Goal: Task Accomplishment & Management: Use online tool/utility

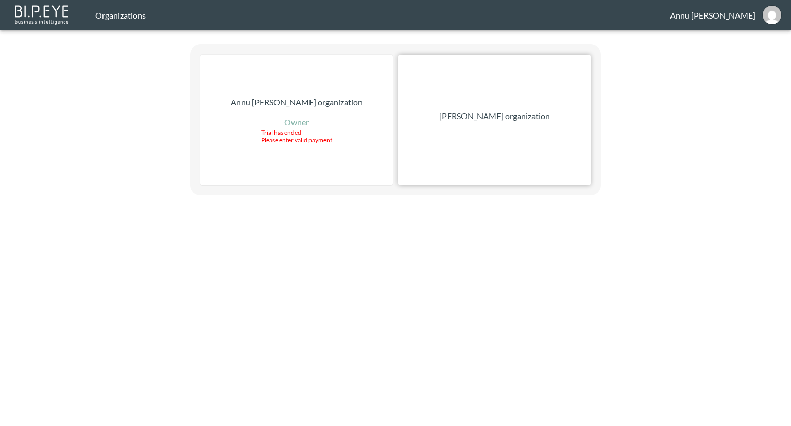
click at [482, 114] on p "[PERSON_NAME] organization" at bounding box center [495, 116] width 111 height 12
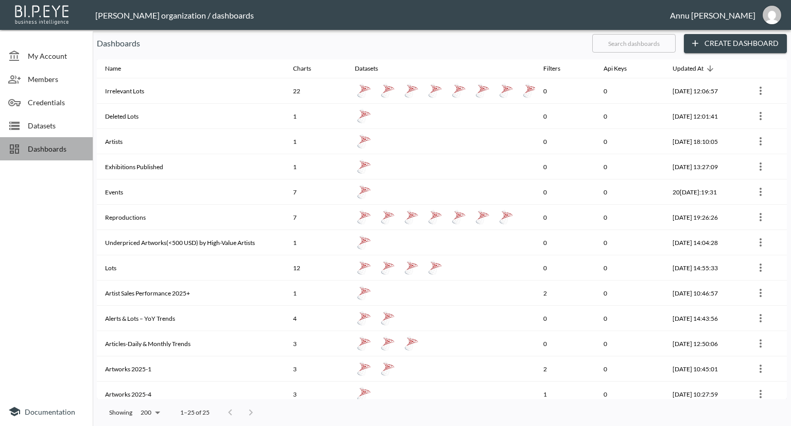
click at [58, 150] on span "Dashboards" at bounding box center [56, 148] width 57 height 11
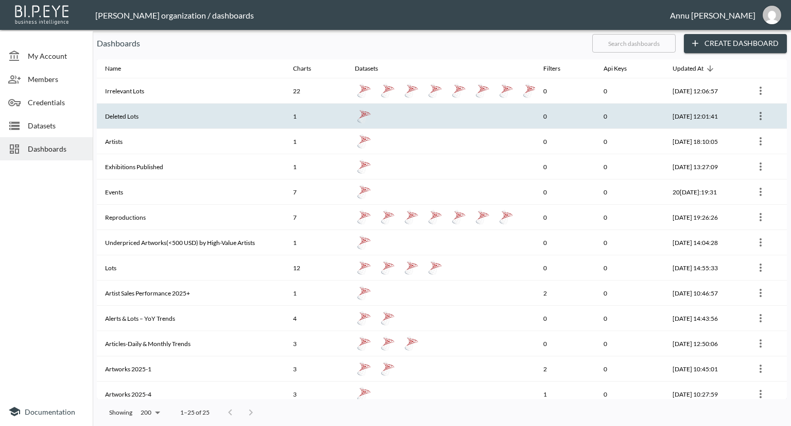
click at [136, 114] on th "Deleted Lots" at bounding box center [191, 116] width 188 height 25
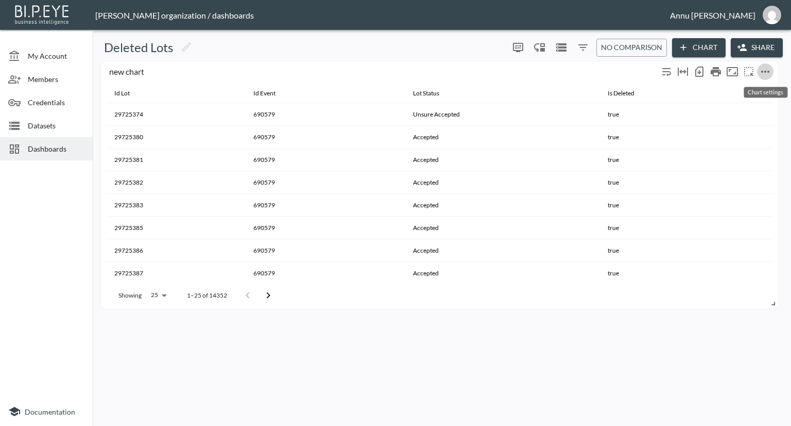
click at [767, 73] on icon "more" at bounding box center [765, 71] width 12 height 12
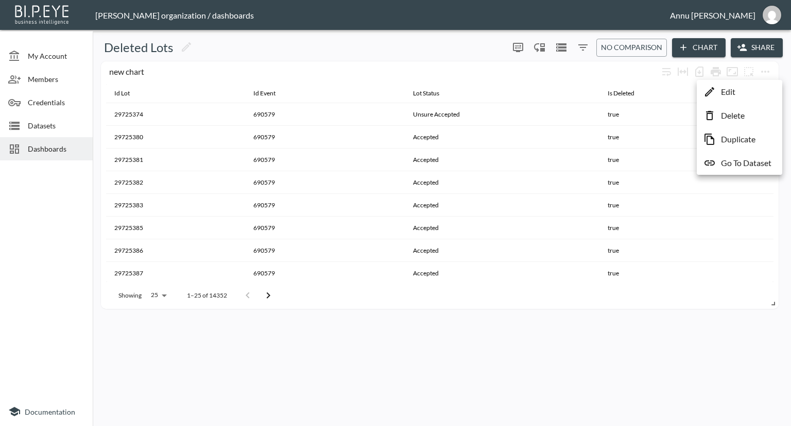
click at [731, 120] on p "Delete" at bounding box center [733, 115] width 24 height 12
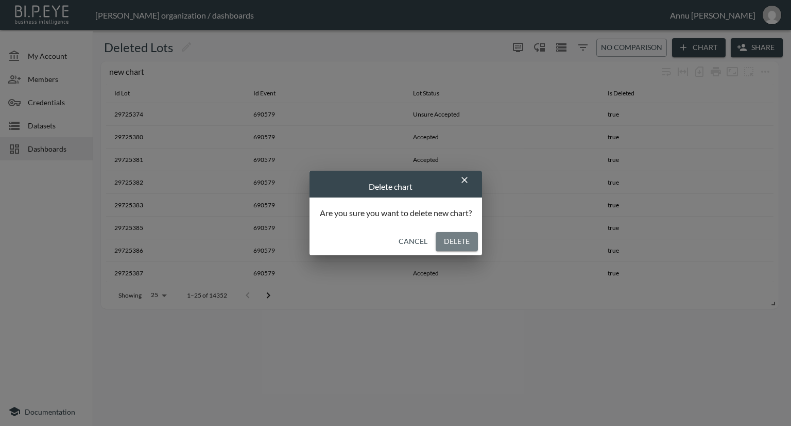
click at [447, 244] on button "Delete" at bounding box center [457, 241] width 42 height 19
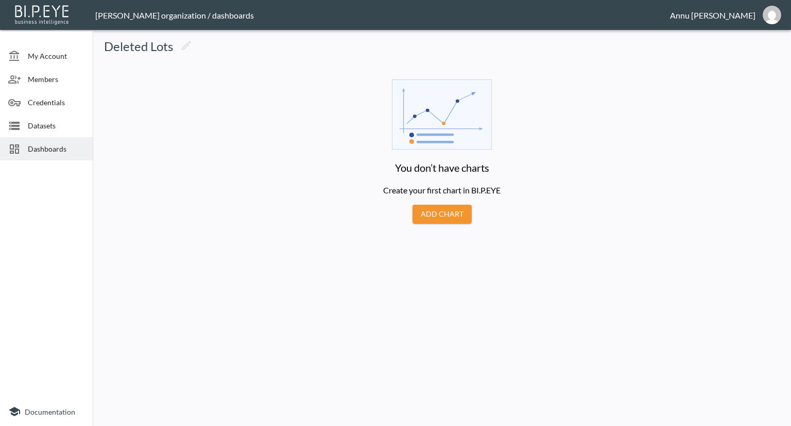
click at [53, 149] on span "Dashboards" at bounding box center [56, 148] width 57 height 11
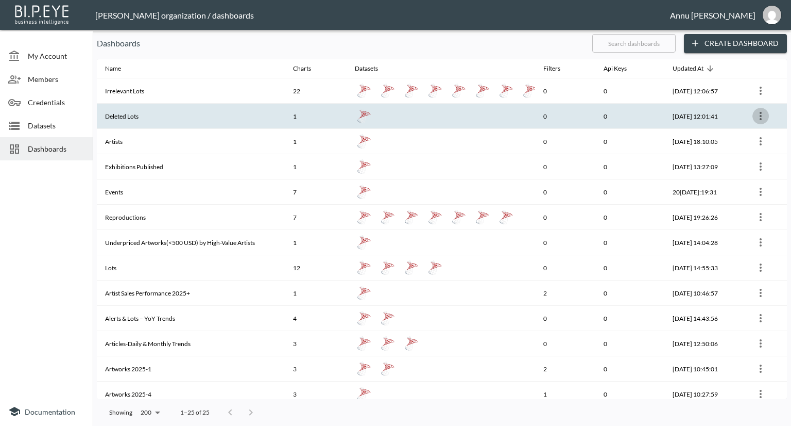
click at [762, 117] on icon "more" at bounding box center [761, 116] width 12 height 12
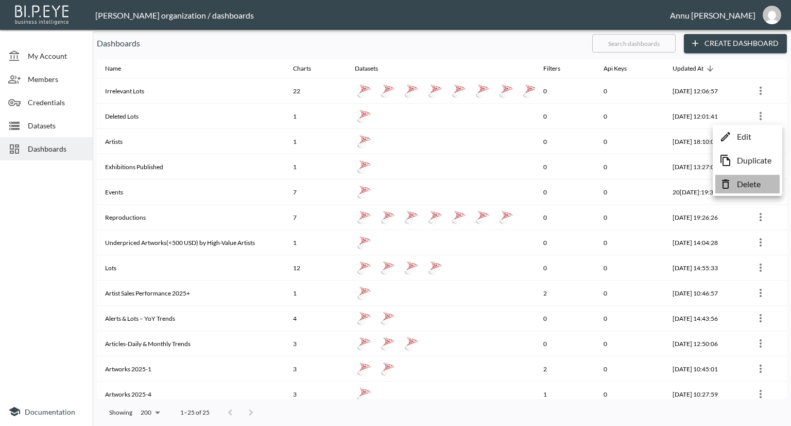
click at [744, 185] on p "Delete" at bounding box center [749, 184] width 24 height 12
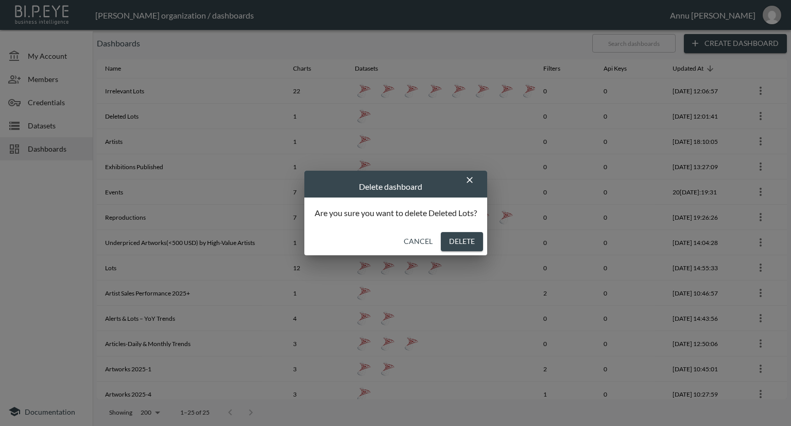
click at [475, 244] on button "Delete" at bounding box center [462, 241] width 42 height 19
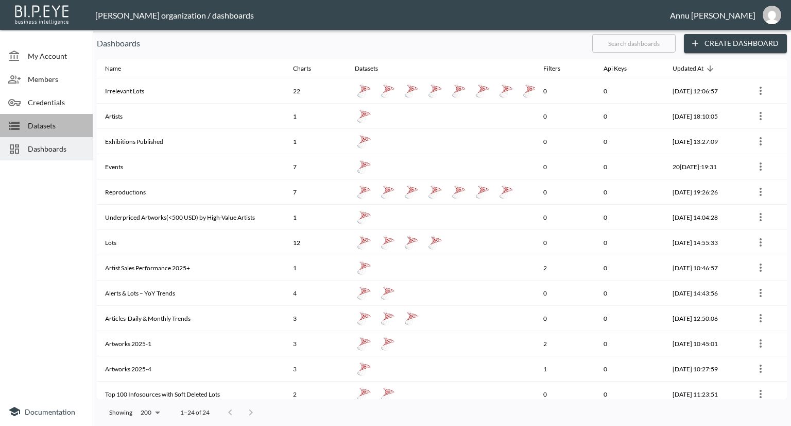
click at [41, 123] on span "Datasets" at bounding box center [56, 125] width 57 height 11
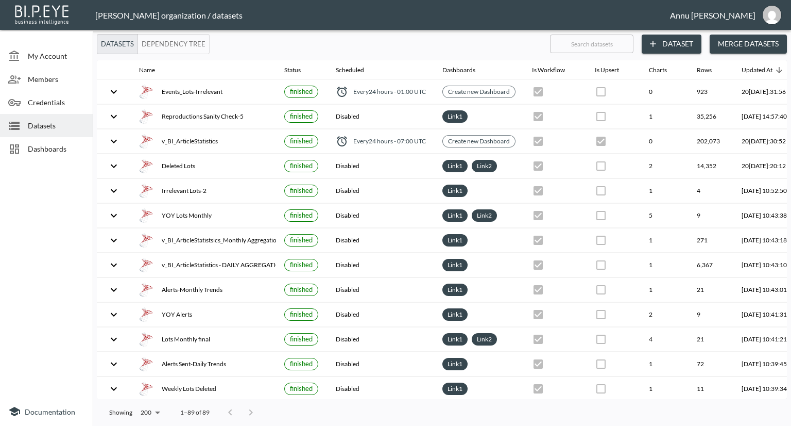
click at [674, 43] on button "Dataset" at bounding box center [672, 44] width 60 height 19
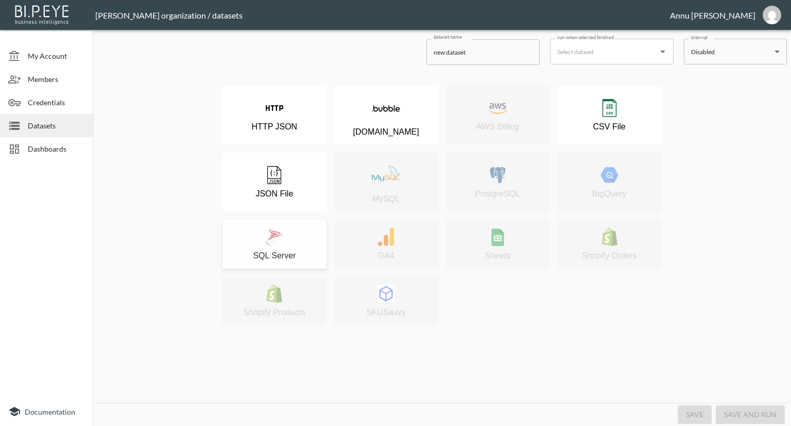
click at [297, 238] on div "SQL Server" at bounding box center [275, 244] width 94 height 32
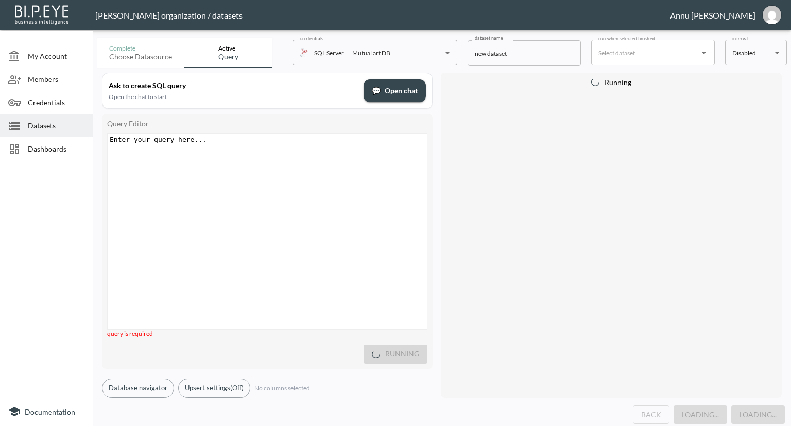
click at [258, 151] on div "Enter your query here... ​ x ​" at bounding box center [280, 243] width 345 height 221
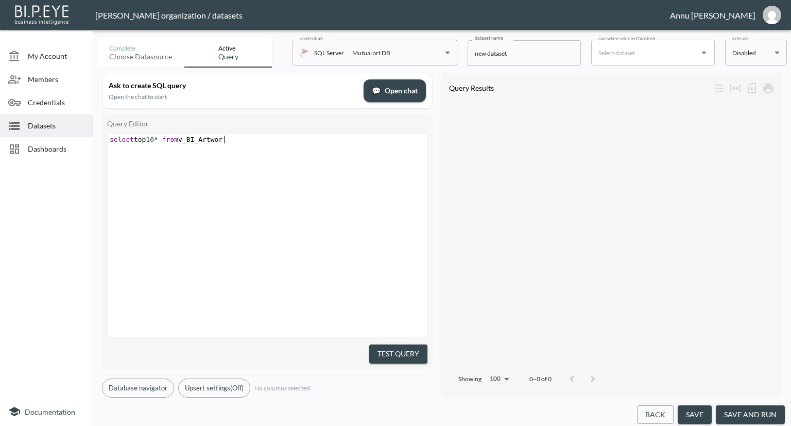
scroll to position [0, 120]
type textarea "select top 10* from v_BI_Artwork"
click at [502, 228] on div at bounding box center [611, 232] width 331 height 265
click at [387, 351] on button "Test Query" at bounding box center [398, 353] width 58 height 19
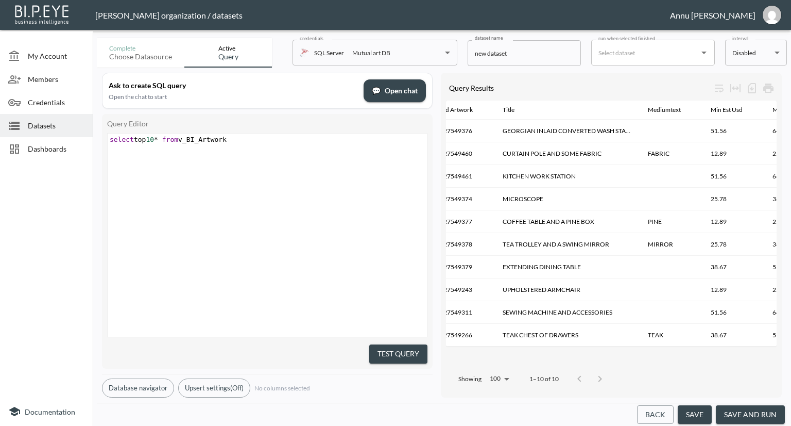
scroll to position [0, 0]
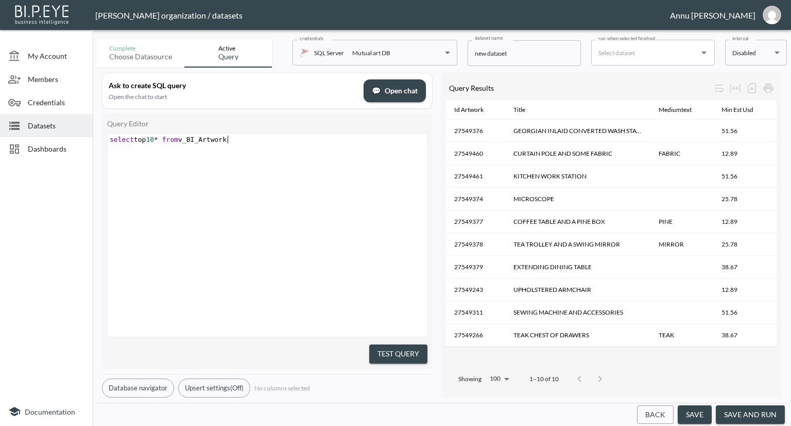
click at [239, 144] on div "​ x select top 10 * from v_BI_Artwork" at bounding box center [269, 139] width 322 height 12
type textarea "LotStatistics"
click at [406, 344] on button "Test Query" at bounding box center [398, 353] width 58 height 19
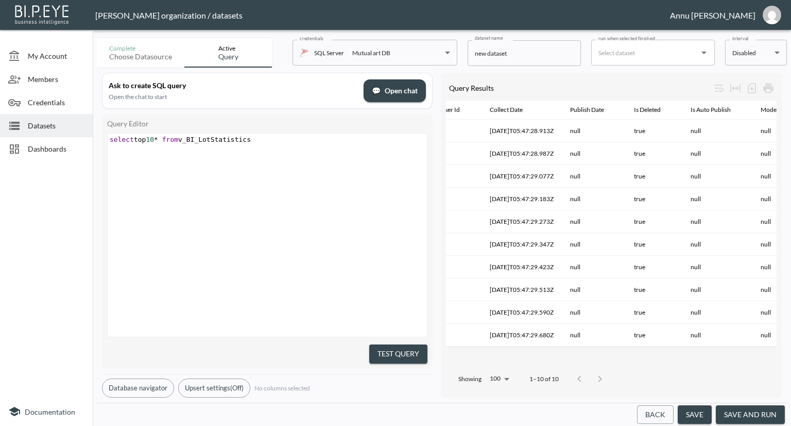
scroll to position [0, 0]
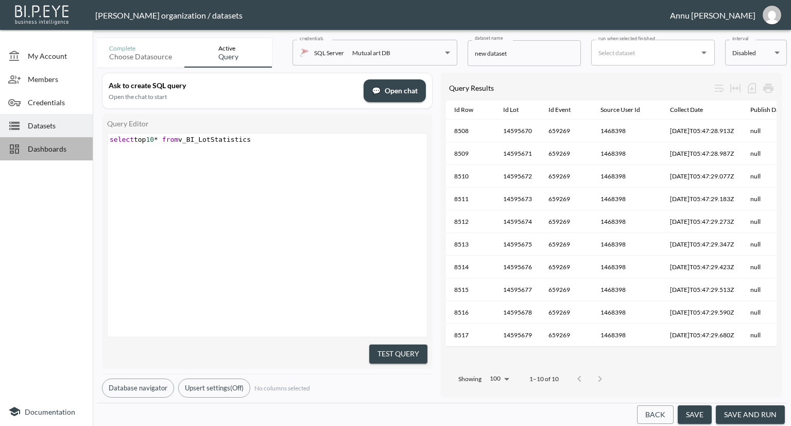
click at [75, 147] on span "Dashboards" at bounding box center [56, 148] width 57 height 11
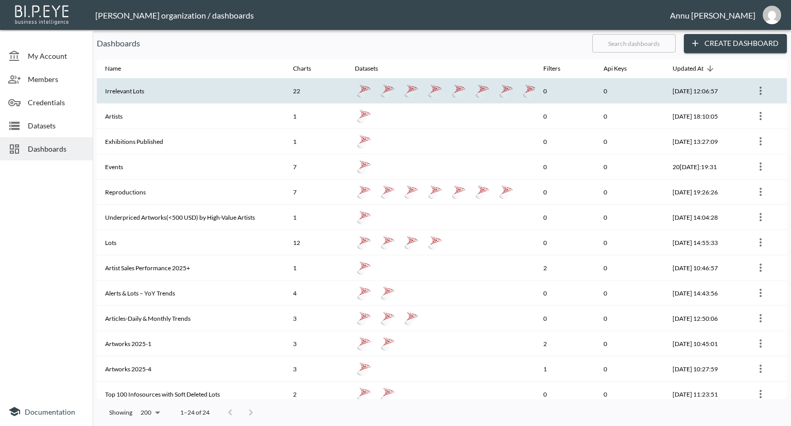
click at [140, 92] on th "Irrelevant Lots" at bounding box center [191, 90] width 188 height 25
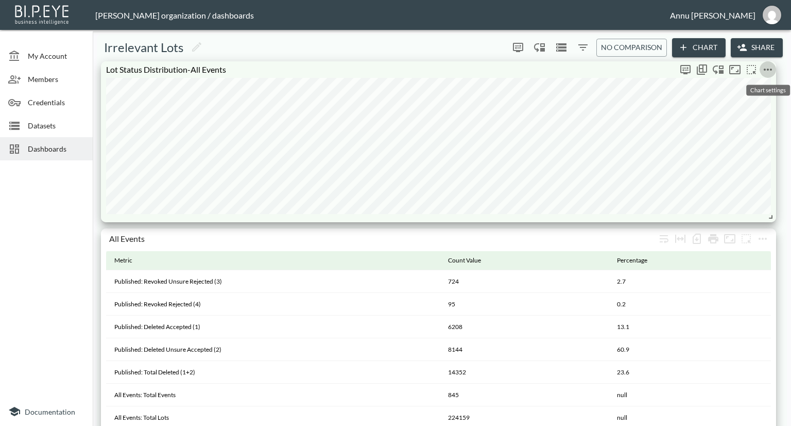
click at [769, 71] on icon "more" at bounding box center [768, 69] width 12 height 12
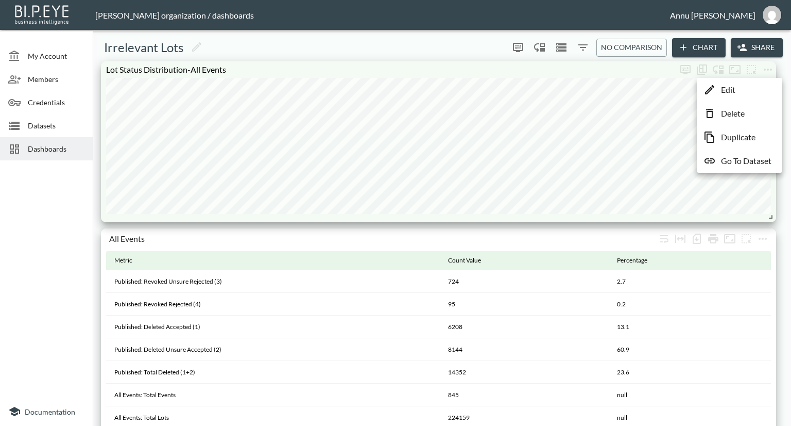
click at [746, 158] on p "Go To Dataset" at bounding box center [746, 161] width 50 height 12
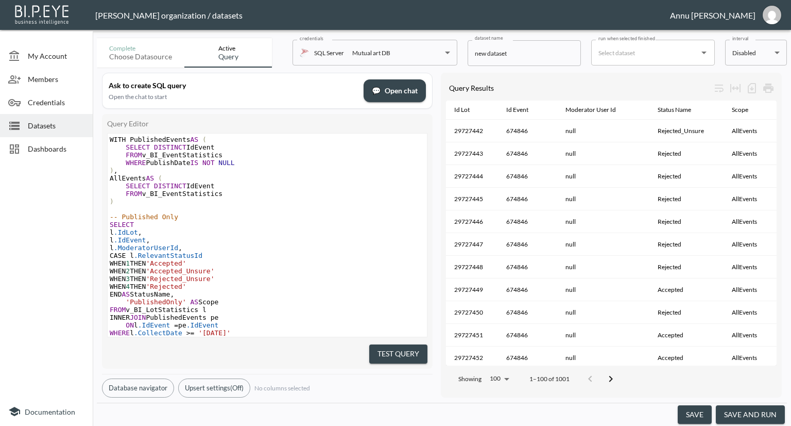
click at [769, 409] on button "save and run" at bounding box center [750, 414] width 69 height 19
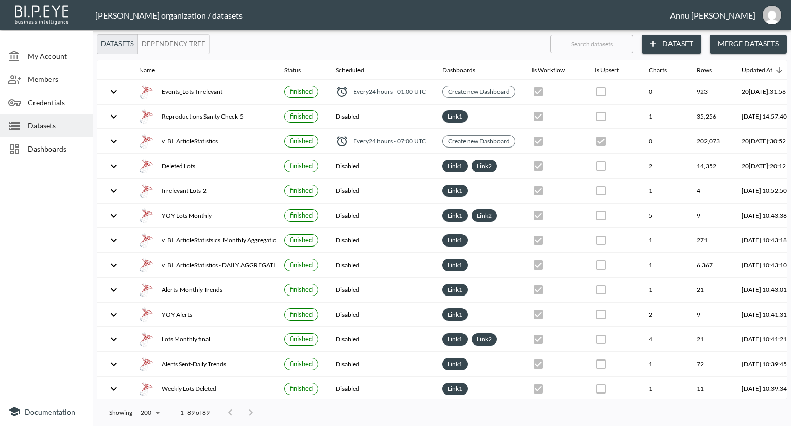
checkbox input "false"
checkbox input "true"
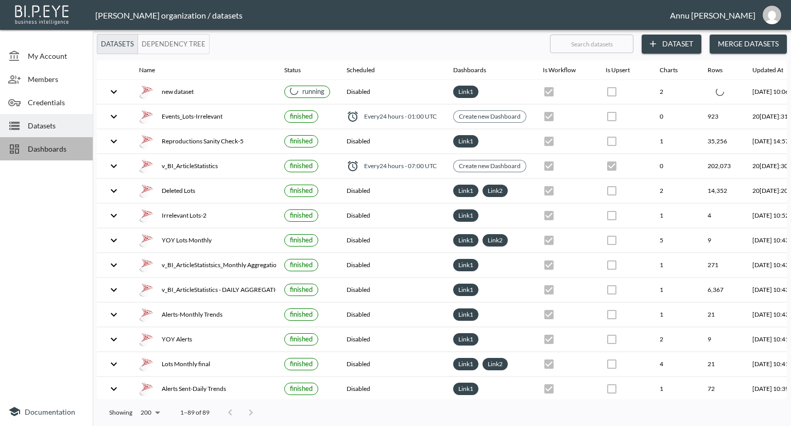
click at [57, 153] on span "Dashboards" at bounding box center [56, 148] width 57 height 11
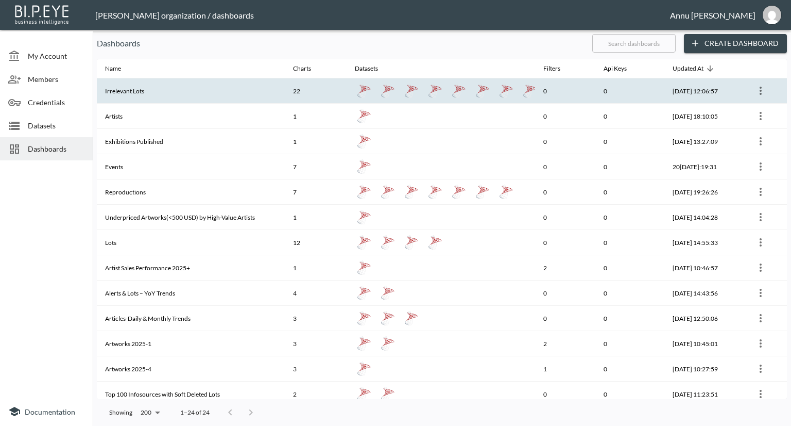
click at [168, 92] on th "Irrelevant Lots" at bounding box center [191, 90] width 188 height 25
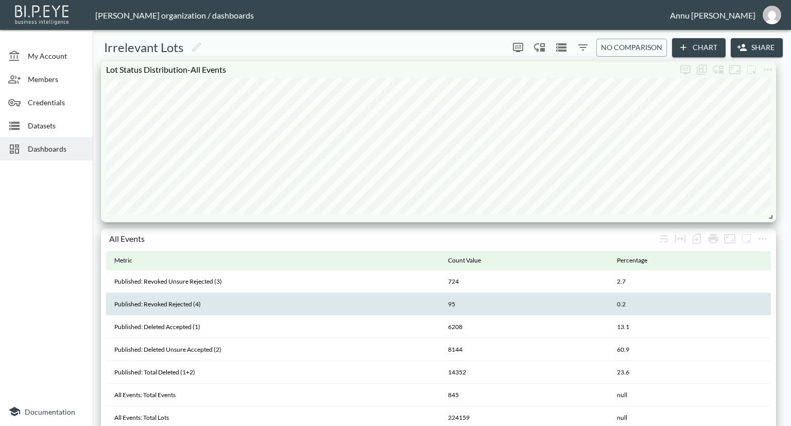
scroll to position [103, 0]
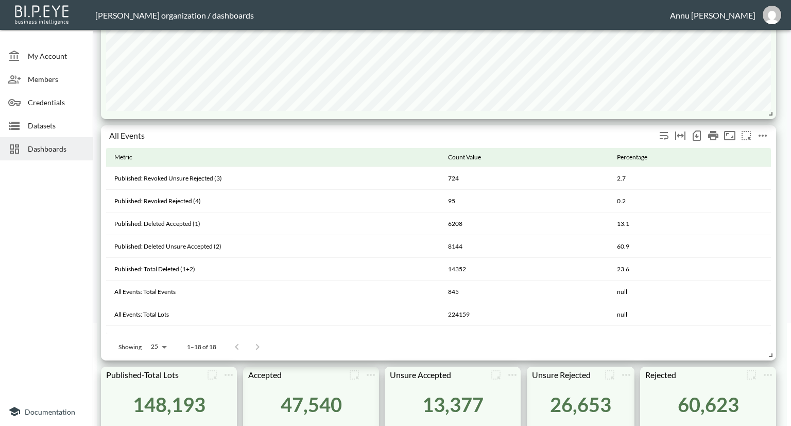
click at [764, 142] on icon "more" at bounding box center [763, 135] width 12 height 12
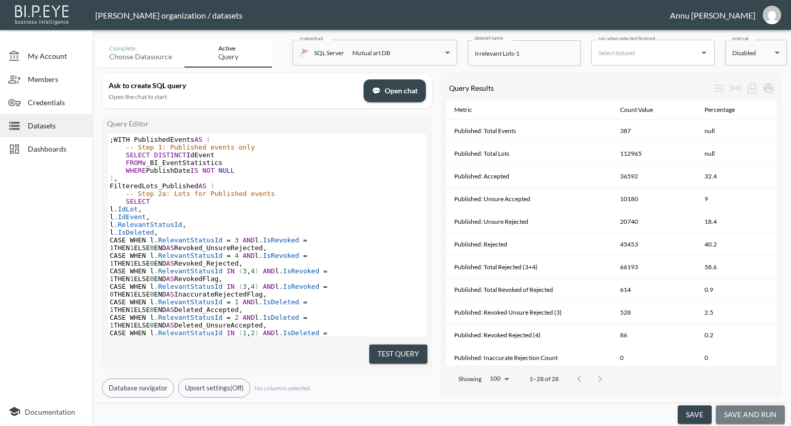
click at [751, 412] on button "save and run" at bounding box center [750, 414] width 69 height 19
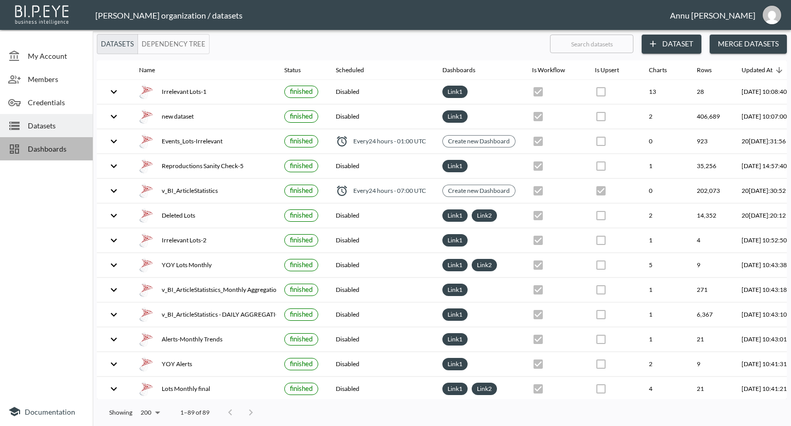
click at [61, 151] on span "Dashboards" at bounding box center [56, 148] width 57 height 11
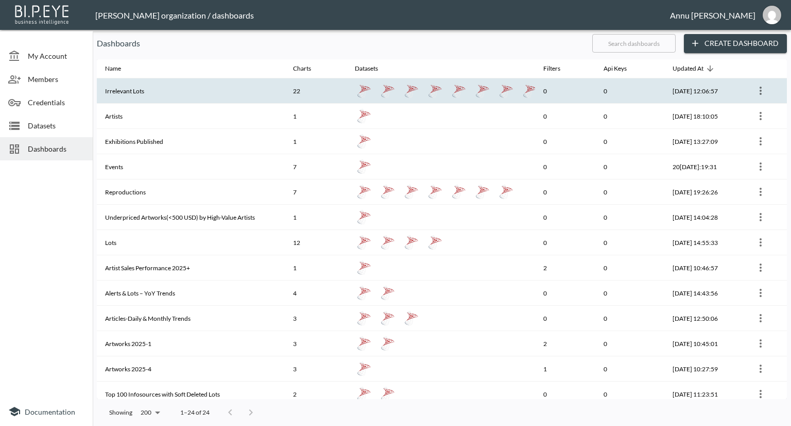
click at [149, 94] on th "Irrelevant Lots" at bounding box center [191, 90] width 188 height 25
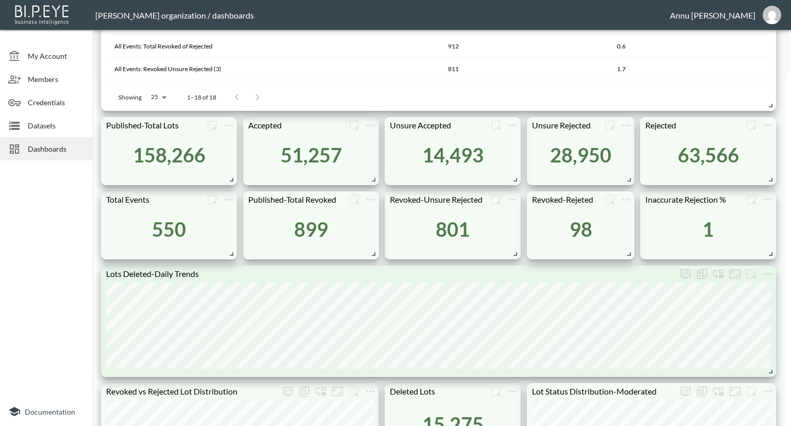
scroll to position [464, 0]
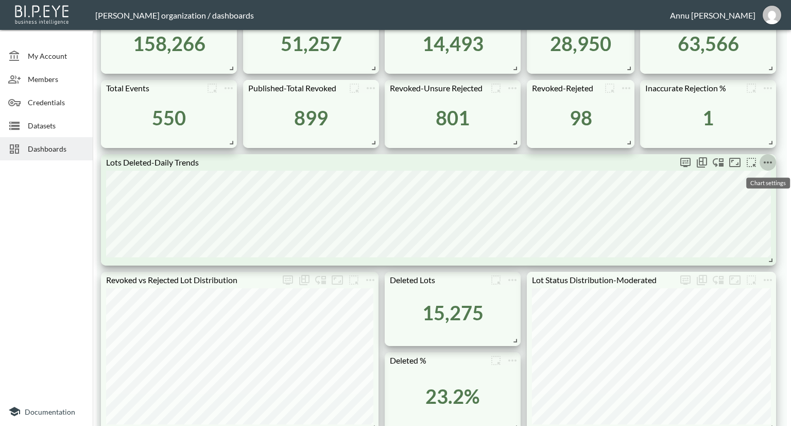
click at [774, 161] on button "more" at bounding box center [768, 162] width 16 height 16
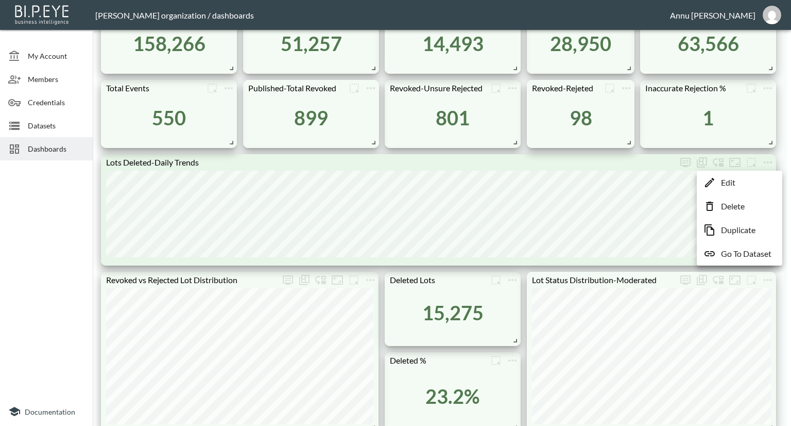
click at [756, 250] on p "Go To Dataset" at bounding box center [746, 253] width 50 height 12
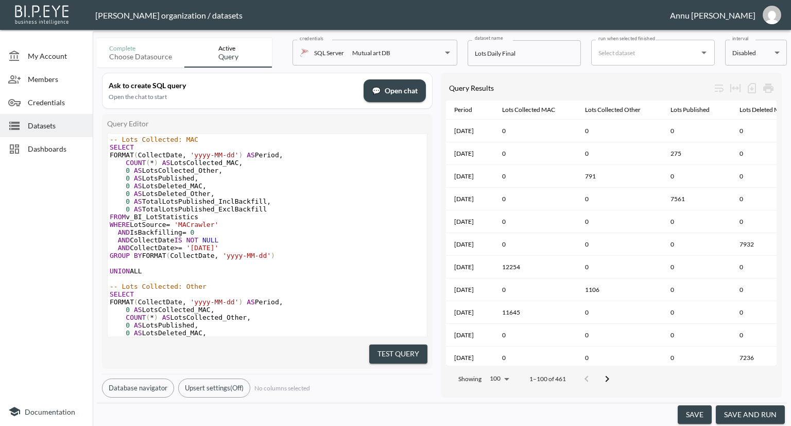
click at [752, 411] on button "save and run" at bounding box center [750, 414] width 69 height 19
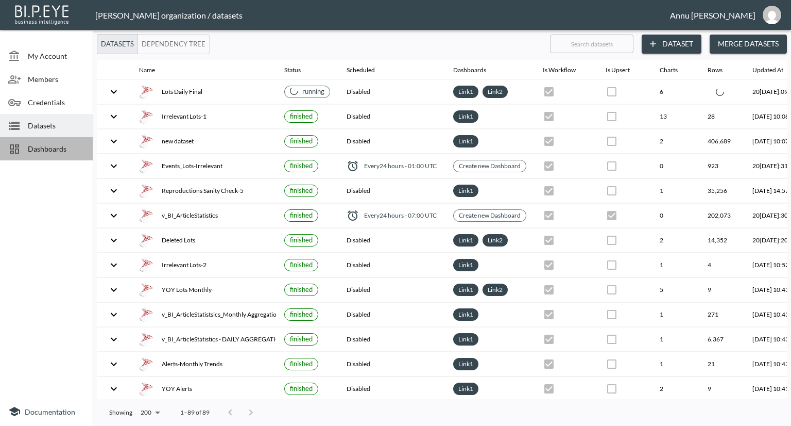
click at [59, 151] on span "Dashboards" at bounding box center [56, 148] width 57 height 11
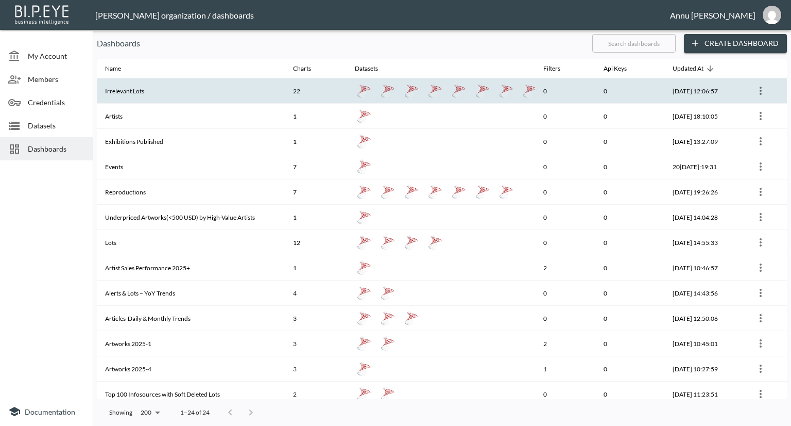
click at [150, 92] on th "Irrelevant Lots" at bounding box center [191, 90] width 188 height 25
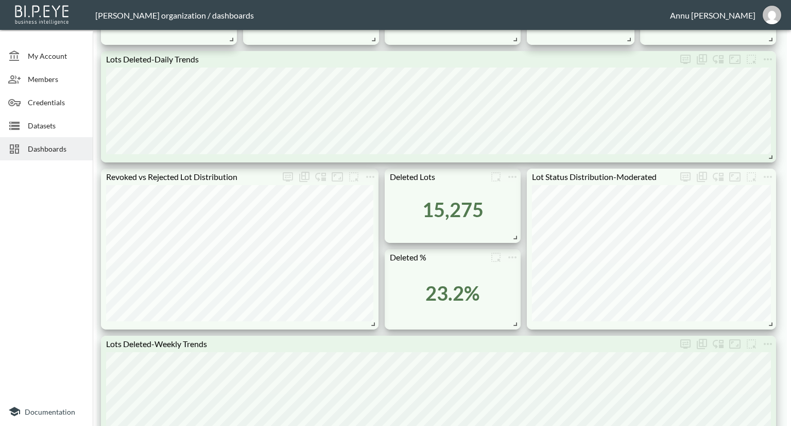
scroll to position [618, 0]
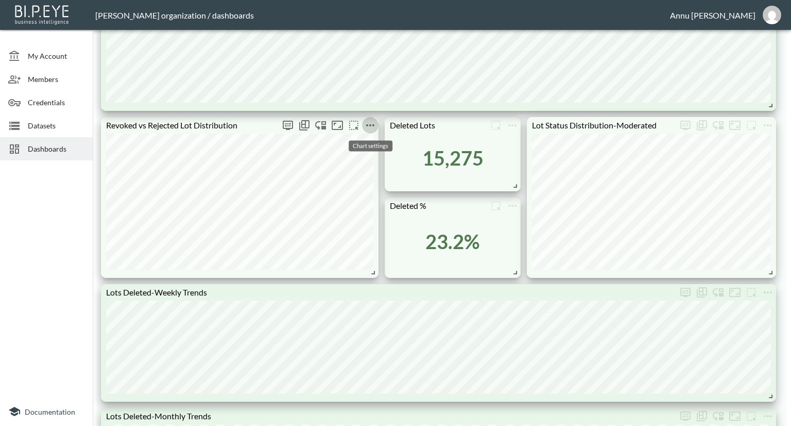
click at [369, 126] on icon "more" at bounding box center [370, 125] width 12 height 12
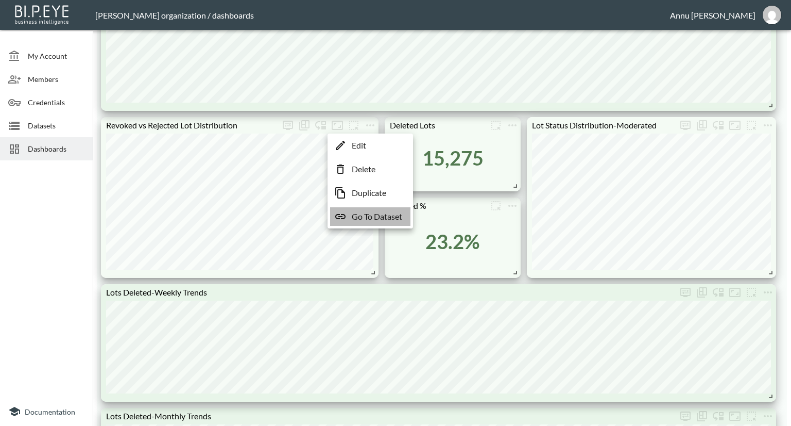
click at [374, 217] on p "Go To Dataset" at bounding box center [377, 216] width 50 height 12
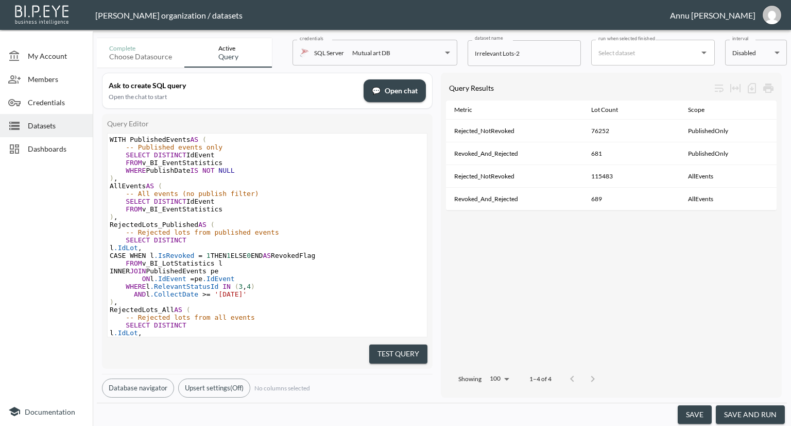
click at [740, 411] on button "save and run" at bounding box center [750, 414] width 69 height 19
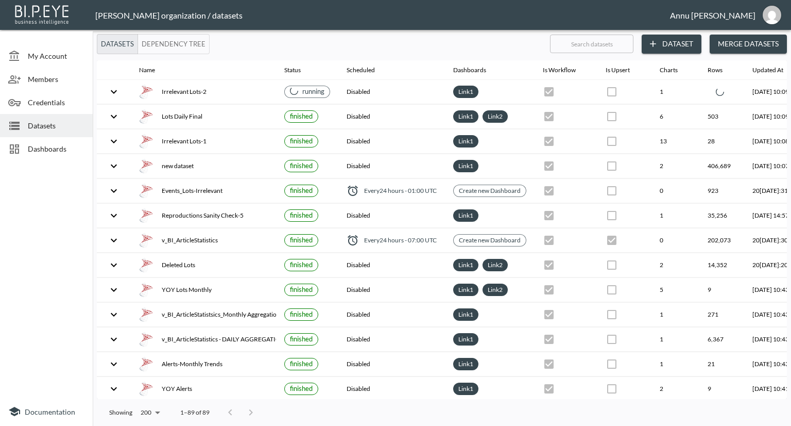
click at [50, 147] on span "Dashboards" at bounding box center [56, 148] width 57 height 11
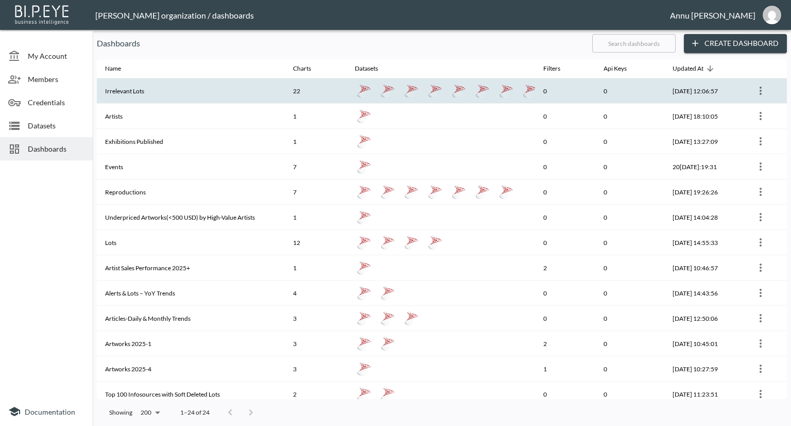
click at [192, 98] on th "Irrelevant Lots" at bounding box center [191, 90] width 188 height 25
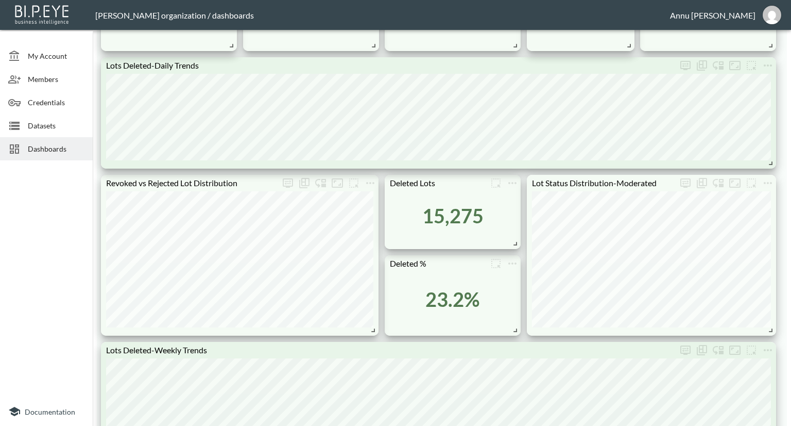
scroll to position [567, 0]
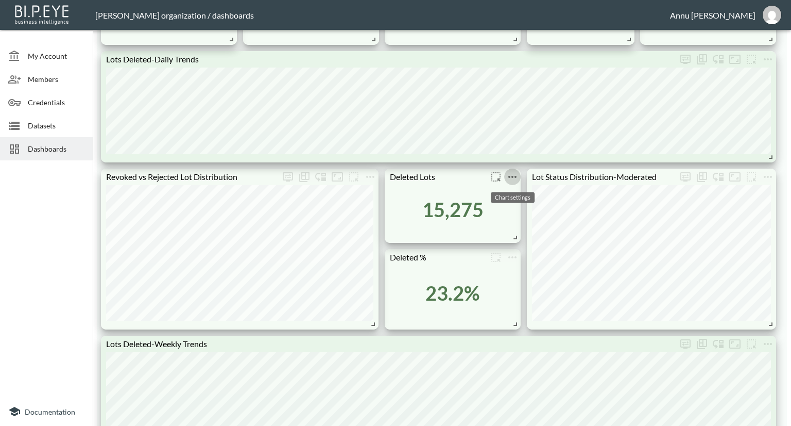
click at [514, 175] on icon "more" at bounding box center [512, 177] width 12 height 12
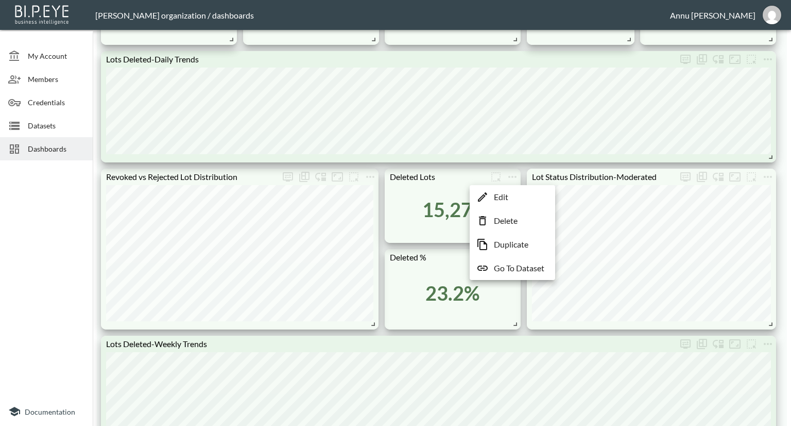
click at [516, 266] on p "Go To Dataset" at bounding box center [519, 268] width 50 height 12
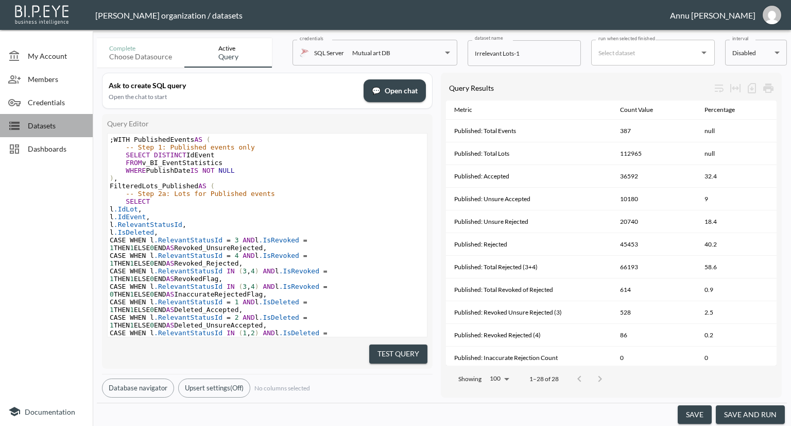
click at [41, 128] on span "Datasets" at bounding box center [56, 125] width 57 height 11
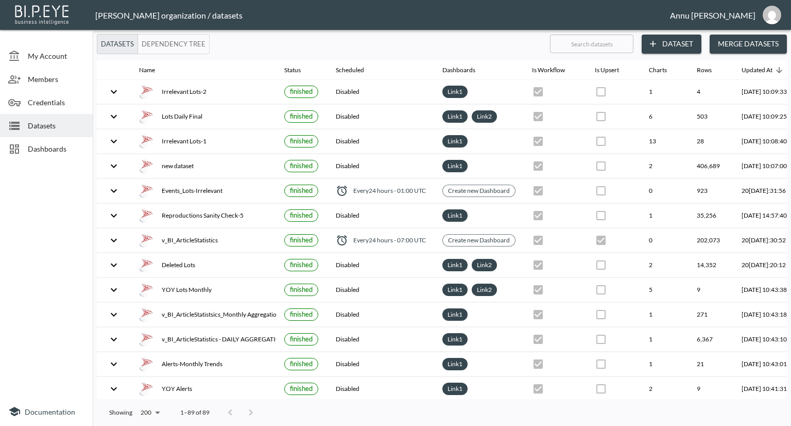
click at [64, 150] on span "Dashboards" at bounding box center [56, 148] width 57 height 11
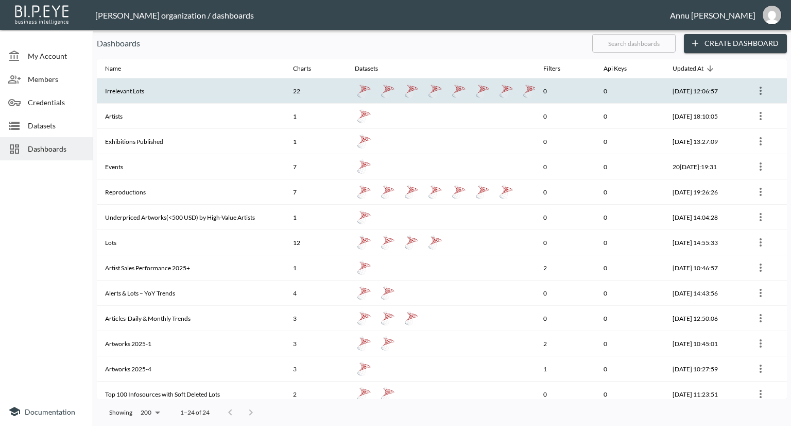
click at [142, 94] on th "Irrelevant Lots" at bounding box center [191, 90] width 188 height 25
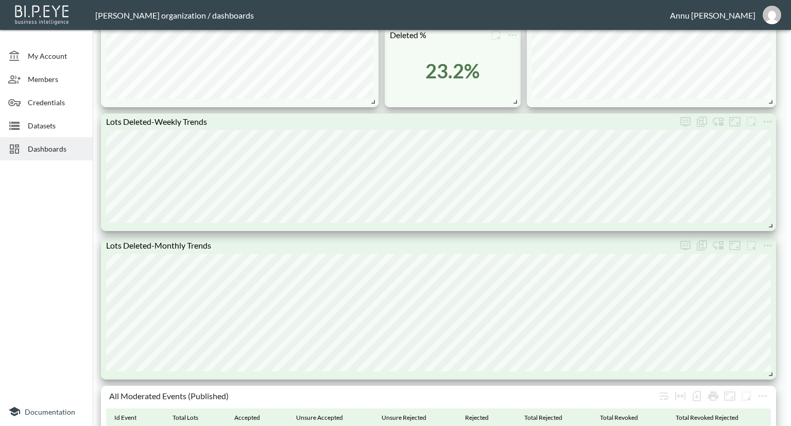
scroll to position [773, 0]
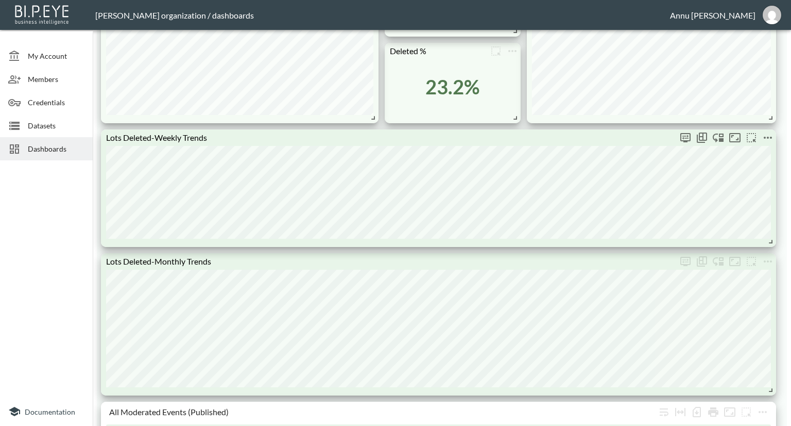
click at [768, 138] on icon "more" at bounding box center [768, 138] width 8 height 2
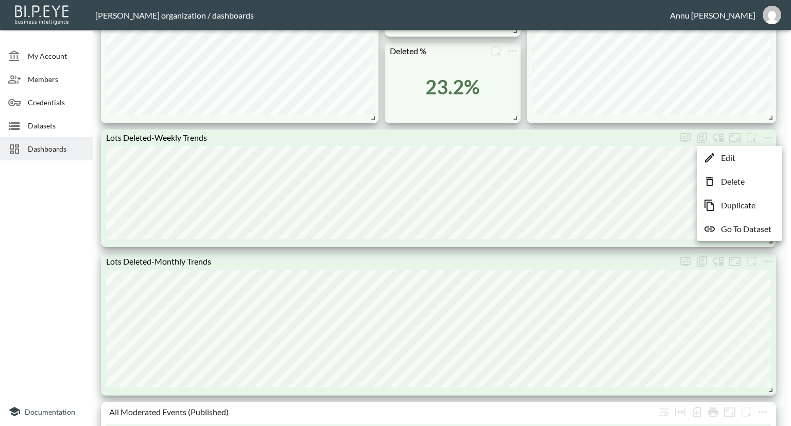
click at [742, 227] on p "Go To Dataset" at bounding box center [746, 229] width 50 height 12
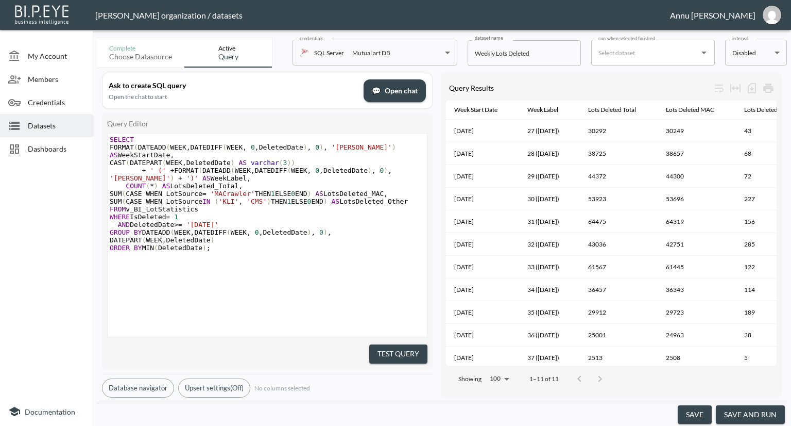
click at [756, 410] on button "save and run" at bounding box center [750, 414] width 69 height 19
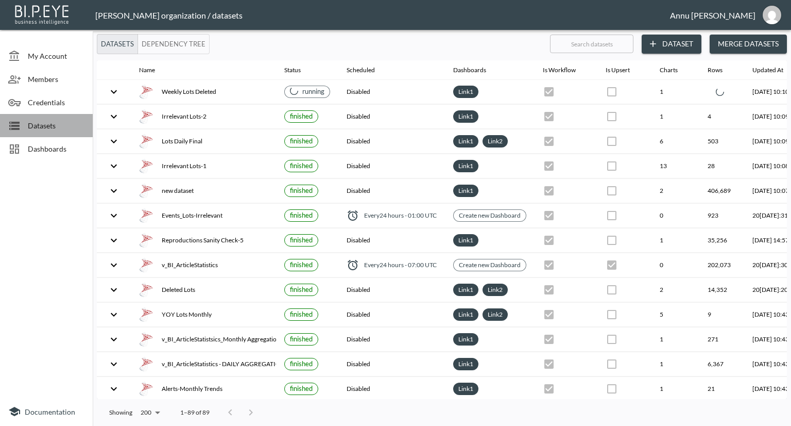
click at [29, 125] on span "Datasets" at bounding box center [56, 125] width 57 height 11
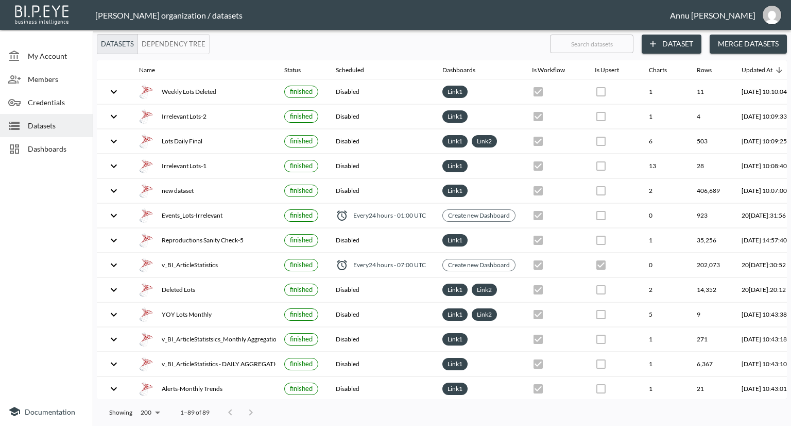
click at [68, 150] on span "Dashboards" at bounding box center [56, 148] width 57 height 11
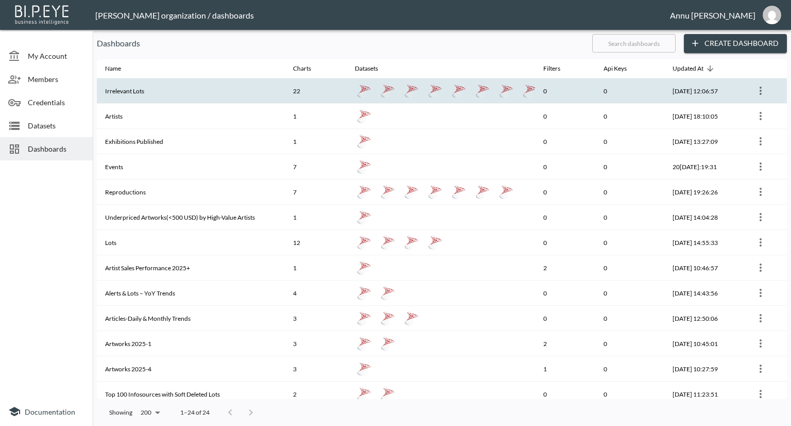
click at [125, 90] on th "Irrelevant Lots" at bounding box center [191, 90] width 188 height 25
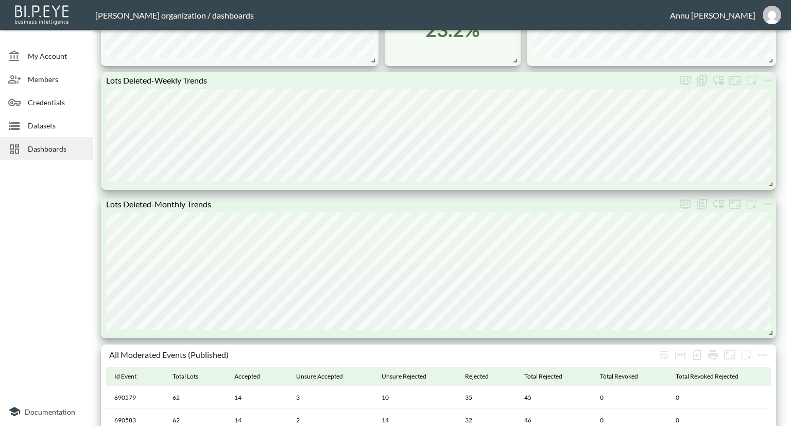
scroll to position [824, 0]
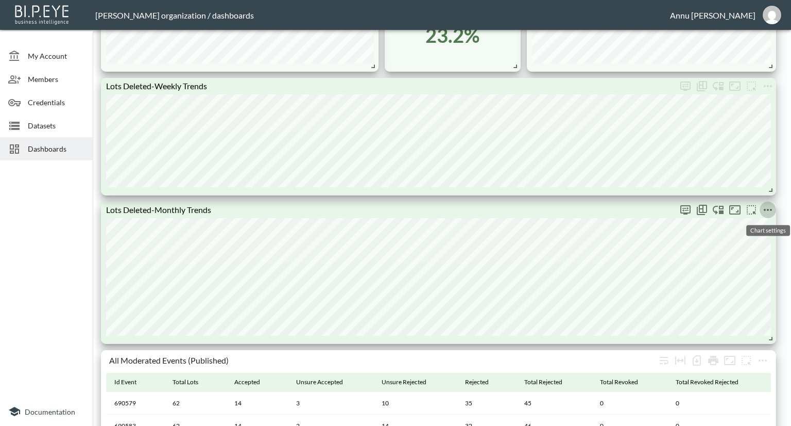
click at [769, 207] on icon "more" at bounding box center [768, 210] width 12 height 12
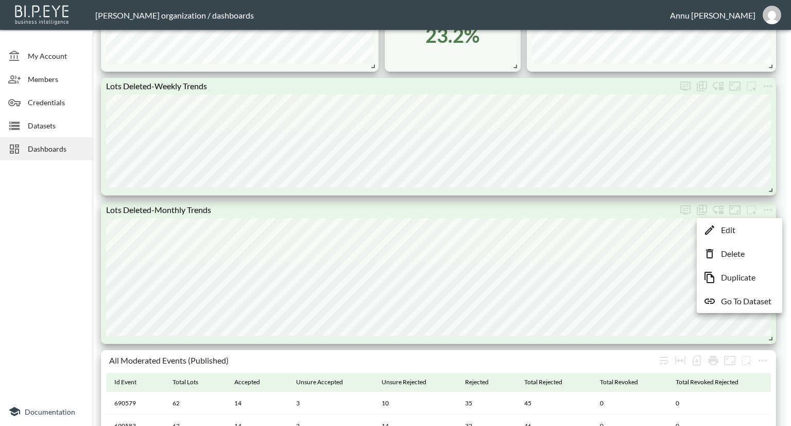
click at [744, 228] on li "Edit" at bounding box center [740, 230] width 80 height 19
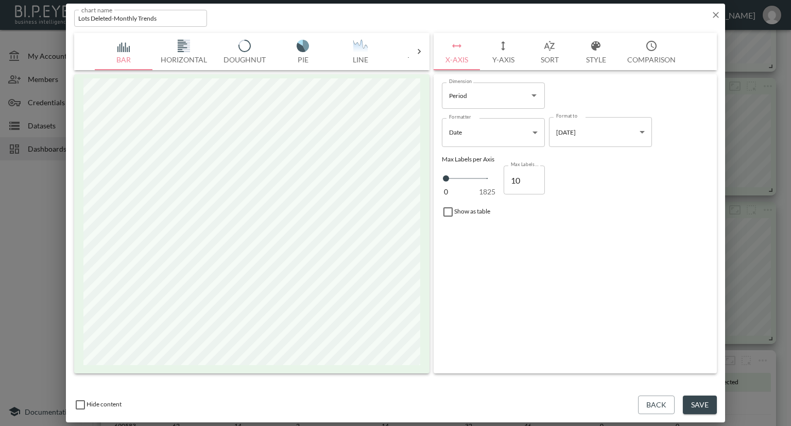
click at [718, 15] on icon "button" at bounding box center [716, 15] width 10 height 10
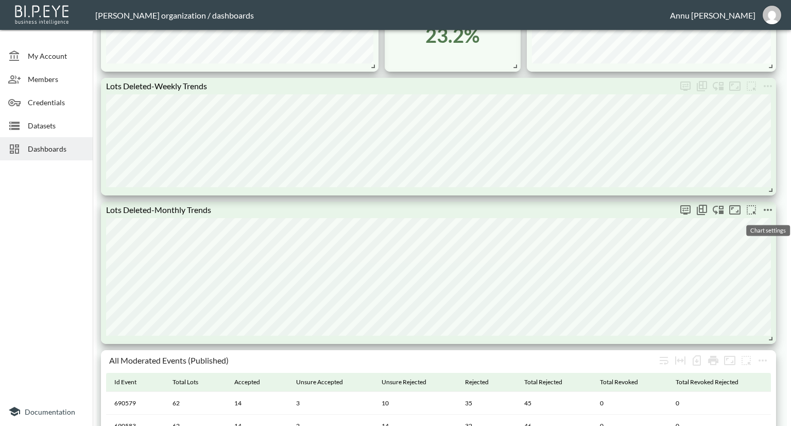
click at [764, 210] on icon "more" at bounding box center [768, 210] width 12 height 12
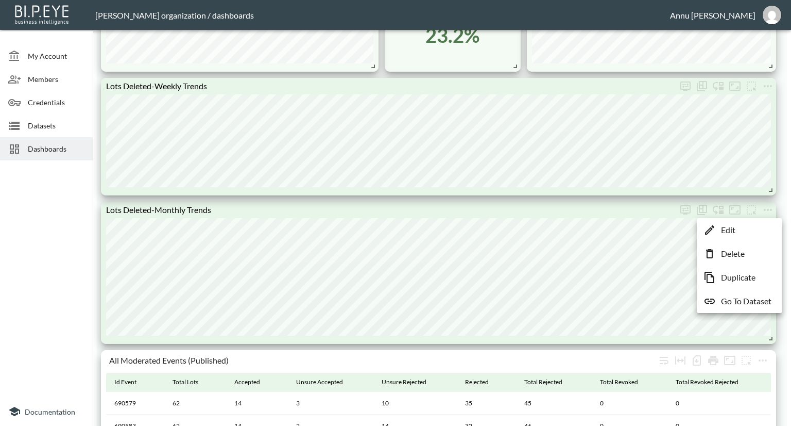
click at [751, 301] on p "Go To Dataset" at bounding box center [746, 301] width 50 height 12
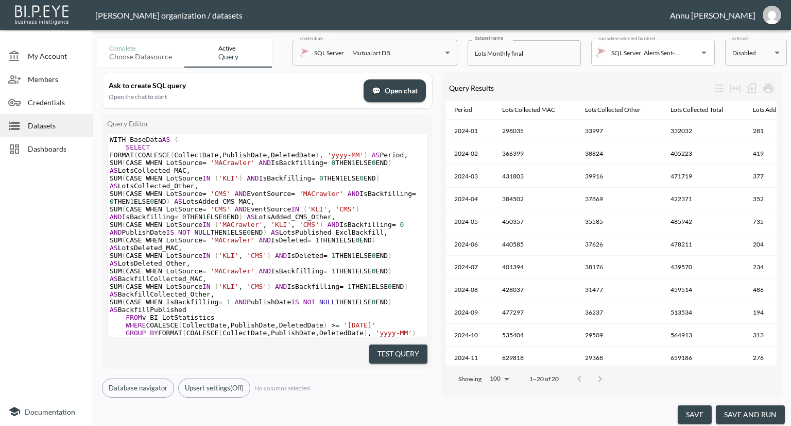
click at [752, 415] on button "save and run" at bounding box center [750, 414] width 69 height 19
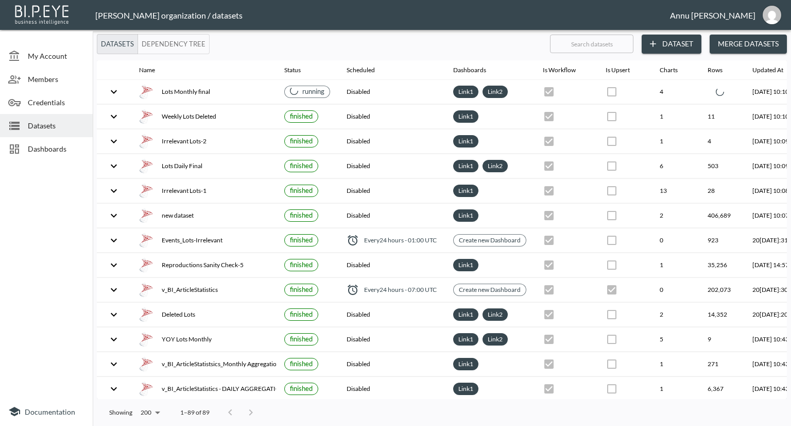
click at [74, 150] on span "Dashboards" at bounding box center [56, 148] width 57 height 11
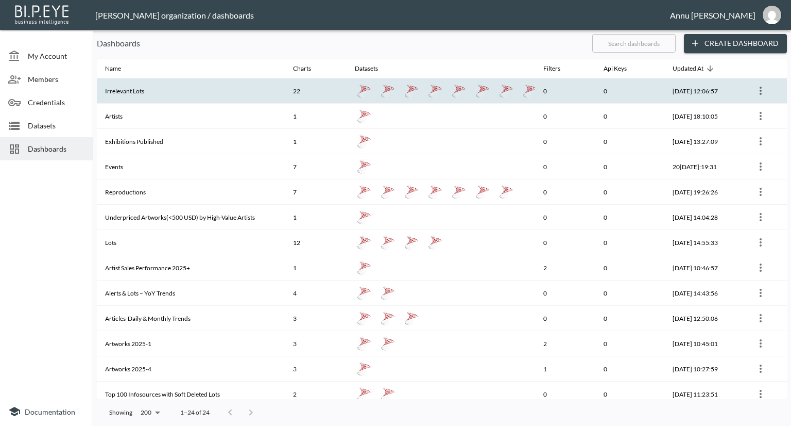
click at [129, 92] on th "Irrelevant Lots" at bounding box center [191, 90] width 188 height 25
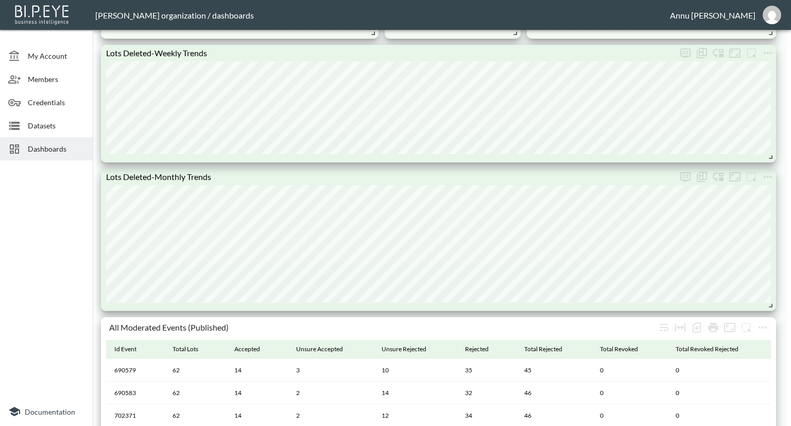
scroll to position [1115, 0]
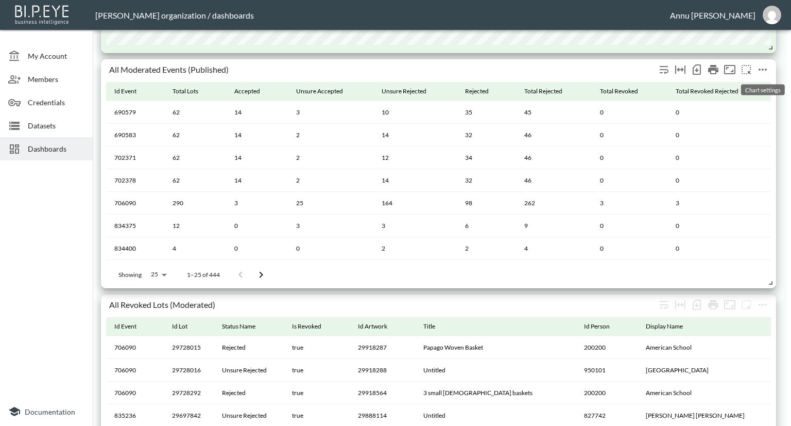
click at [763, 65] on icon "more" at bounding box center [763, 69] width 12 height 12
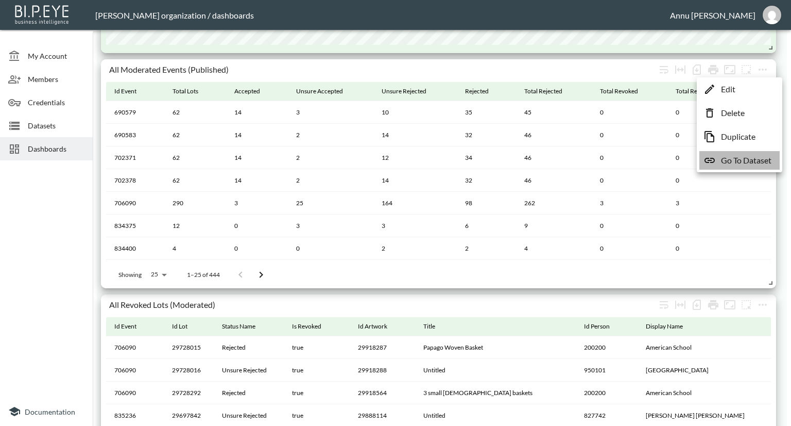
click at [742, 159] on p "Go To Dataset" at bounding box center [746, 160] width 50 height 12
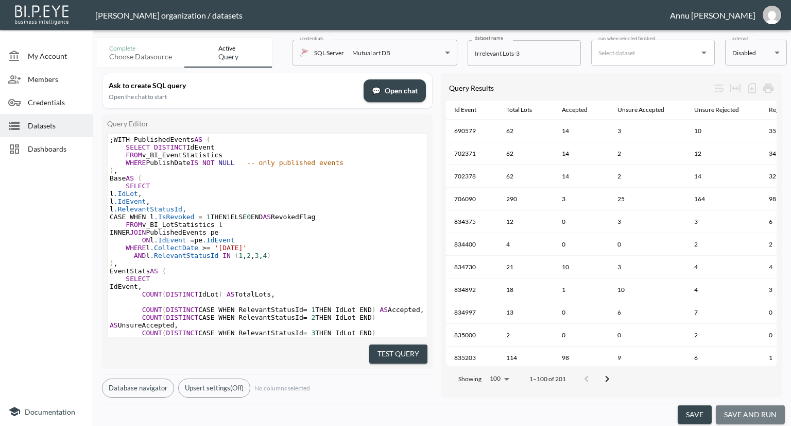
click at [764, 416] on button "save and run" at bounding box center [750, 414] width 69 height 19
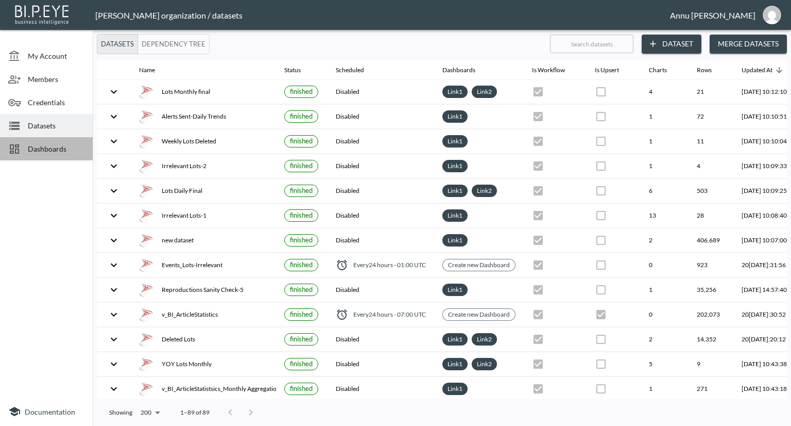
click at [42, 145] on span "Dashboards" at bounding box center [56, 148] width 57 height 11
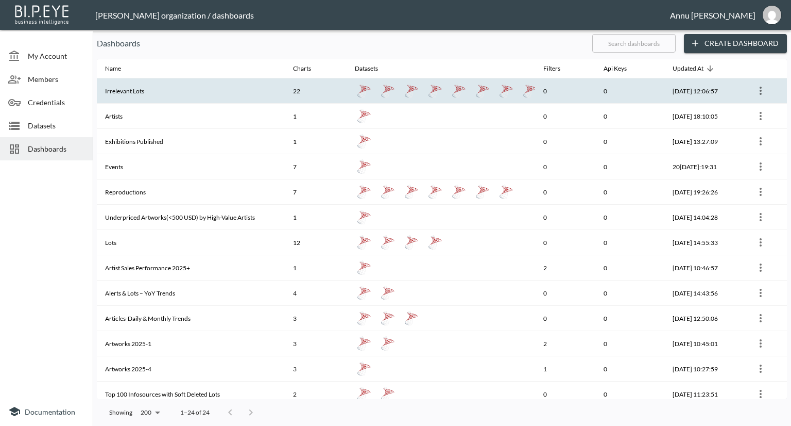
click at [123, 87] on th "Irrelevant Lots" at bounding box center [191, 90] width 188 height 25
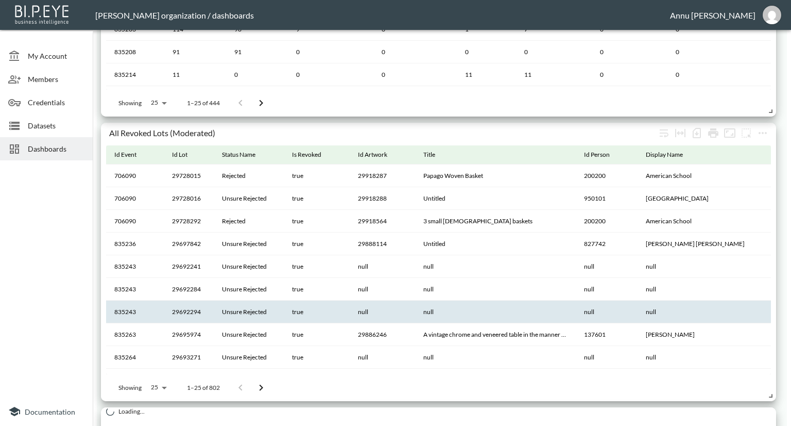
scroll to position [1288, 0]
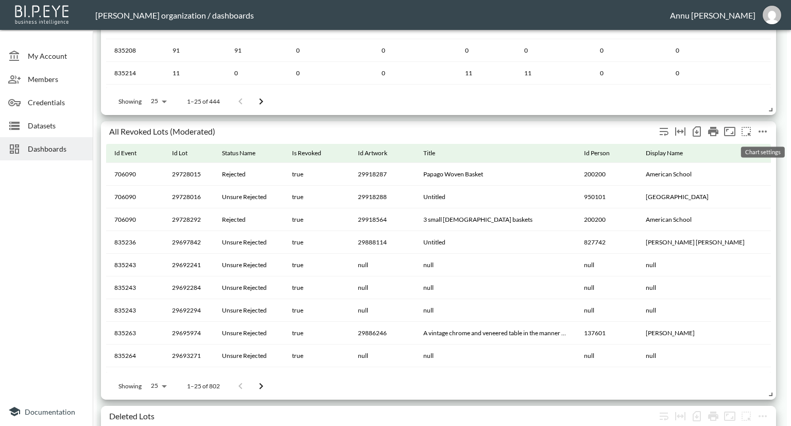
click at [763, 130] on icon "more" at bounding box center [763, 131] width 8 height 2
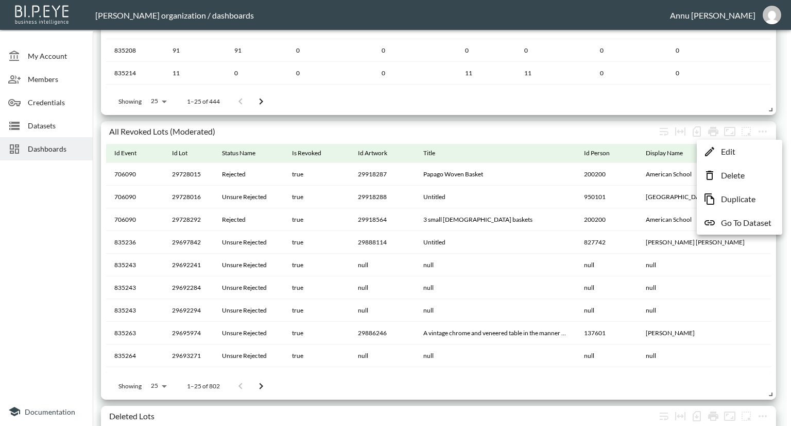
click at [755, 224] on p "Go To Dataset" at bounding box center [746, 222] width 50 height 12
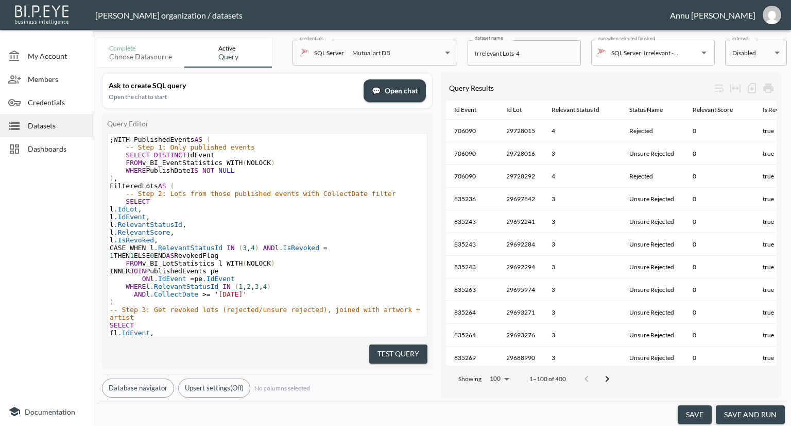
click at [766, 418] on button "save and run" at bounding box center [750, 414] width 69 height 19
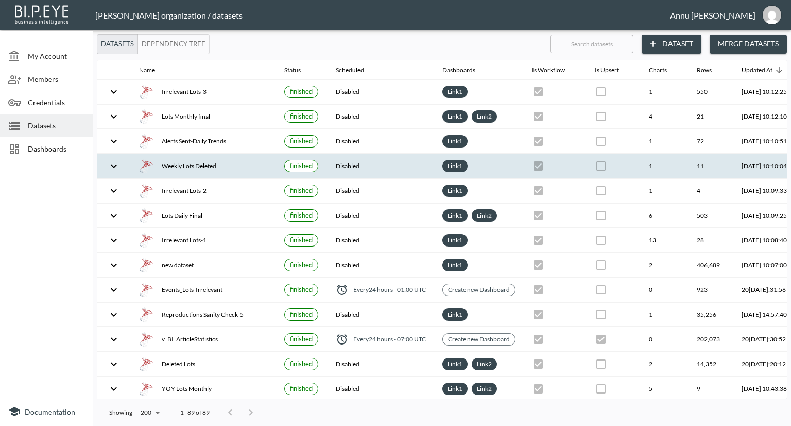
checkbox input "false"
checkbox input "true"
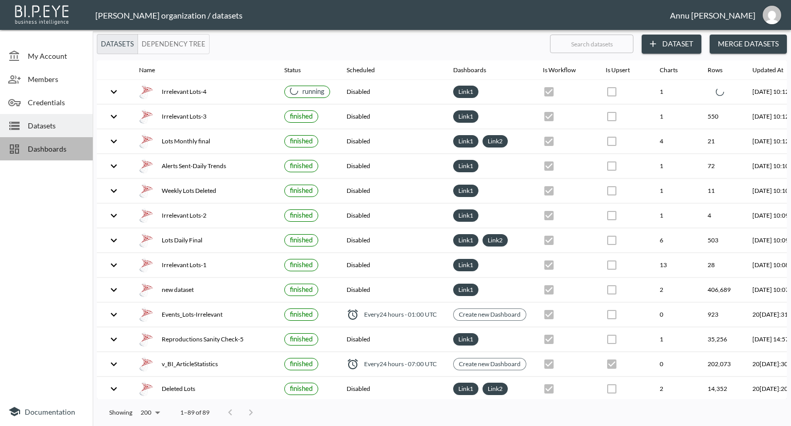
click at [68, 151] on span "Dashboards" at bounding box center [56, 148] width 57 height 11
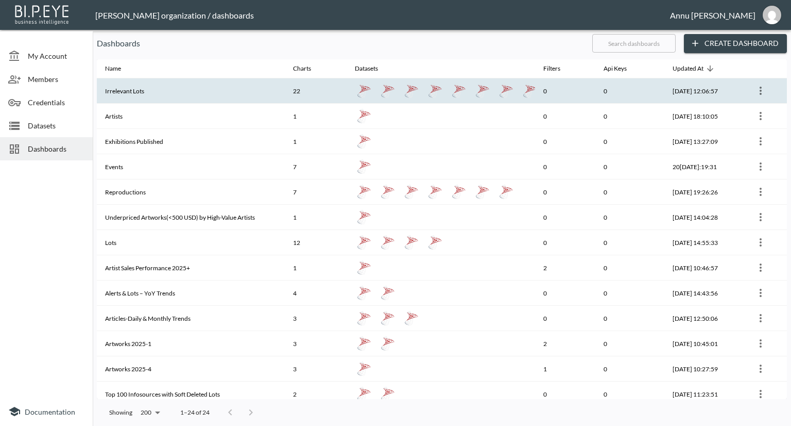
click at [134, 97] on th "Irrelevant Lots" at bounding box center [191, 90] width 188 height 25
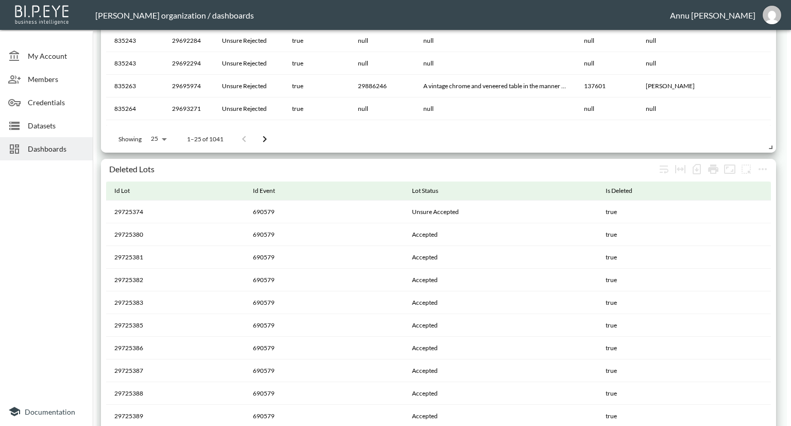
scroll to position [1476, 0]
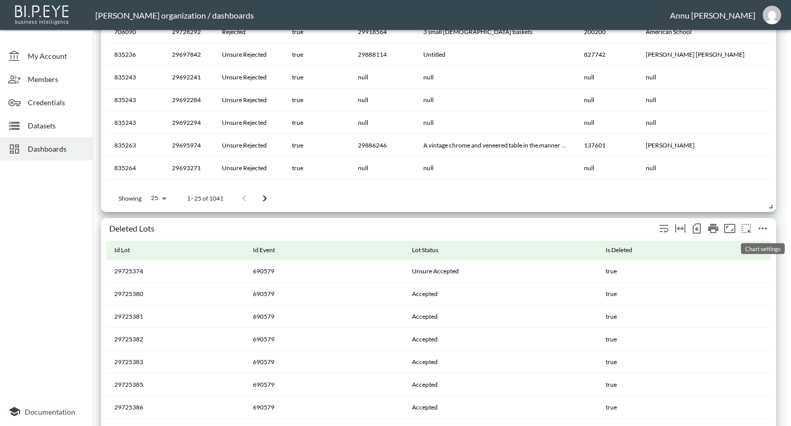
click at [767, 227] on icon "more" at bounding box center [763, 228] width 12 height 12
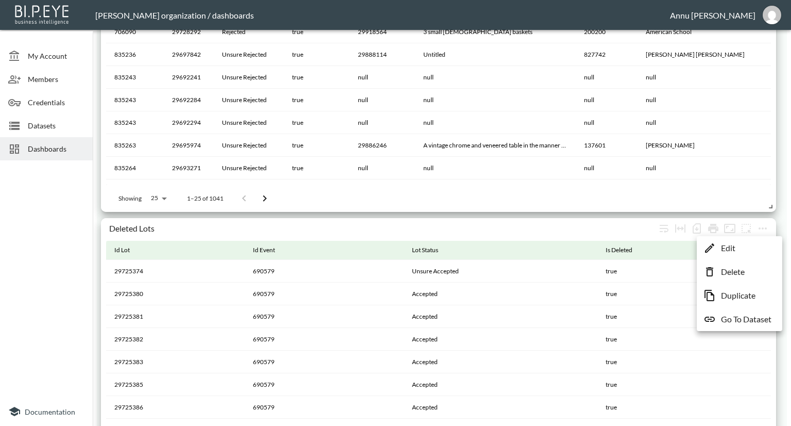
click at [744, 316] on p "Go To Dataset" at bounding box center [746, 319] width 50 height 12
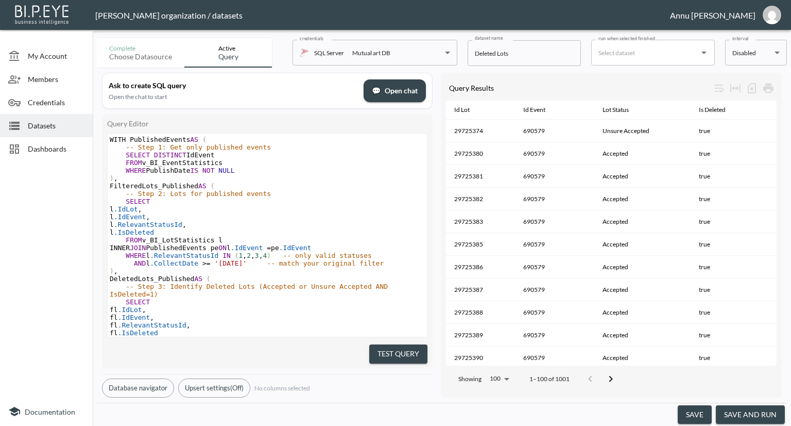
click at [751, 418] on button "save and run" at bounding box center [750, 414] width 69 height 19
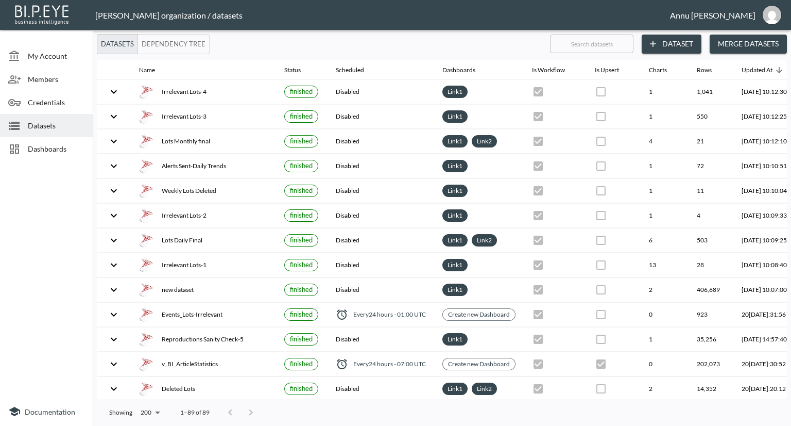
checkbox input "false"
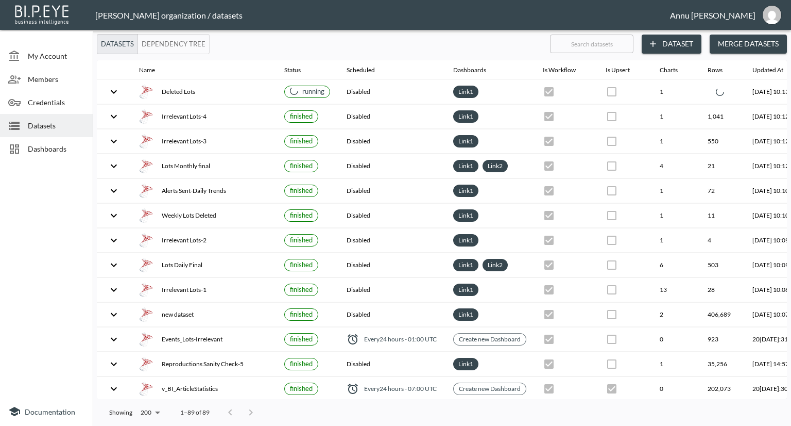
checkbox input "false"
checkbox input "true"
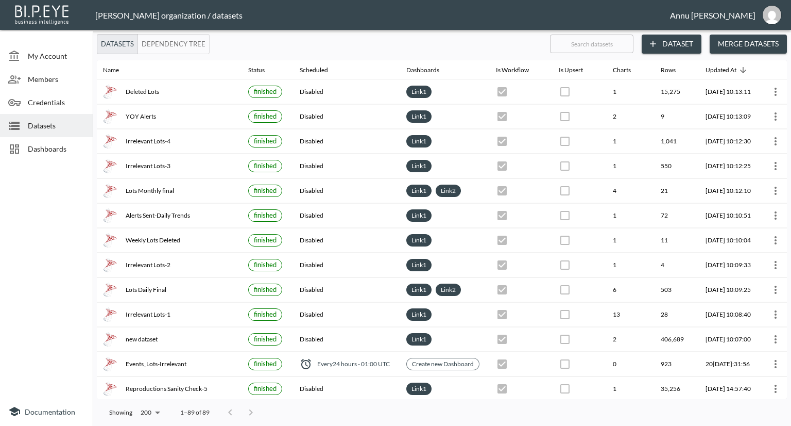
scroll to position [0, 37]
click at [43, 151] on span "Dashboards" at bounding box center [56, 148] width 57 height 11
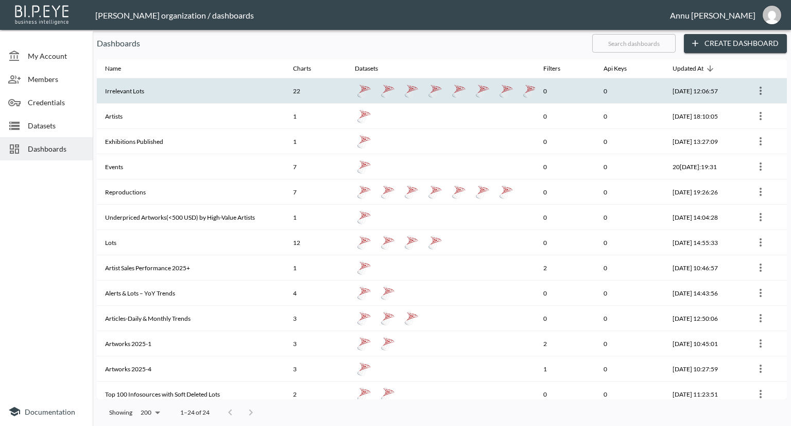
click at [142, 95] on th "Irrelevant Lots" at bounding box center [191, 90] width 188 height 25
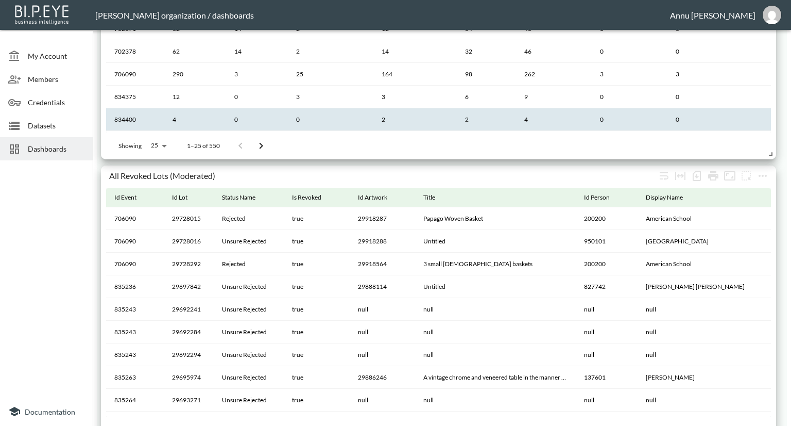
scroll to position [1185, 0]
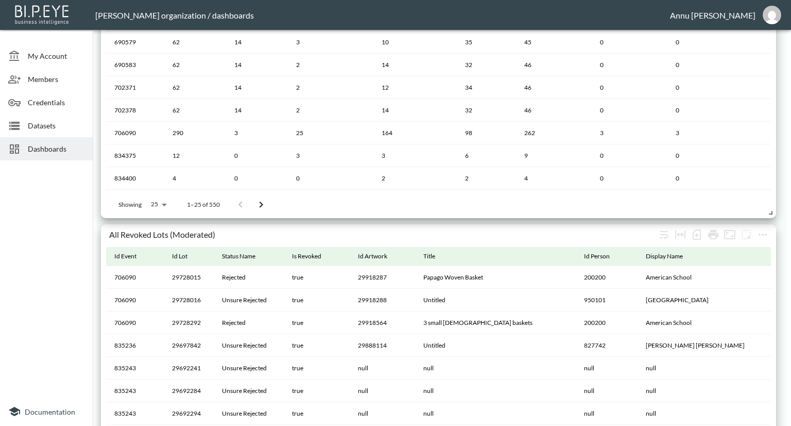
click at [60, 125] on span "Datasets" at bounding box center [56, 125] width 57 height 11
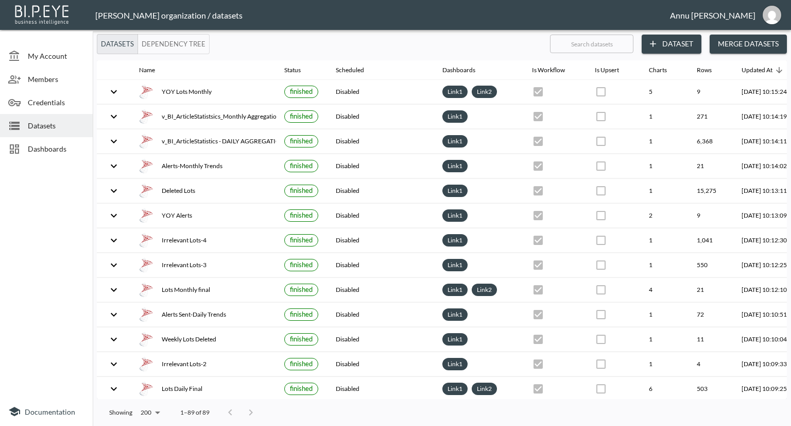
click at [676, 44] on button "Dataset" at bounding box center [672, 44] width 60 height 19
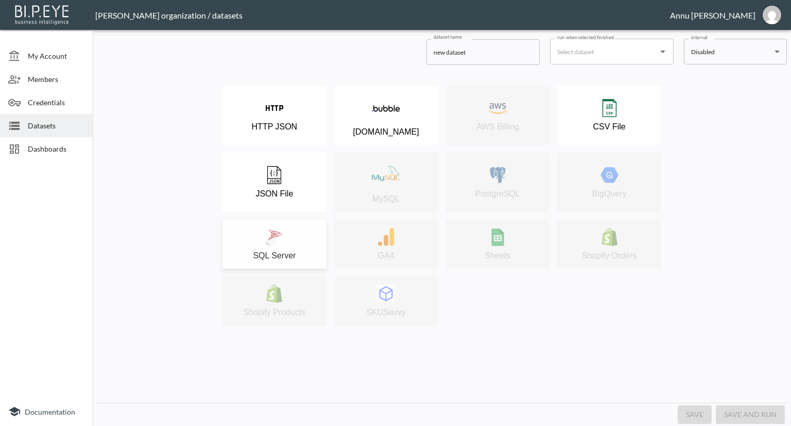
click at [295, 235] on div "SQL Server" at bounding box center [275, 244] width 94 height 32
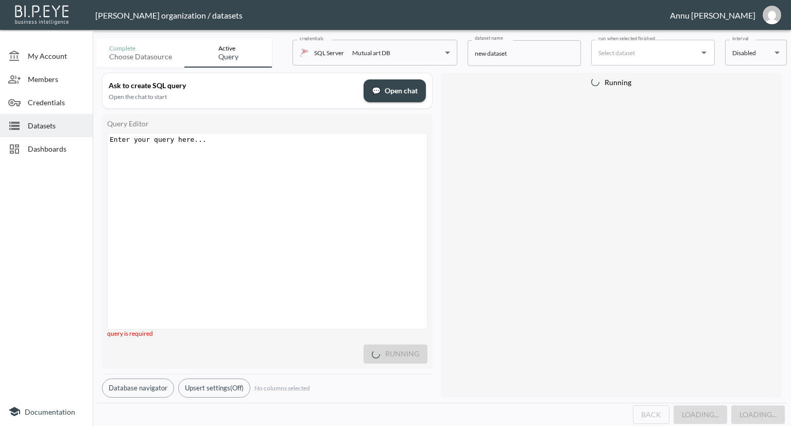
click at [264, 159] on div "Enter your query here... xxxxxxxxxx ​" at bounding box center [280, 243] width 345 height 221
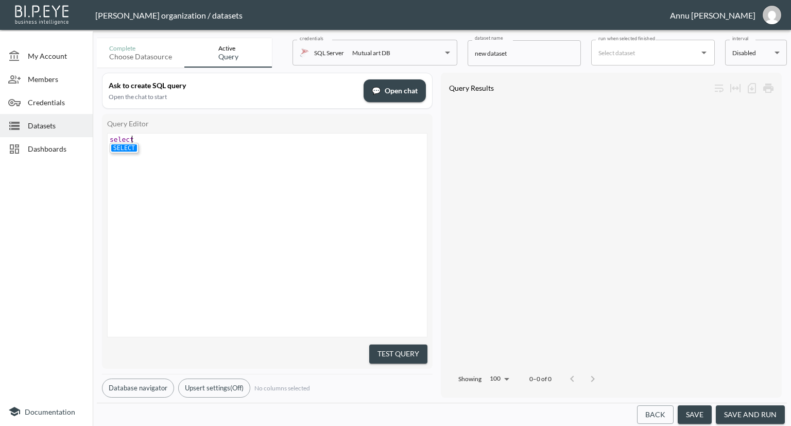
type textarea "select"
type textarea "SELC"
click at [329, 233] on div "xxxxxxxxxx SELECT TOP 1 * FROM v_BI_Artist" at bounding box center [280, 247] width 345 height 229
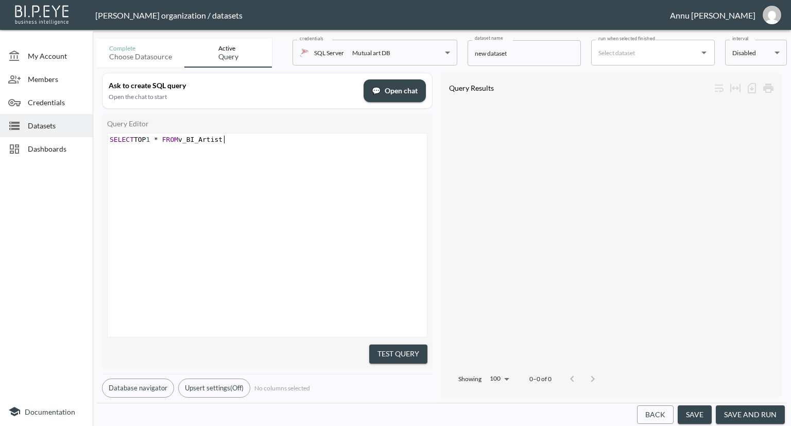
type textarea "ECT TOP 1 * FROM v_BI_Artist"
click at [400, 350] on button "Test Query" at bounding box center [398, 353] width 58 height 19
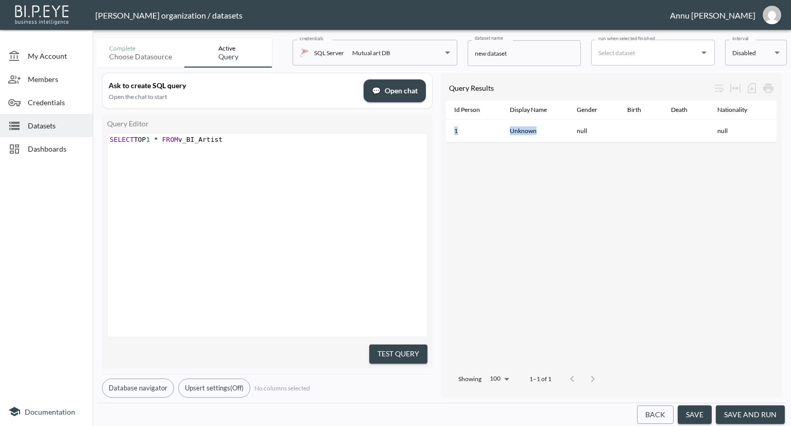
drag, startPoint x: 538, startPoint y: 141, endPoint x: 565, endPoint y: 145, distance: 27.2
click at [565, 143] on div "Id Person Display Name Gender Birth Death Nationality Followers Count Id Type A…" at bounding box center [611, 121] width 331 height 42
click at [546, 160] on div "Id Person Display Name Gender Birth Death Nationality Followers Count Id Type A…" at bounding box center [611, 232] width 331 height 265
click at [158, 138] on span "*" at bounding box center [156, 140] width 4 height 8
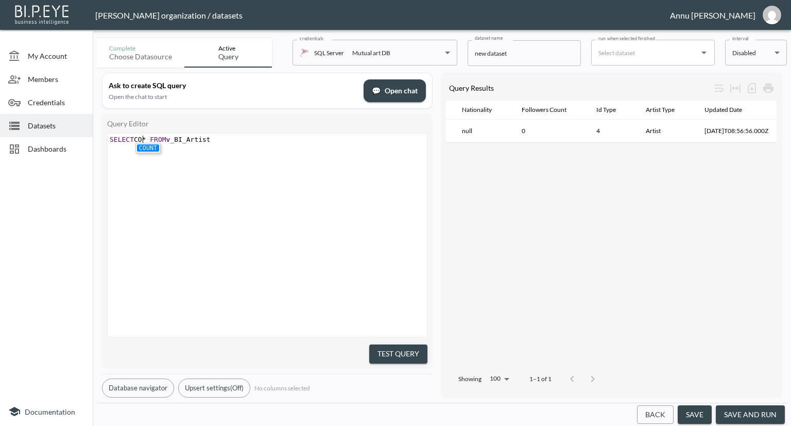
type textarea "CON"
click at [145, 147] on li "COUNT" at bounding box center [148, 147] width 22 height 7
click at [249, 140] on pre "SELECT COUNT * FROM v_BI_Artist" at bounding box center [269, 140] width 322 height 8
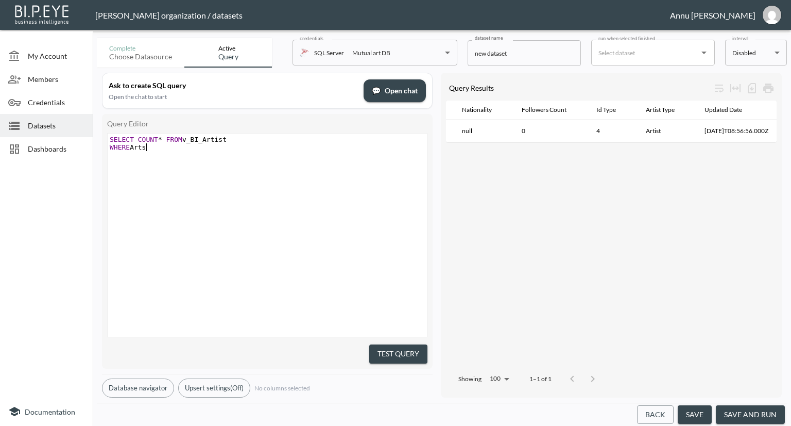
scroll to position [0, 44]
type textarea "WHERE Artsts"
type textarea "istTypoe"
type textarea "e=''"
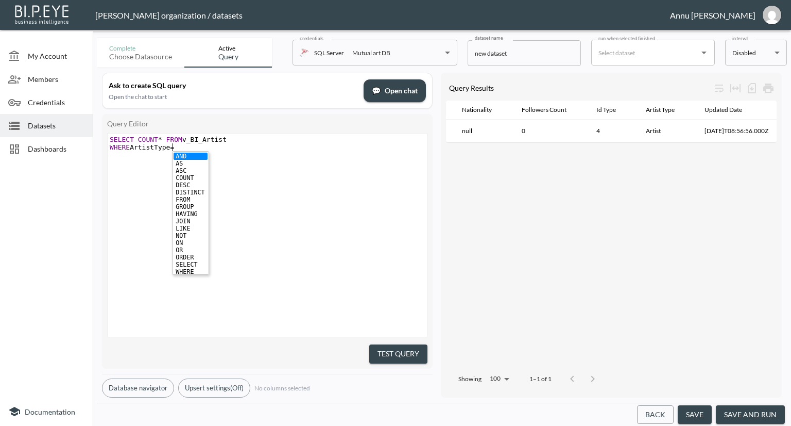
scroll to position [0, 14]
type textarea "School"
click at [204, 247] on div "xxxxxxxxxx SELECT COUNT * FROM v_BI_Artist WHERE ArtistType = 'School'" at bounding box center [280, 247] width 345 height 229
click at [415, 351] on button "Test Query" at bounding box center [398, 353] width 58 height 19
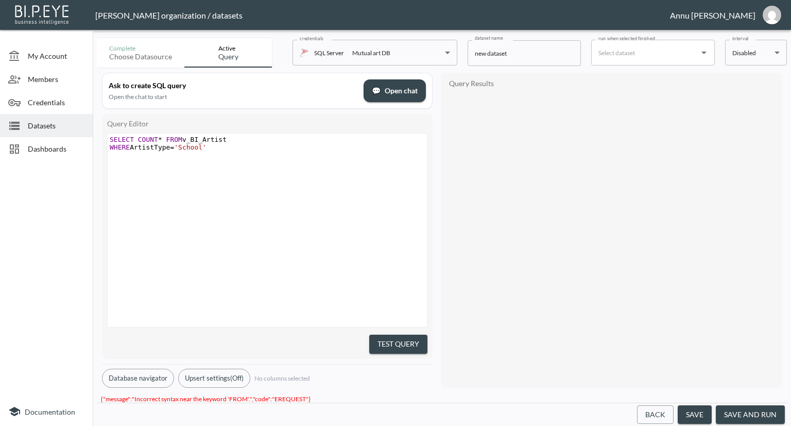
click at [158, 137] on span "*" at bounding box center [160, 140] width 4 height 8
type textarea "("
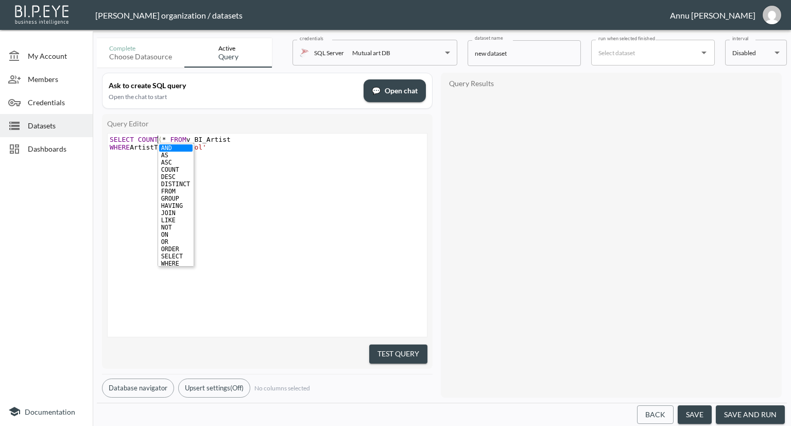
click at [164, 139] on span "SELECT COUNT ( * FROM v_BI_Artist" at bounding box center [170, 140] width 121 height 8
type textarea ")"
click at [301, 174] on div "xxxxxxxxxx SELECT COUNT ( * ) FROM v_BI_Artist WHERE ArtistType = 'School'" at bounding box center [280, 247] width 345 height 229
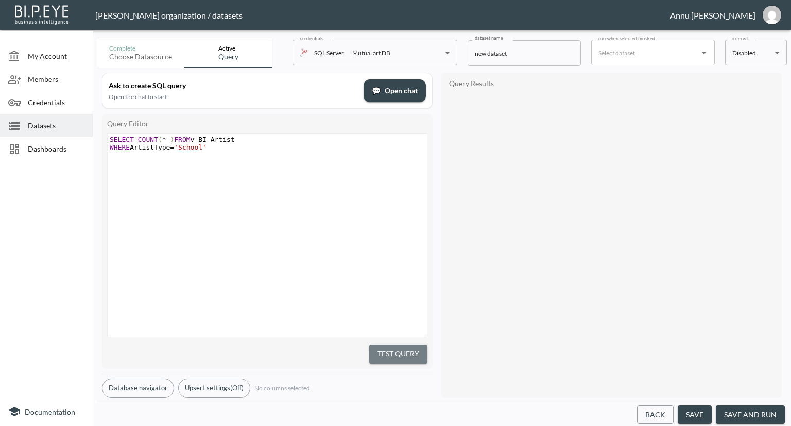
click at [376, 355] on button "Test Query" at bounding box center [398, 353] width 58 height 19
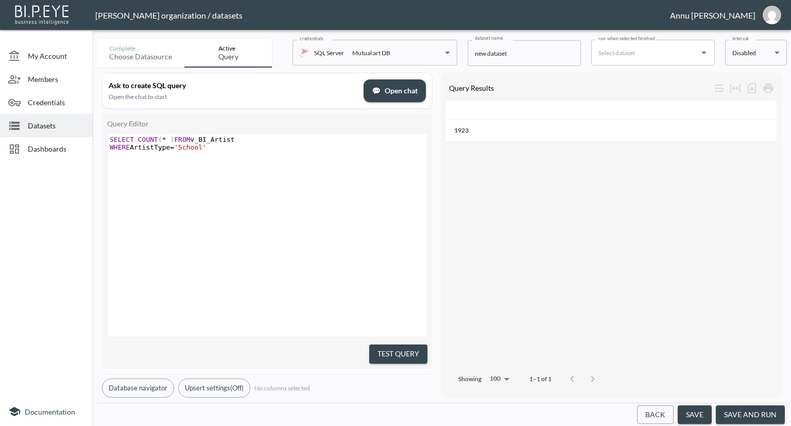
scroll to position [0, 0]
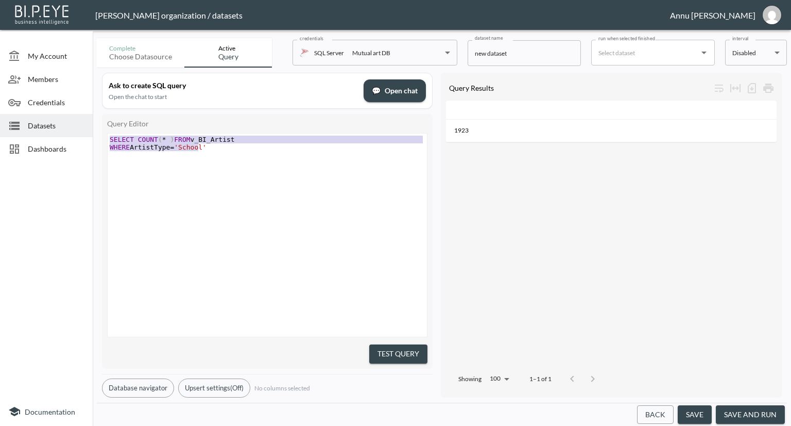
drag, startPoint x: 198, startPoint y: 150, endPoint x: 99, endPoint y: 129, distance: 101.2
click at [99, 130] on div "Ask to create SQL query Open the chat to start 💬 Open chat Query Editor SELECT …" at bounding box center [442, 234] width 690 height 335
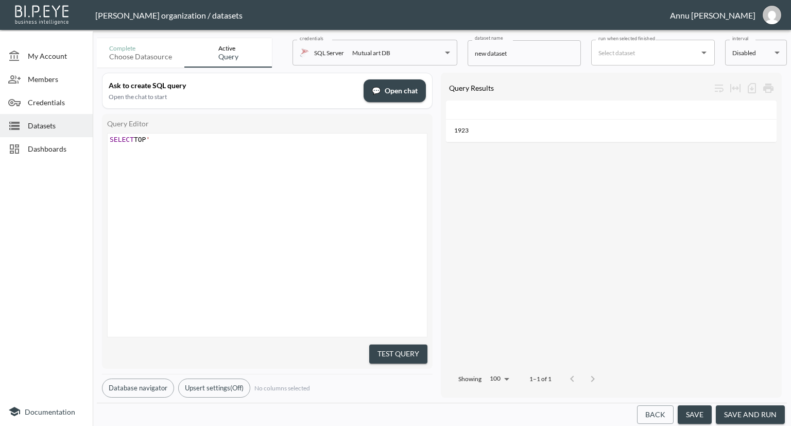
scroll to position [0, 44]
type textarea "SELECT TOP 1* FROM v_BI_artwork"
click at [232, 138] on pre "SELECT TOP 1 * FROM v_BI_artwork '" at bounding box center [269, 140] width 322 height 8
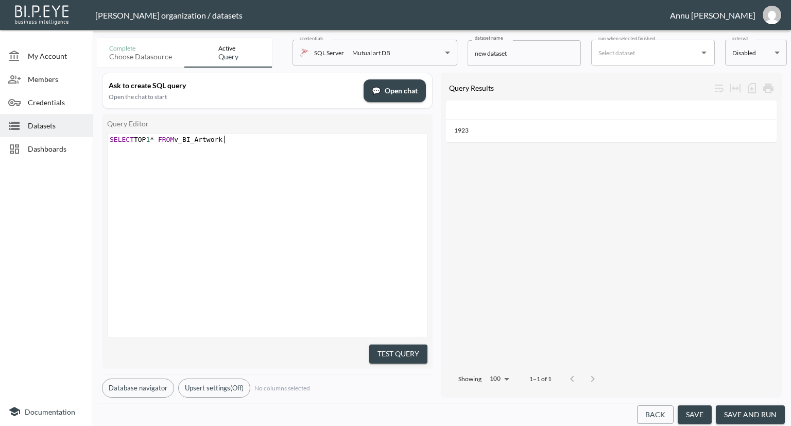
click at [248, 277] on div "x SELECT TOP 1 * FROM v_BI_Artwork" at bounding box center [280, 247] width 345 height 229
type textarea "Artwork"
click at [386, 353] on button "Test Query" at bounding box center [398, 353] width 58 height 19
drag, startPoint x: 511, startPoint y: 148, endPoint x: 559, endPoint y: 148, distance: 47.4
click at [559, 148] on div "Id Artwork Title Mediumtext Min Est Usd Max Est Usd Real Usd Id Event Sale Name…" at bounding box center [611, 232] width 331 height 265
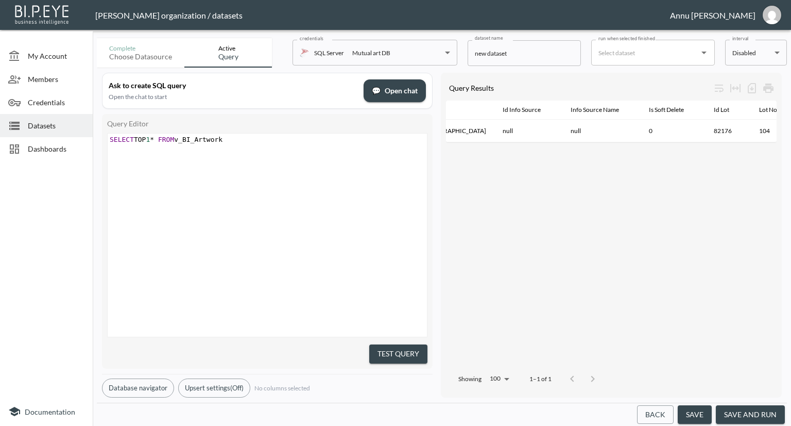
scroll to position [0, 1070]
click at [252, 143] on div "x SELECT TOP 1 * FROM v_BI_Artwork" at bounding box center [269, 139] width 322 height 12
click at [189, 219] on div "x SELECT TOP 1 * FROM v_BI_LotStatistics" at bounding box center [280, 247] width 345 height 229
type textarea "LotStatistics"
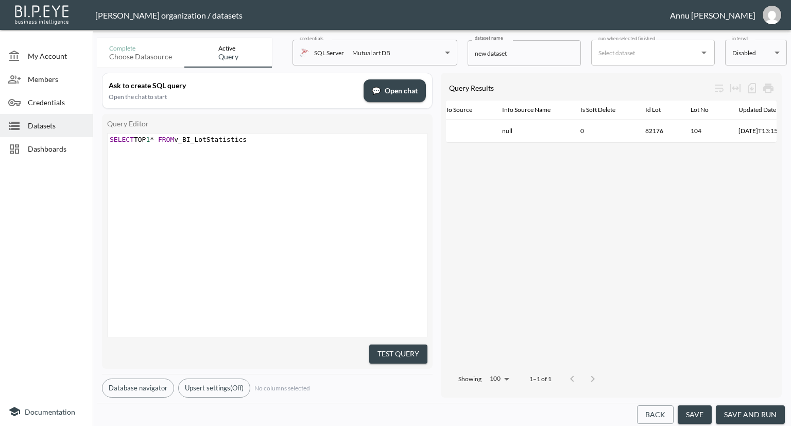
click at [383, 349] on button "Test Query" at bounding box center [398, 353] width 58 height 19
click at [681, 197] on div "Id Row Id Lot Id Event Source User Id Collect Date Publish Date Is Deleted Is A…" at bounding box center [611, 232] width 331 height 265
click at [73, 153] on span "Dashboards" at bounding box center [56, 148] width 57 height 11
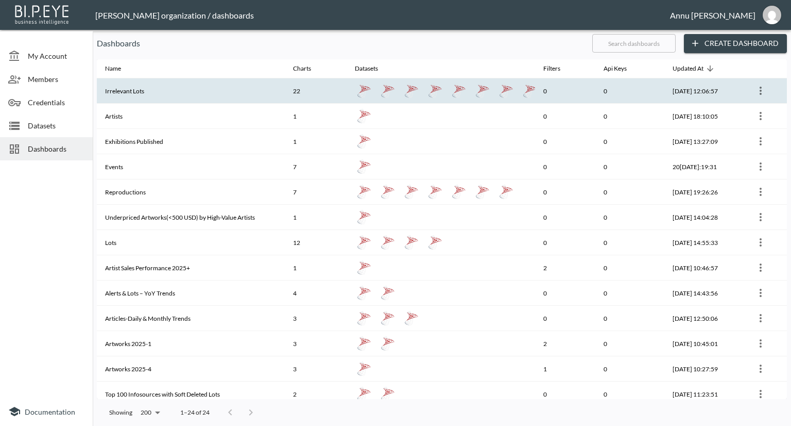
click at [143, 93] on th "Irrelevant Lots" at bounding box center [191, 90] width 188 height 25
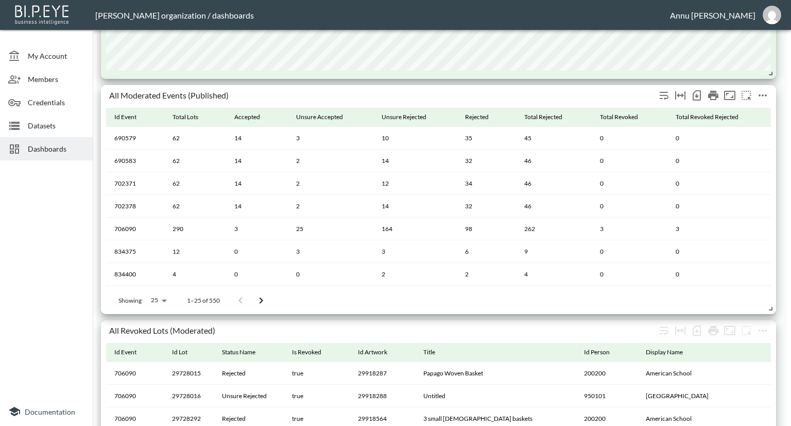
scroll to position [1012, 0]
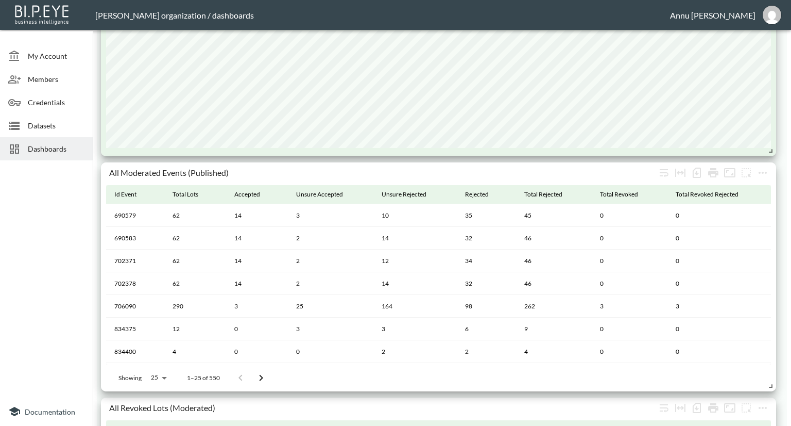
click at [44, 124] on span "Datasets" at bounding box center [56, 125] width 57 height 11
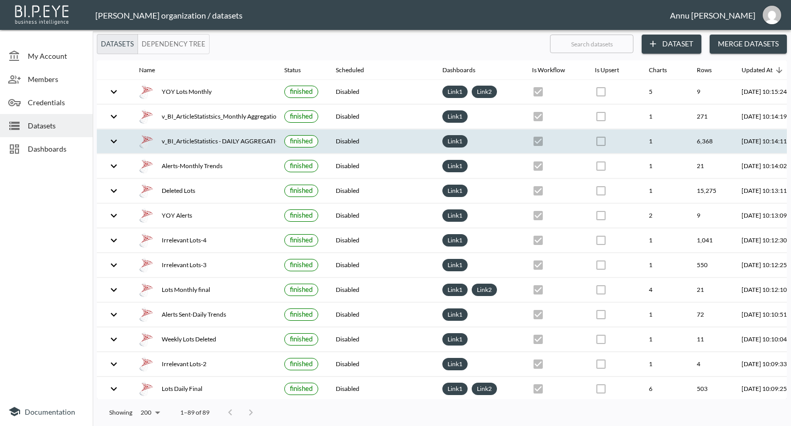
click at [181, 140] on div "v_BI_ArticleStatistics - DAILY AGGREGATION" at bounding box center [203, 141] width 129 height 14
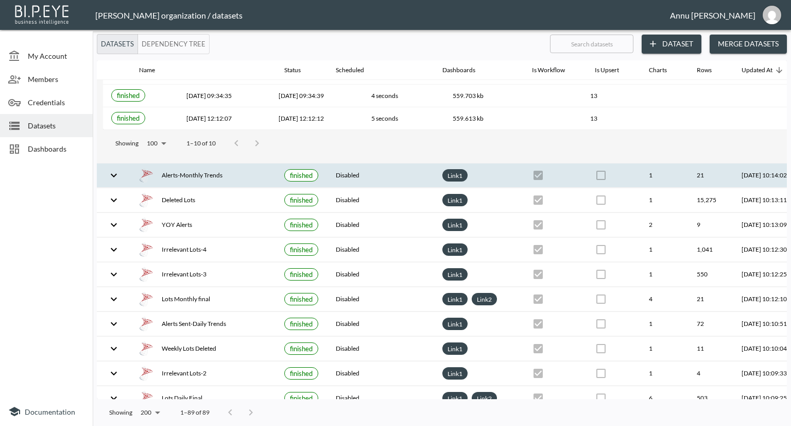
scroll to position [206, 0]
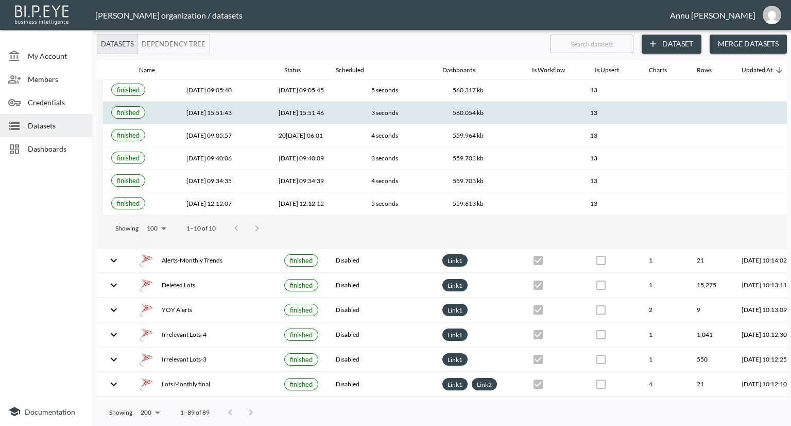
drag, startPoint x: 76, startPoint y: 128, endPoint x: 138, endPoint y: 119, distance: 62.1
click at [76, 128] on span "Datasets" at bounding box center [56, 125] width 57 height 11
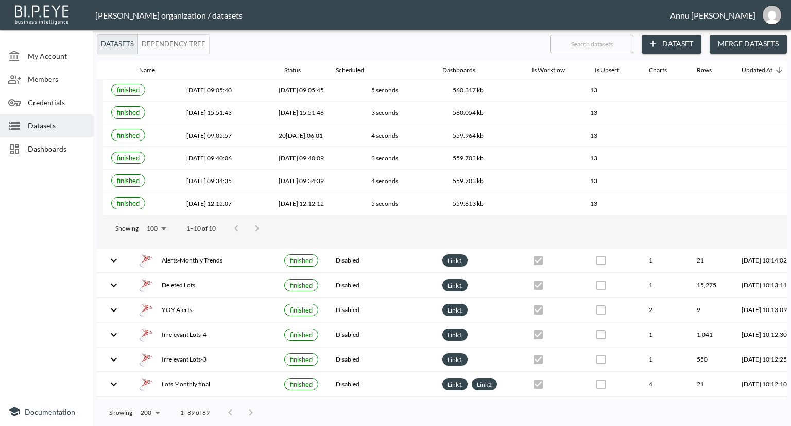
click at [680, 37] on button "Dataset" at bounding box center [672, 44] width 60 height 19
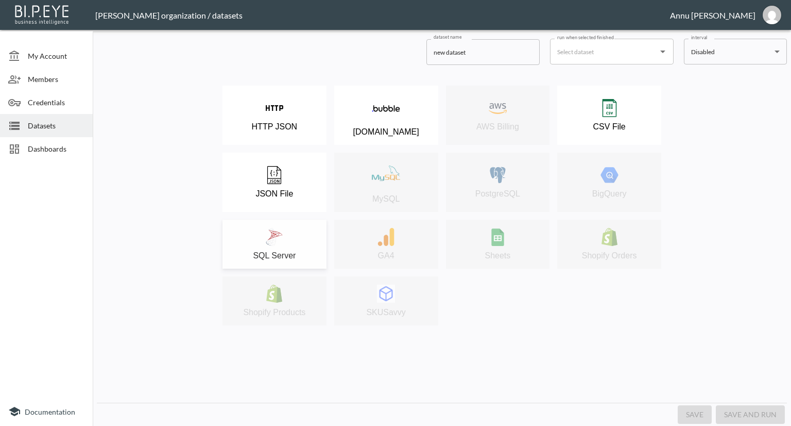
click at [311, 241] on div "SQL Server" at bounding box center [275, 244] width 94 height 32
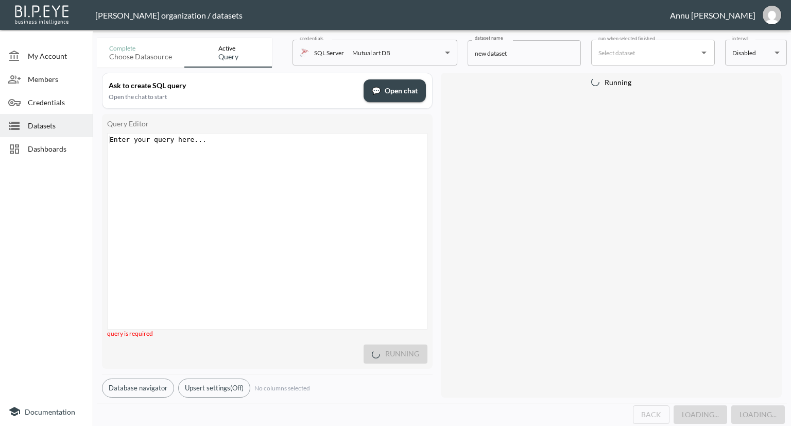
click at [255, 151] on div "Enter your query here... xxxxxxxxxx ​" at bounding box center [280, 243] width 345 height 221
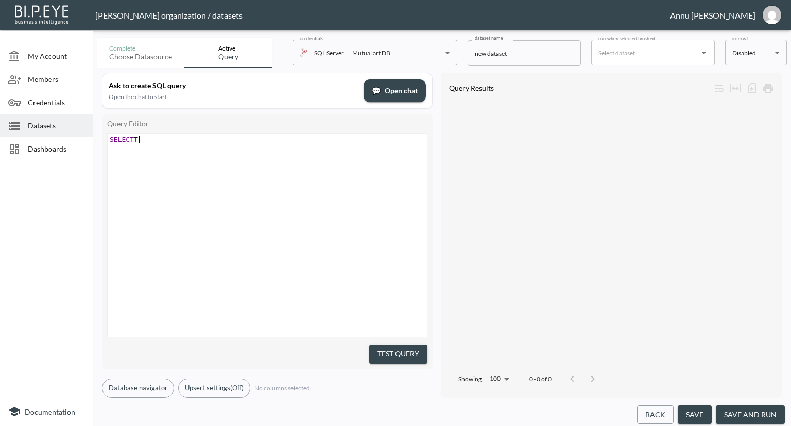
type textarea "SELECT TI"
click at [296, 218] on div "xxxxxxxxxx SELECT TOP 1 * FROM V_BI_Artwork" at bounding box center [280, 247] width 345 height 229
type textarea "OP 1* FROM V_BI_Artwork"
click at [415, 344] on button "Test Query" at bounding box center [398, 353] width 58 height 19
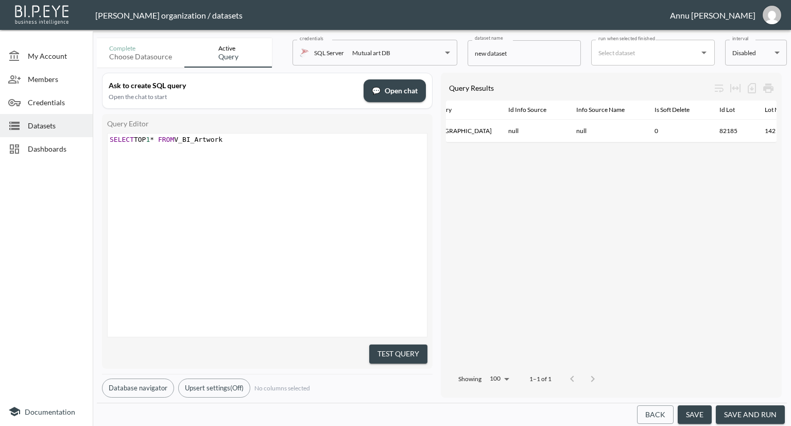
scroll to position [0, 975]
click at [398, 181] on div "xxxxxxxxxx SELECT TOP 1 * FROM V_BI_Artwork" at bounding box center [280, 247] width 345 height 229
type textarea "SELECT TOP 1* FROM V_BI_Artwork"
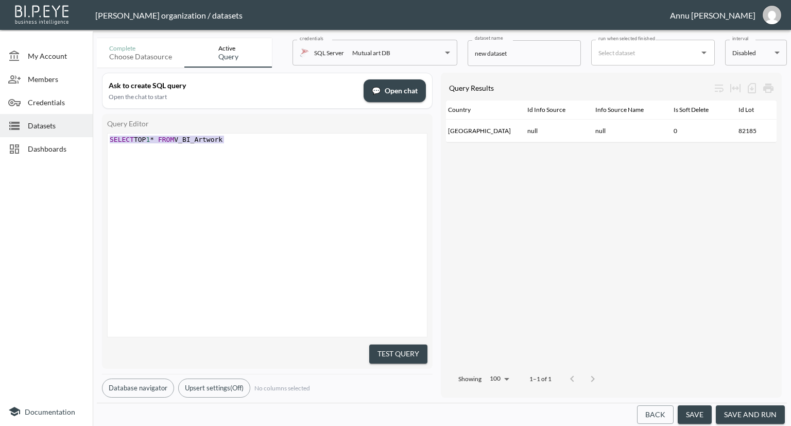
drag, startPoint x: 251, startPoint y: 140, endPoint x: 102, endPoint y: 134, distance: 149.5
click at [103, 134] on div "Query Editor SELECT TOP 1* FROM V_BI_Artwork x SELECT TOP 1 * FROM V_BI_Artwork…" at bounding box center [267, 241] width 331 height 255
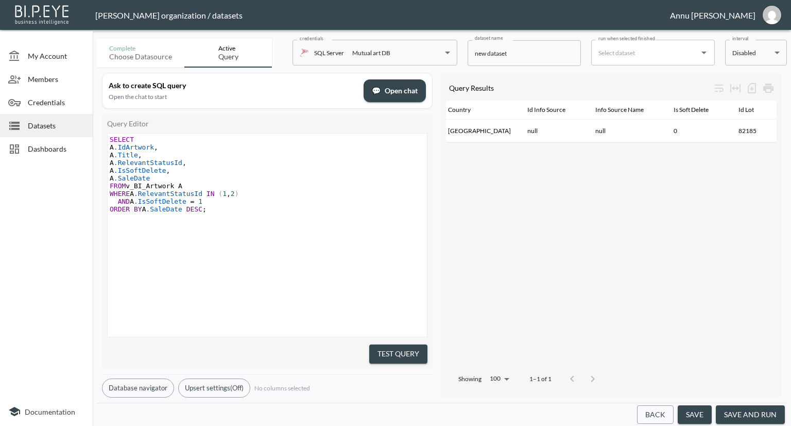
click at [317, 225] on div "x SELECT A .IdArtwork , A .Title , A .RelevantStatusId , A .IsSoftDelete , A .S…" at bounding box center [280, 247] width 345 height 229
click at [388, 355] on button "Test Query" at bounding box center [398, 353] width 58 height 19
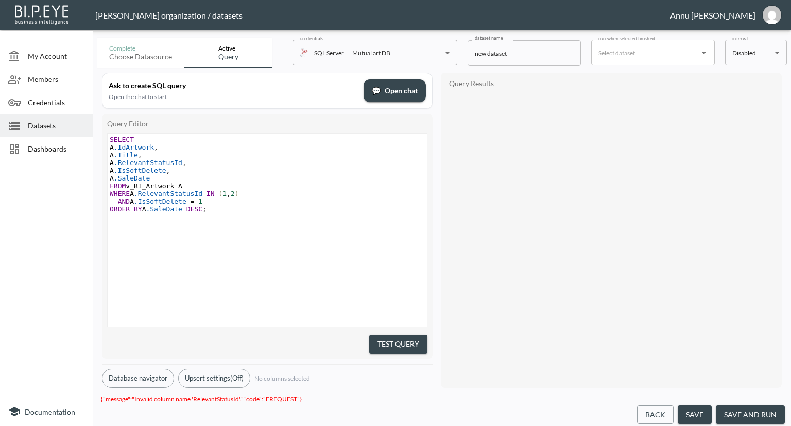
scroll to position [0, 0]
type textarea "SELECT A.IdArtwork, A.Title, A.RelevantStatusId, A.IsSoftDelete, A.SaleDate FRO…"
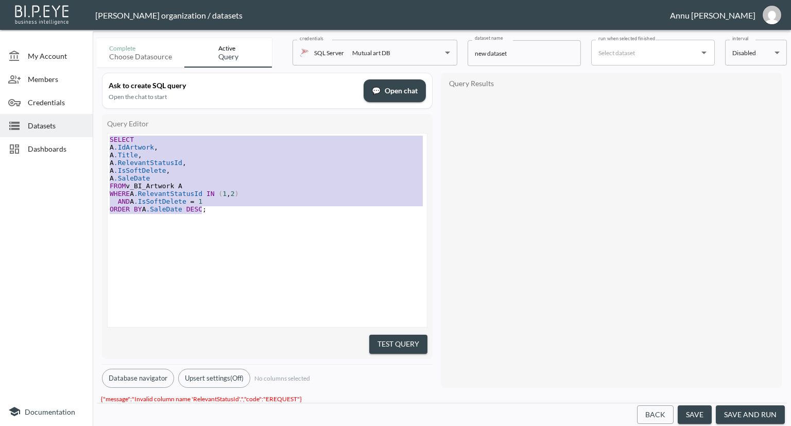
drag, startPoint x: 204, startPoint y: 213, endPoint x: 75, endPoint y: 123, distance: 157.5
click at [75, 123] on div "My Account Members Credentials Datasets Dashboards Documentation Complete Choos…" at bounding box center [395, 213] width 791 height 426
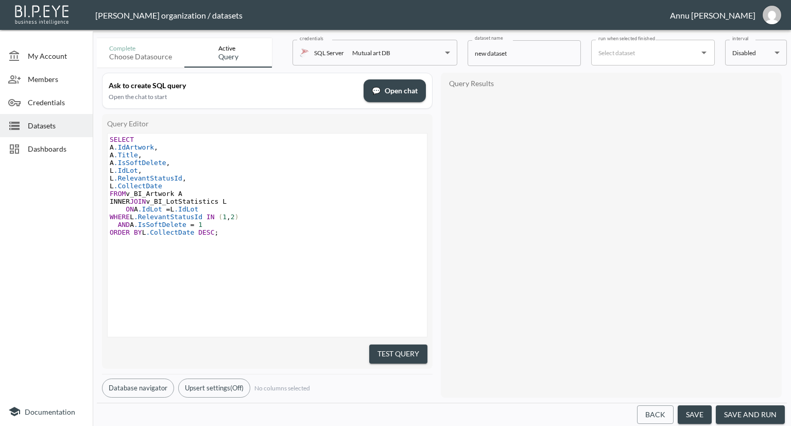
drag, startPoint x: 399, startPoint y: 344, endPoint x: 400, endPoint y: 333, distance: 10.3
click at [399, 344] on button "Test Query" at bounding box center [398, 353] width 58 height 19
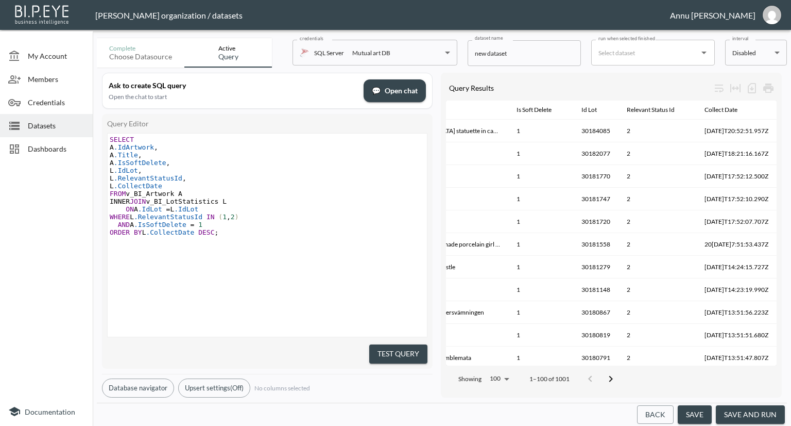
scroll to position [0, 160]
type textarea "SELECT A.IdArtwork, A.Title, A.IsSoftDelete, [PERSON_NAME]IdLot, L.RelevantStat…"
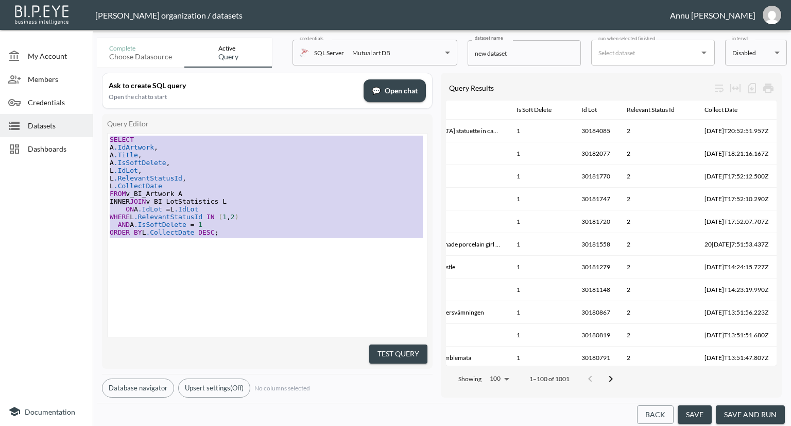
drag, startPoint x: 237, startPoint y: 241, endPoint x: 97, endPoint y: 80, distance: 212.5
click at [97, 80] on div "Ask to create SQL query Open the chat to start 💬 Open chat Query Editor SELECT …" at bounding box center [442, 234] width 690 height 335
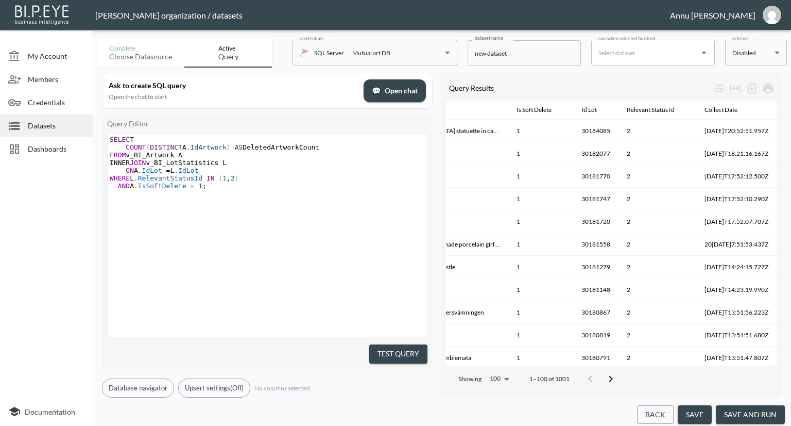
click at [301, 240] on div "x SELECT COUNT ( DISTINCT A .IdArtwork ) AS DeletedArtworkCount FROM v_BI_Artwo…" at bounding box center [280, 247] width 345 height 229
drag, startPoint x: 379, startPoint y: 349, endPoint x: 423, endPoint y: 293, distance: 70.5
click at [379, 349] on button "Test Query" at bounding box center [398, 353] width 58 height 19
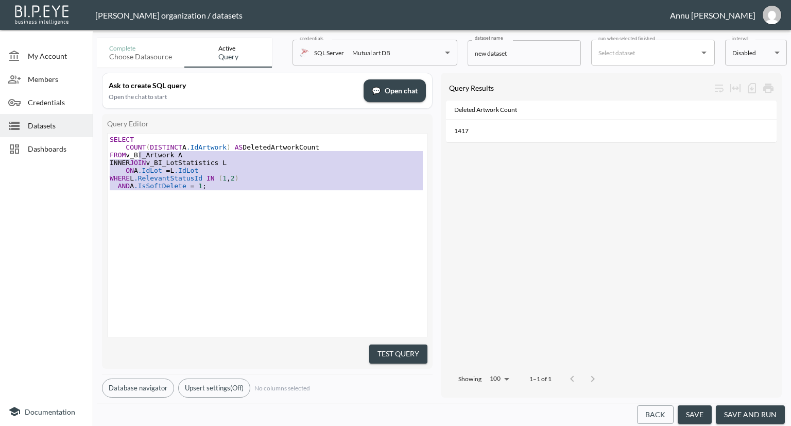
type textarea "SELECT COUNT(DISTINCT A.IdArtwork) AS DeletedArtworkCount FROM v_BI_Artwork A I…"
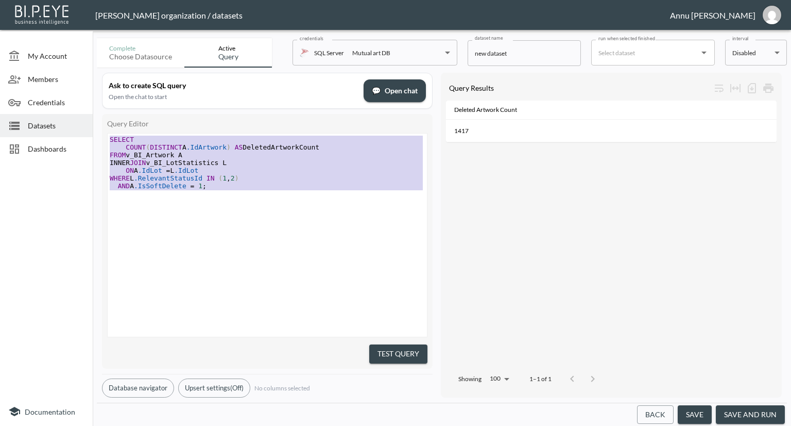
drag, startPoint x: 221, startPoint y: 194, endPoint x: 86, endPoint y: 117, distance: 156.0
click at [86, 118] on div "My Account Members Credentials Datasets Dashboards Documentation Complete Choos…" at bounding box center [395, 213] width 791 height 426
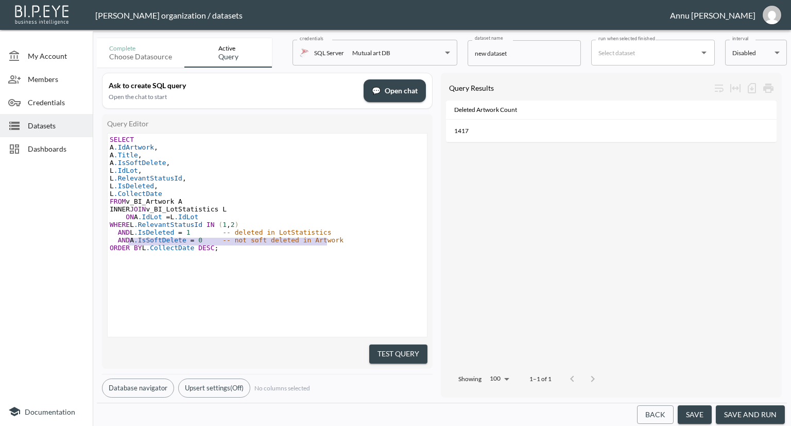
type textarea "AND A.IsSoftDelete = 0 -- not soft deleted in Artwork"
drag, startPoint x: 328, startPoint y: 241, endPoint x: 111, endPoint y: 240, distance: 216.9
click at [111, 240] on pre "AND A .IsSoftDelete = 0 -- not soft deleted in Artwork" at bounding box center [269, 240] width 322 height 8
click at [386, 348] on button "Test Query" at bounding box center [398, 353] width 58 height 19
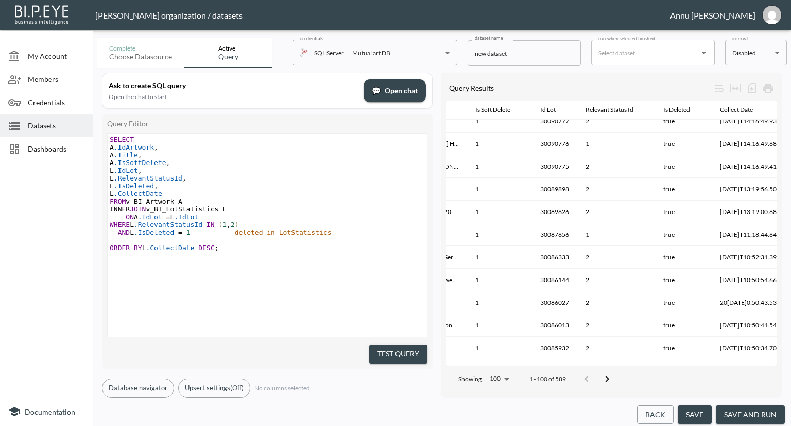
scroll to position [2032, 183]
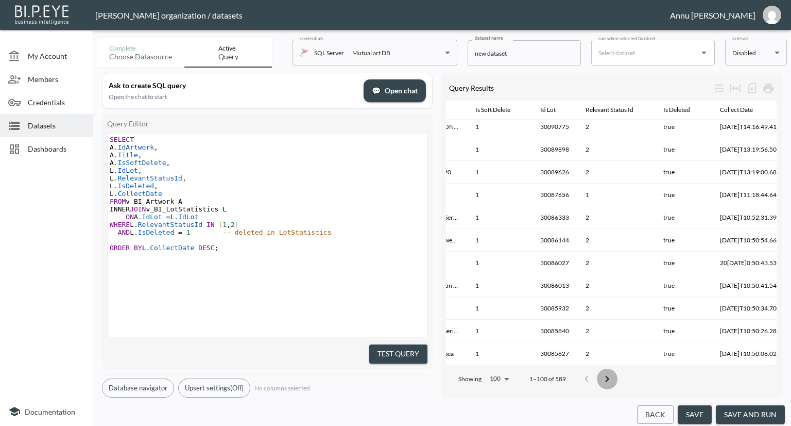
click at [610, 376] on icon "Go to next page" at bounding box center [607, 379] width 12 height 12
click at [616, 375] on icon "Go to next page" at bounding box center [615, 379] width 12 height 12
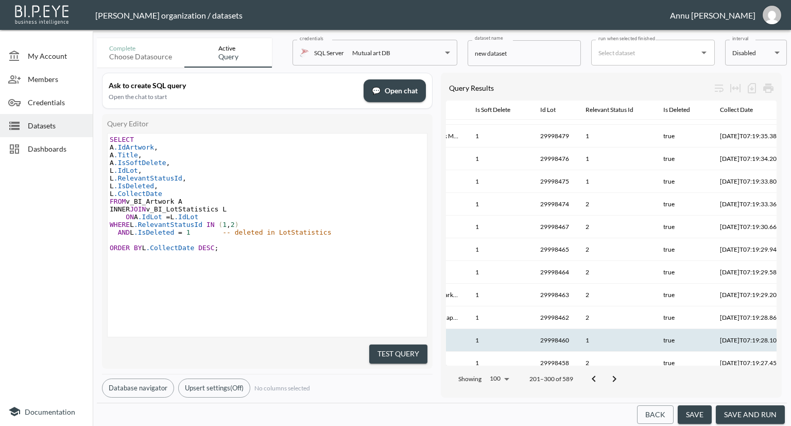
scroll to position [1671, 183]
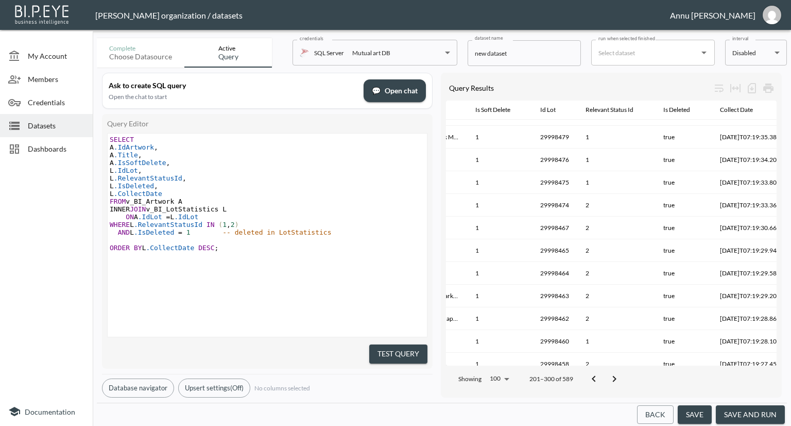
click at [613, 377] on icon "Go to next page" at bounding box center [615, 379] width 12 height 12
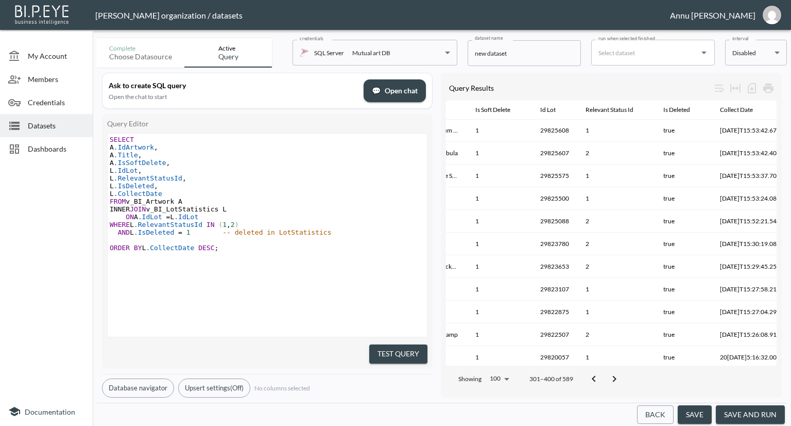
scroll to position [2032, 183]
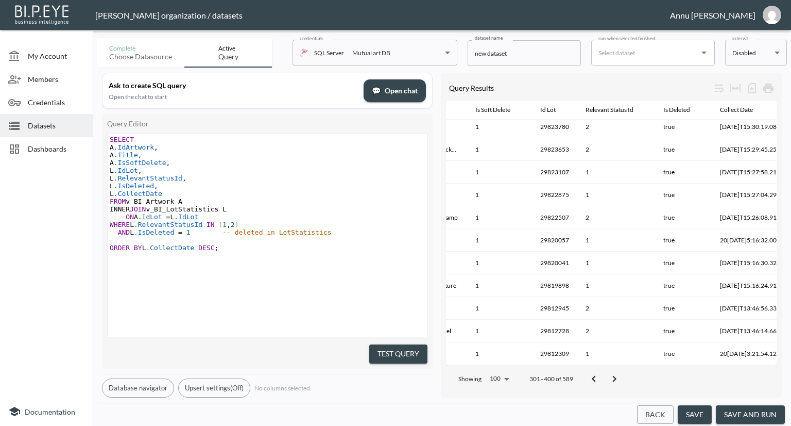
click at [620, 373] on button "Go to next page" at bounding box center [614, 378] width 21 height 21
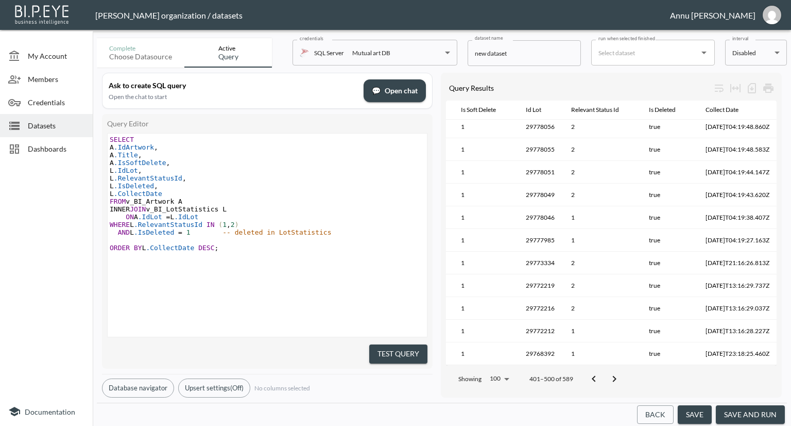
scroll to position [2032, 217]
click at [160, 171] on pre "L .IdLot ," at bounding box center [269, 170] width 322 height 8
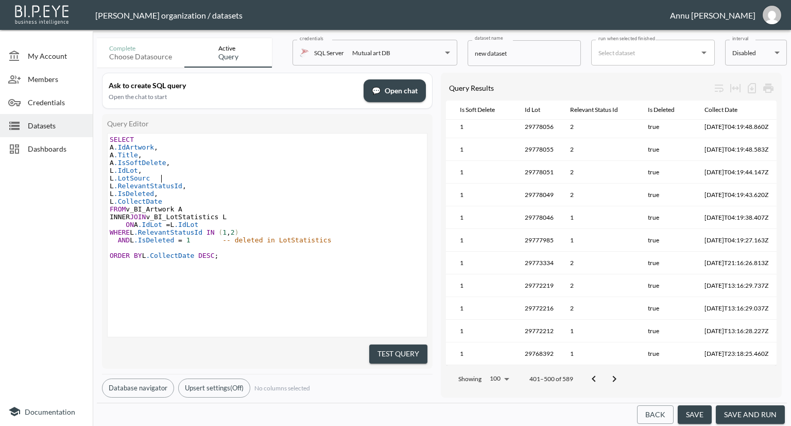
scroll to position [0, 41]
type textarea "L.LotSource."
type textarea ","
drag, startPoint x: 276, startPoint y: 195, endPoint x: 344, endPoint y: 215, distance: 70.8
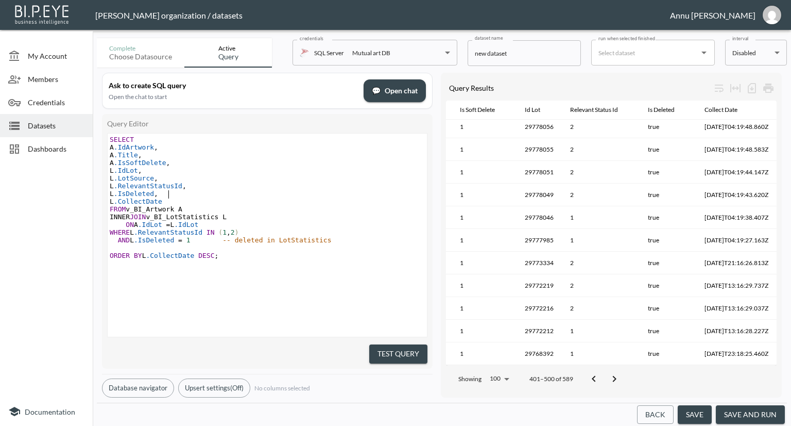
click at [280, 195] on pre "L .IsDeleted ," at bounding box center [269, 194] width 322 height 8
click at [398, 349] on button "Test Query" at bounding box center [398, 353] width 58 height 19
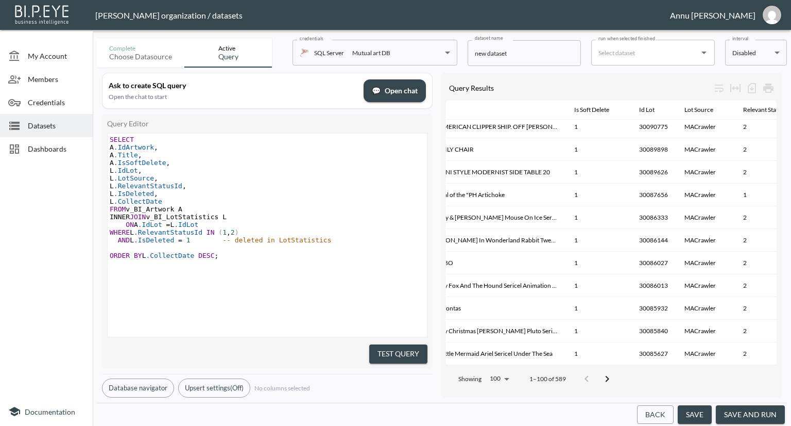
scroll to position [2032, 96]
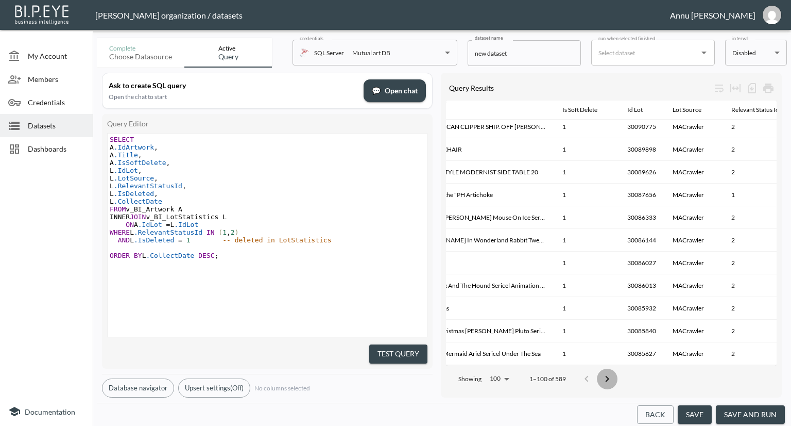
click at [606, 375] on icon "Go to next page" at bounding box center [608, 378] width 4 height 6
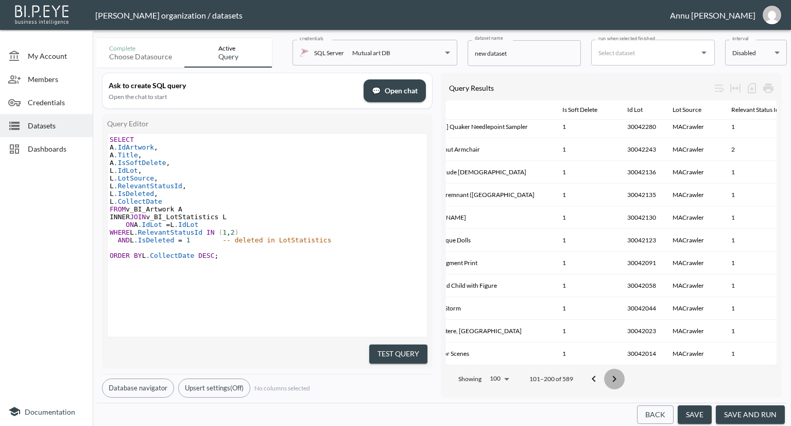
click at [618, 373] on icon "Go to next page" at bounding box center [615, 379] width 12 height 12
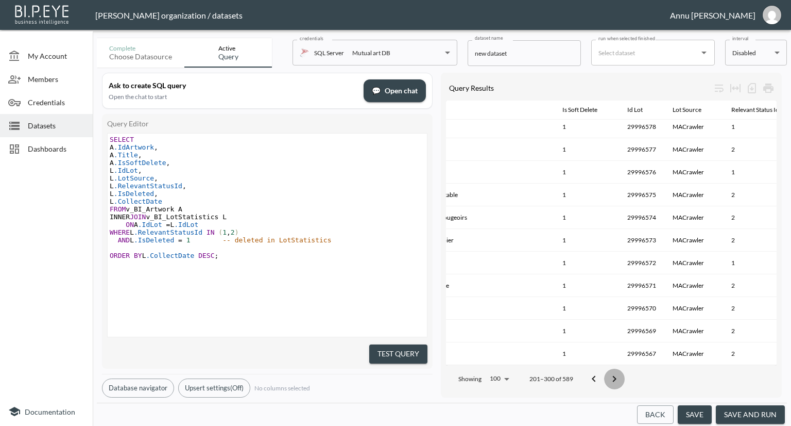
click at [615, 373] on icon "Go to next page" at bounding box center [615, 379] width 12 height 12
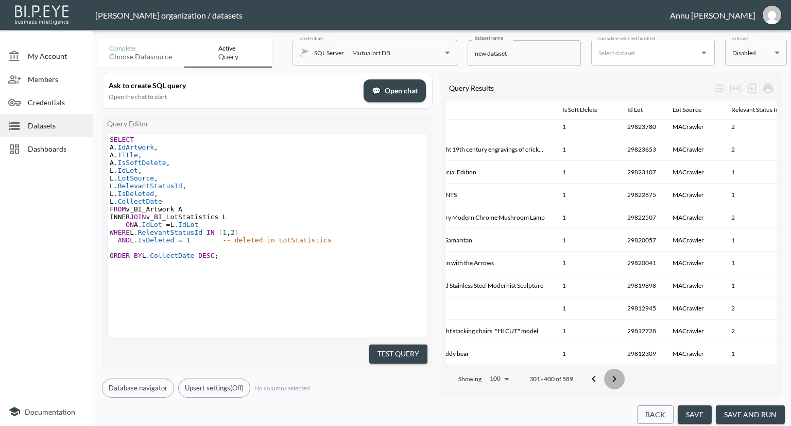
click at [618, 373] on icon "Go to next page" at bounding box center [615, 379] width 12 height 12
click at [620, 373] on icon "Go to next page" at bounding box center [615, 379] width 12 height 12
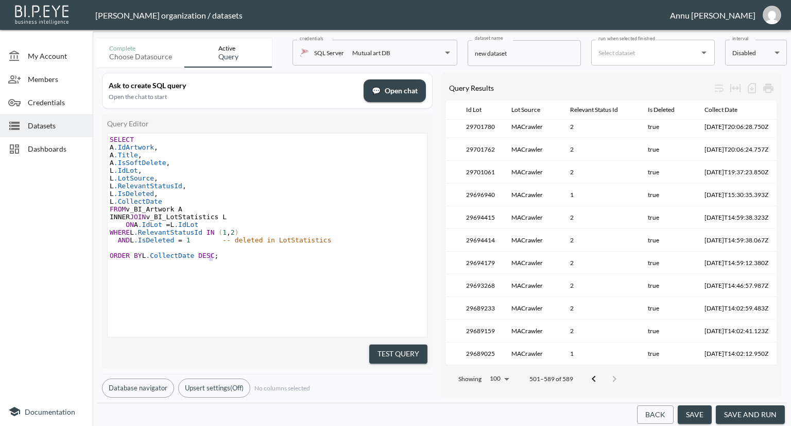
scroll to position [0, 0]
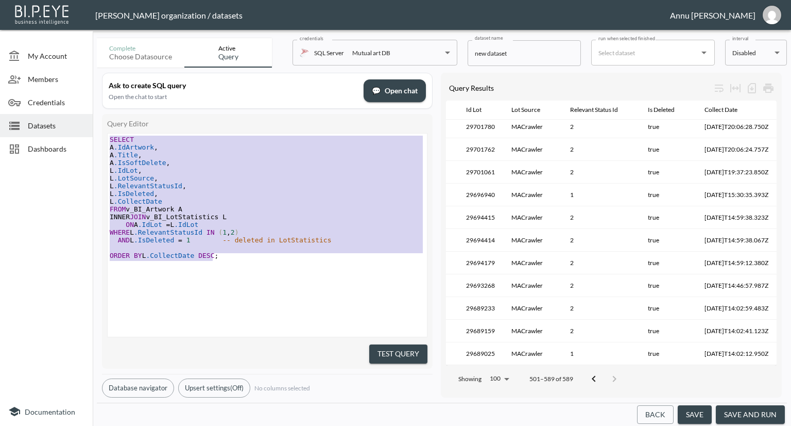
drag, startPoint x: 220, startPoint y: 260, endPoint x: 32, endPoint y: 61, distance: 273.4
click at [32, 61] on div "My Account Members Credentials Datasets Dashboards Documentation Complete Choos…" at bounding box center [395, 213] width 791 height 426
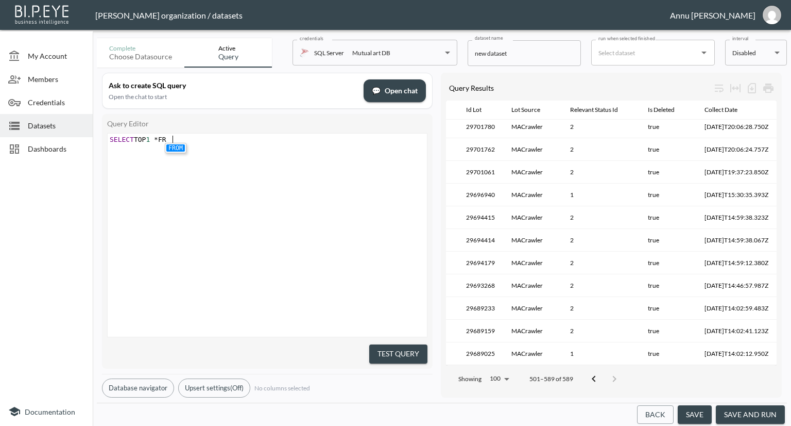
scroll to position [0, 63]
type textarea "SELECT TOP 1 * FR"
click at [177, 149] on li "FROM" at bounding box center [175, 147] width 19 height 7
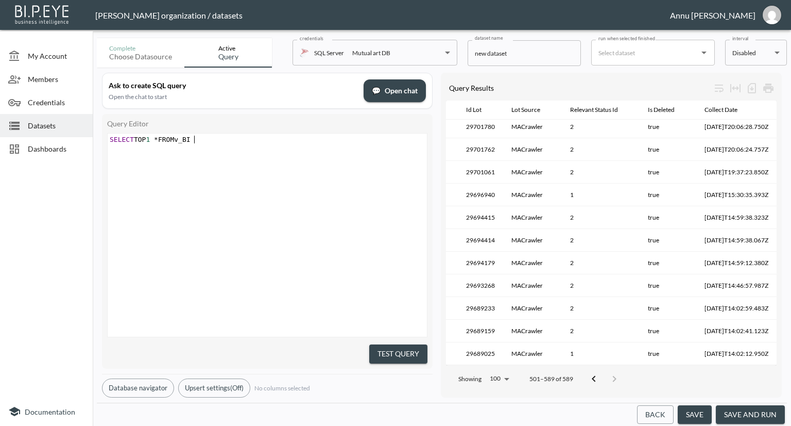
scroll to position [0, 18]
type textarea "v_BI_LotSat"
type textarea "ttaist"
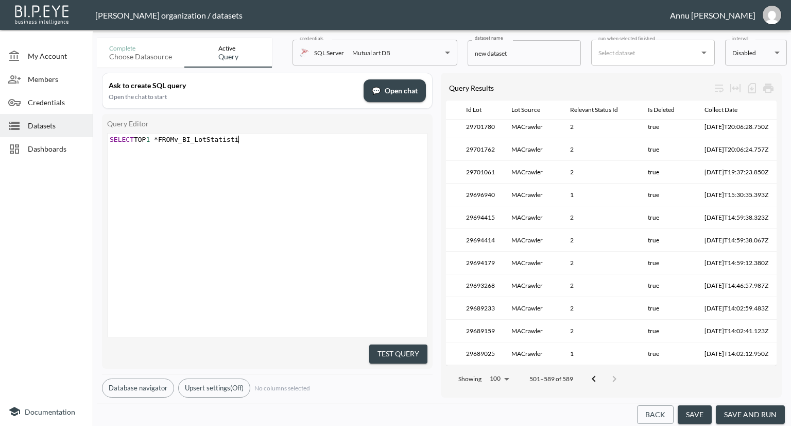
type textarea "atistics"
click at [293, 192] on div "x SELECT TOP 1 * FROMv_BI_LotStatistics ​ ​" at bounding box center [280, 247] width 345 height 229
click at [406, 344] on button "Test Query" at bounding box center [398, 353] width 58 height 19
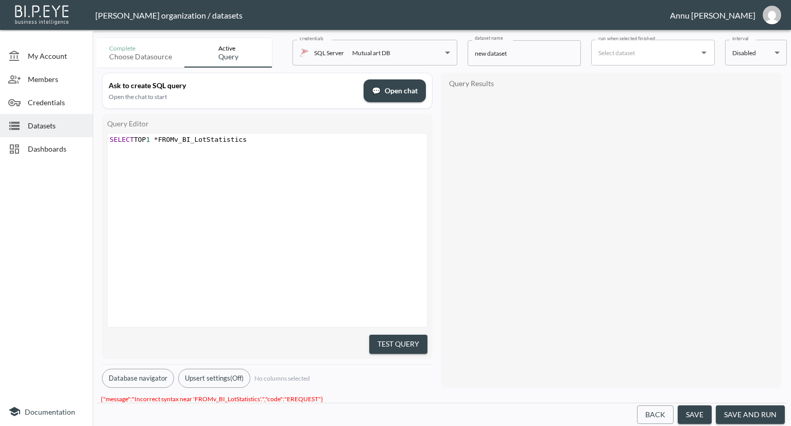
click at [250, 140] on pre "SELECT TOP 1 * FROMv_BI_LotStatistics" at bounding box center [269, 140] width 322 height 8
click at [178, 139] on span "SELECT TOP 1 * FROMv_BI_LotStatistics" at bounding box center [178, 140] width 137 height 8
click at [182, 138] on span "SELECT TOP 1 * FROMv_BI_LotStatistics" at bounding box center [178, 140] width 137 height 8
click at [181, 138] on span "SELECT TOP 1 * FROMv_BI_LotStatistics" at bounding box center [178, 140] width 137 height 8
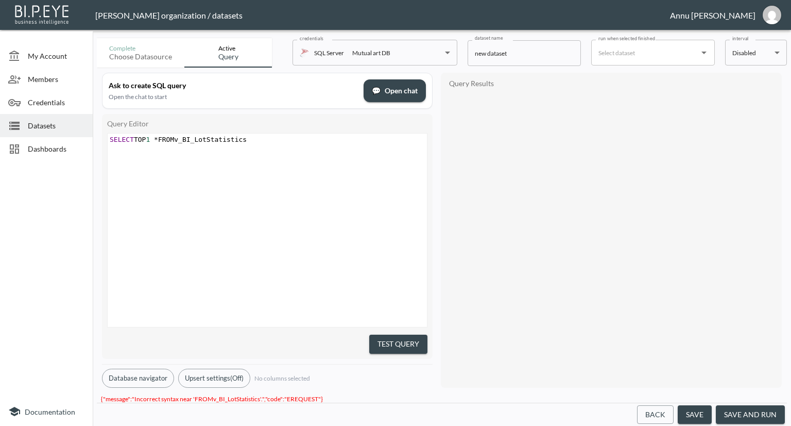
scroll to position [0, 3]
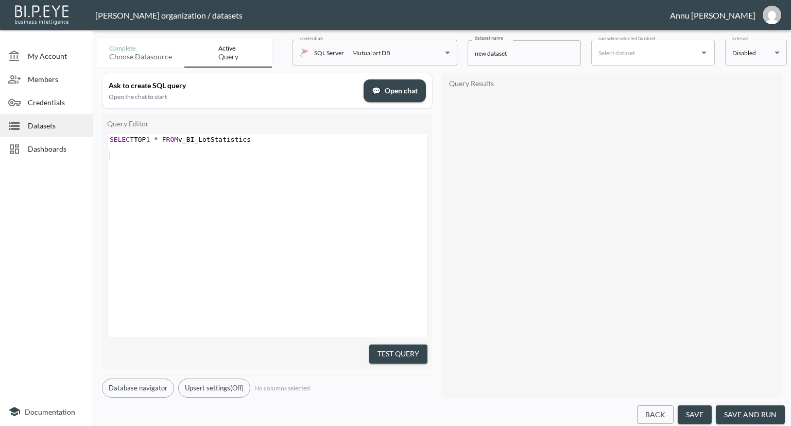
click at [317, 161] on div "x SELECT TOP 1 * FROM v_BI_LotStatistics ​ ​" at bounding box center [280, 247] width 345 height 229
click at [385, 345] on button "Test Query" at bounding box center [398, 353] width 58 height 19
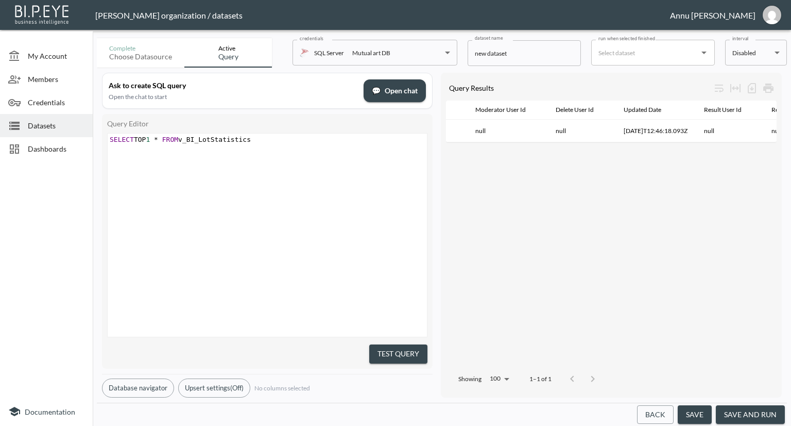
scroll to position [0, 476]
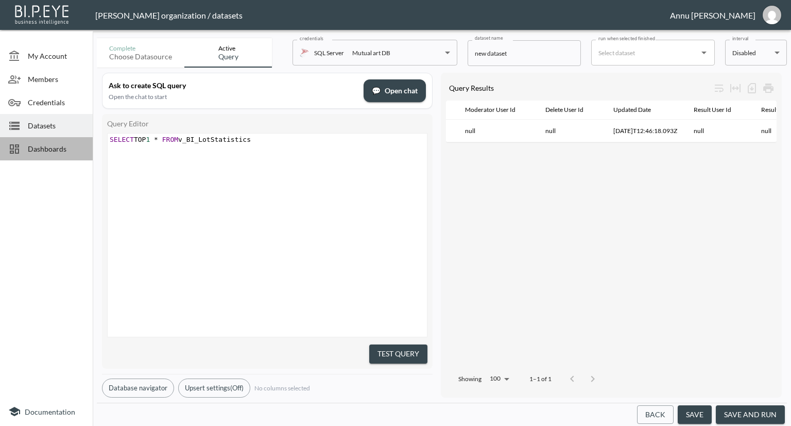
click at [50, 145] on span "Dashboards" at bounding box center [56, 148] width 57 height 11
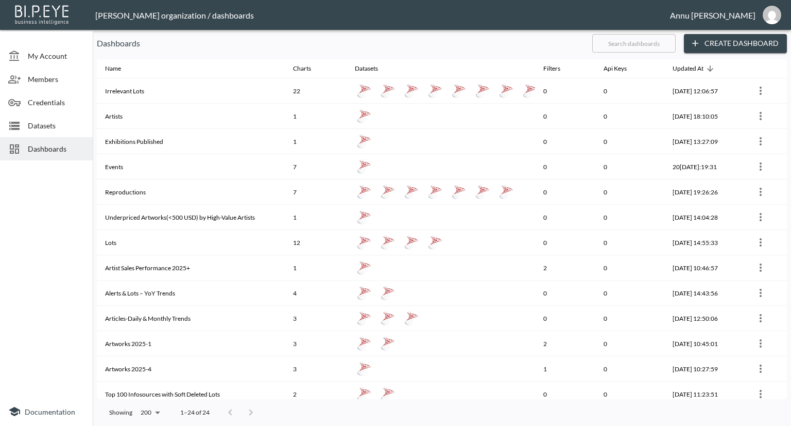
click at [85, 127] on div "Datasets" at bounding box center [46, 125] width 93 height 23
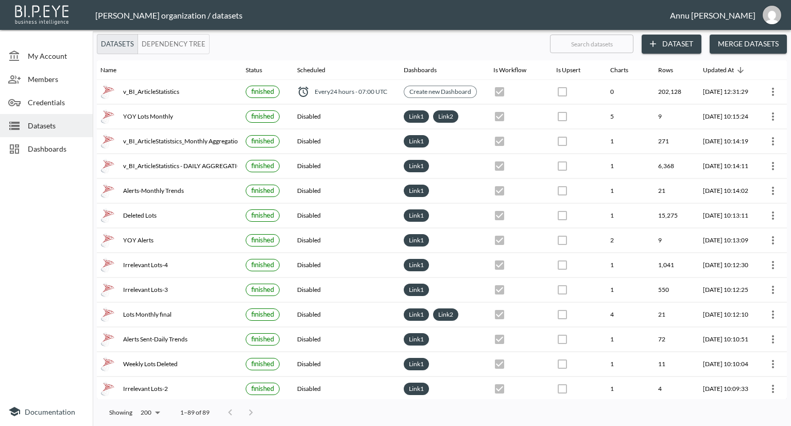
scroll to position [0, 60]
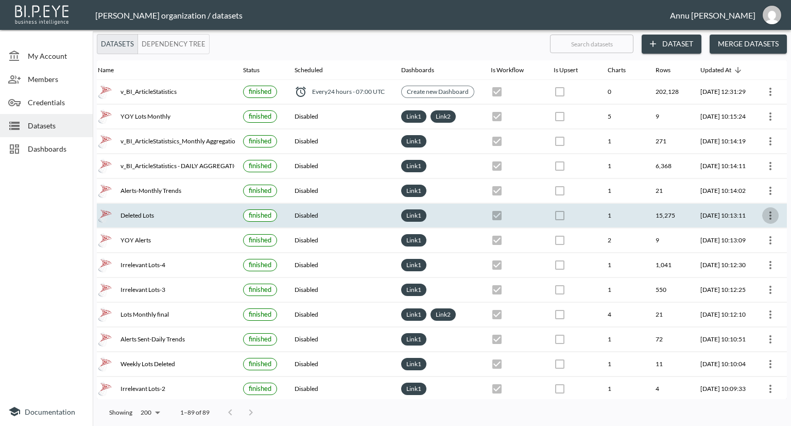
click at [765, 213] on icon "more" at bounding box center [771, 215] width 12 height 12
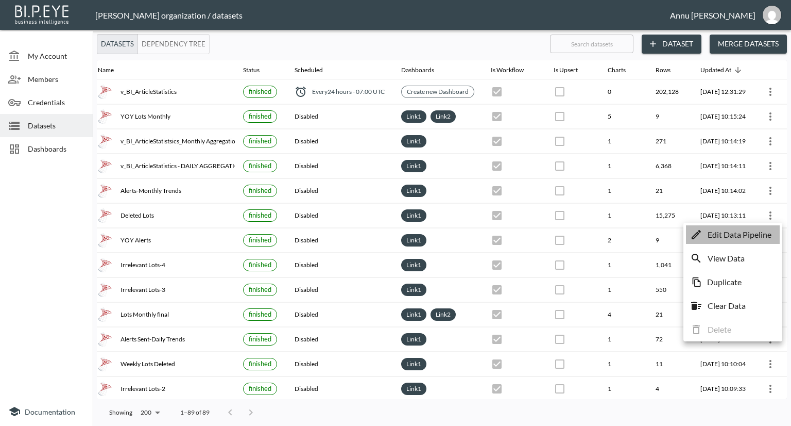
click at [750, 238] on p "Edit Data Pipeline" at bounding box center [740, 234] width 64 height 12
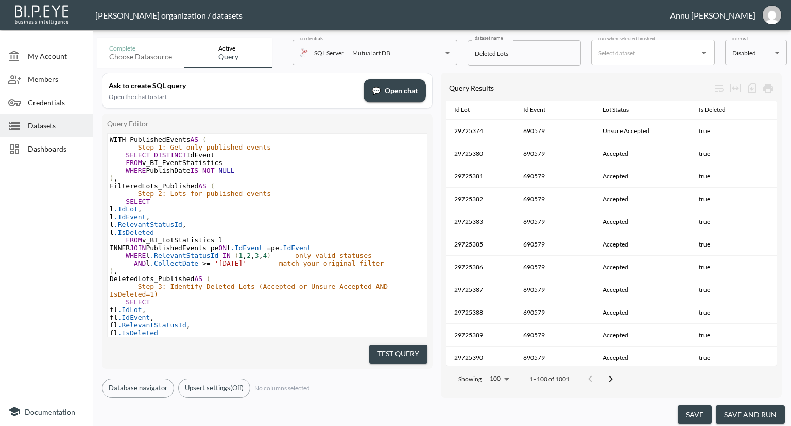
scroll to position [51, 0]
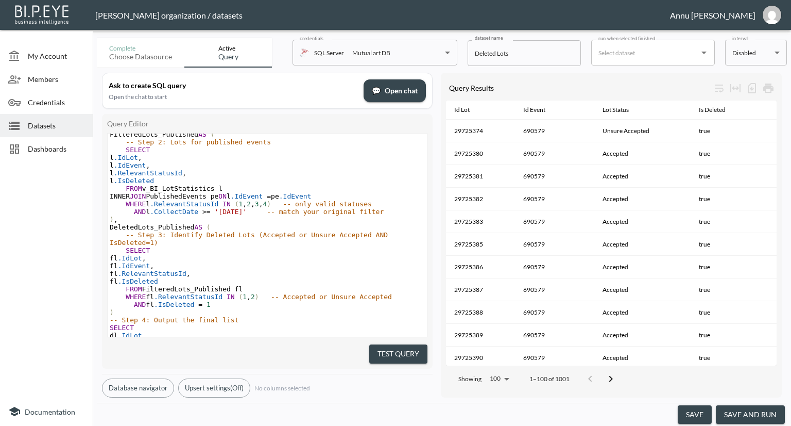
click at [231, 301] on pre "AND fl .IsDeleted = 1" at bounding box center [267, 304] width 319 height 8
click at [54, 245] on div at bounding box center [46, 280] width 93 height 232
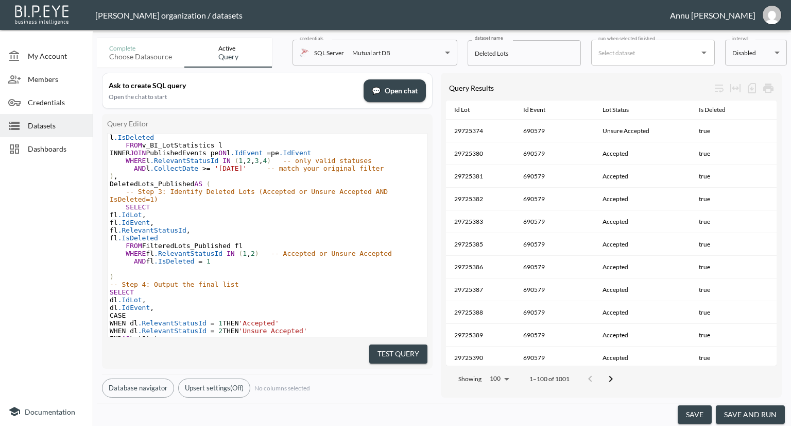
scroll to position [141, 0]
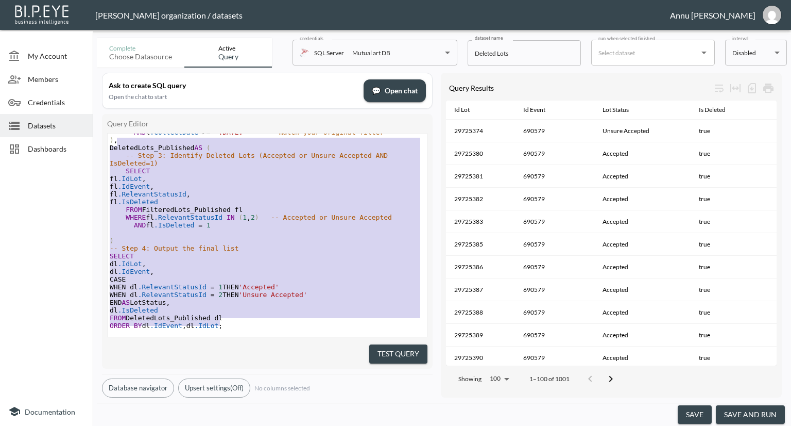
type textarea "WITH PublishedEvents AS ( -- Step 1: Get only published events SELECT DISTINCT …"
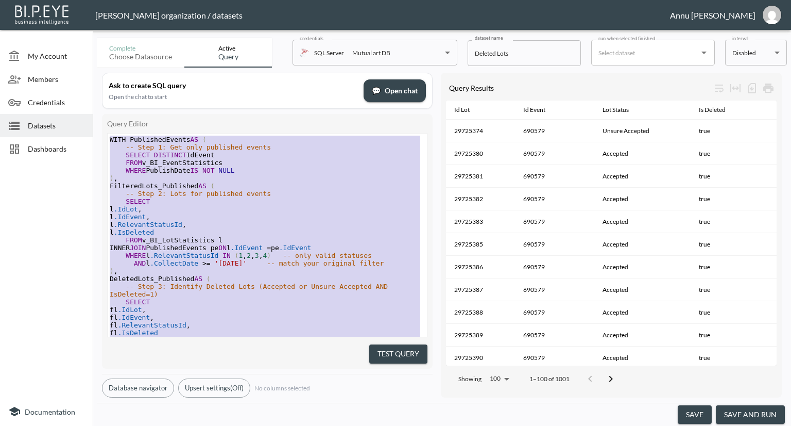
drag, startPoint x: 226, startPoint y: 313, endPoint x: 110, endPoint y: 73, distance: 267.1
click at [110, 73] on div "Ask to create SQL query Open the chat to start 💬 Open chat Query Editor x WITH …" at bounding box center [267, 235] width 331 height 325
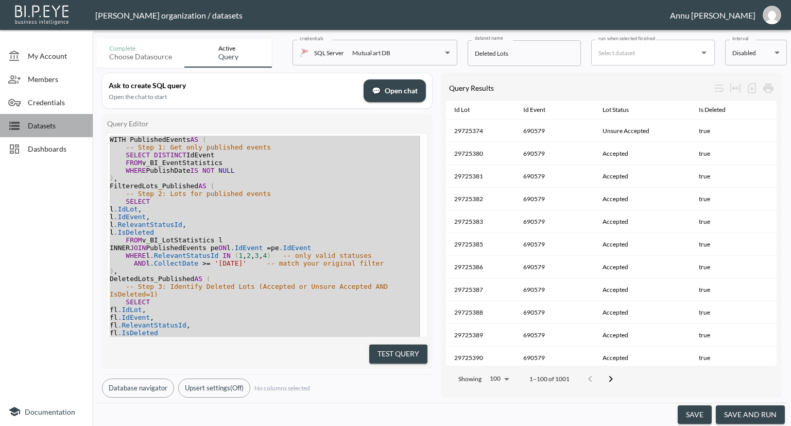
click at [27, 123] on div "Datasets" at bounding box center [46, 125] width 93 height 23
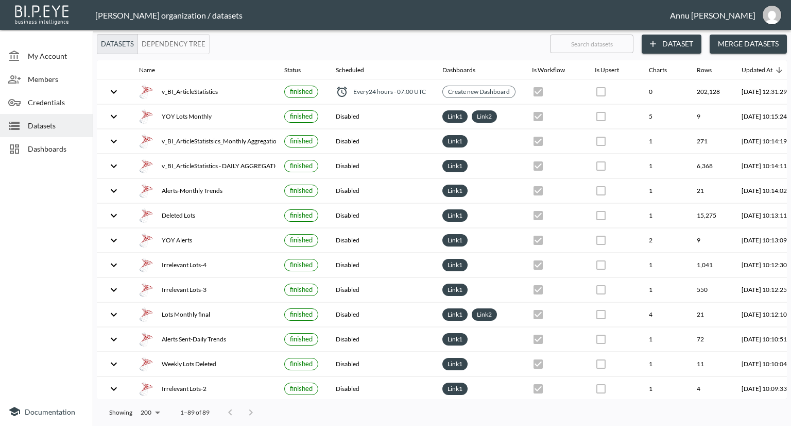
click at [689, 42] on button "Dataset" at bounding box center [672, 44] width 60 height 19
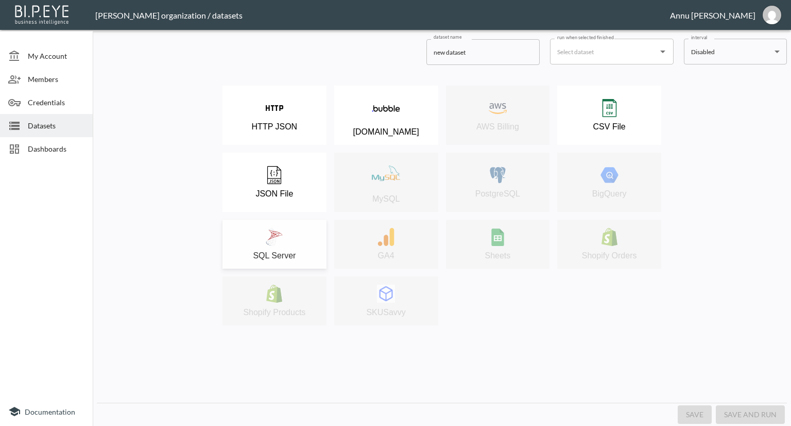
click at [295, 221] on button "SQL Server" at bounding box center [275, 243] width 104 height 49
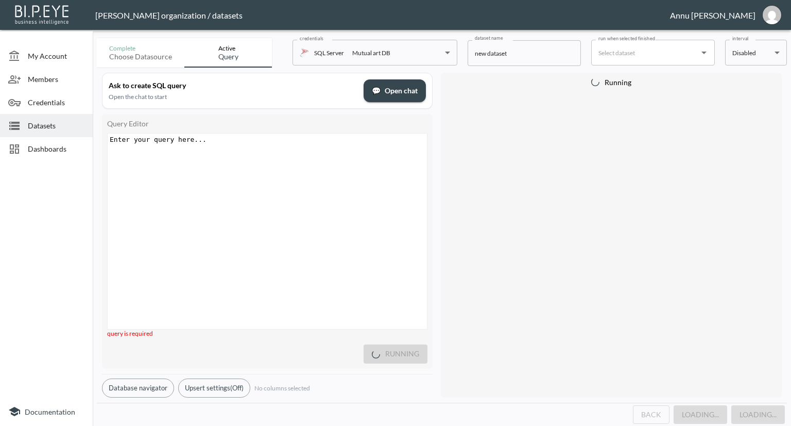
click at [266, 167] on div "Enter your query here... xxxxxxxxxx ​" at bounding box center [280, 243] width 345 height 221
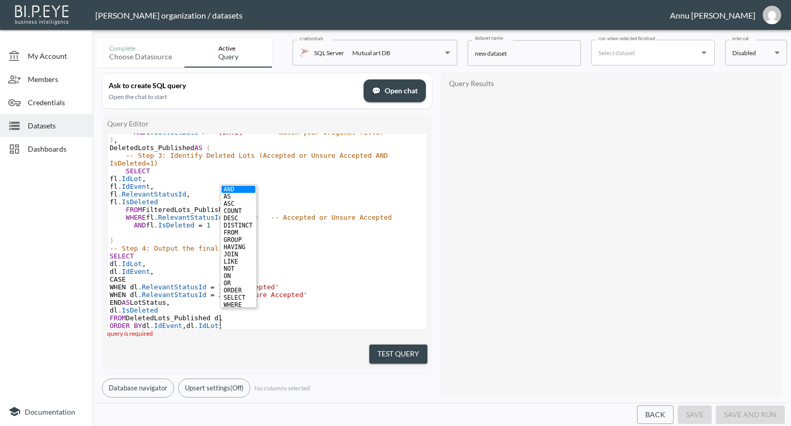
scroll to position [133, 0]
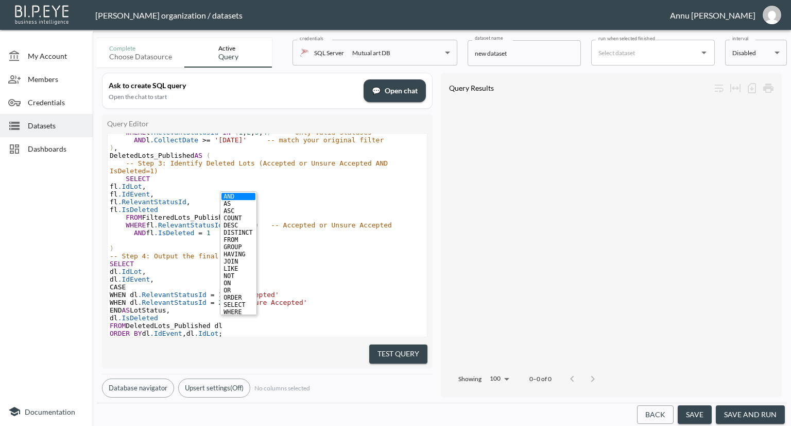
click at [56, 250] on div at bounding box center [46, 280] width 93 height 232
click at [181, 314] on pre "dl .IsDeleted" at bounding box center [267, 318] width 319 height 8
click at [212, 229] on pre "AND fl .IsDeleted = 1" at bounding box center [267, 233] width 319 height 8
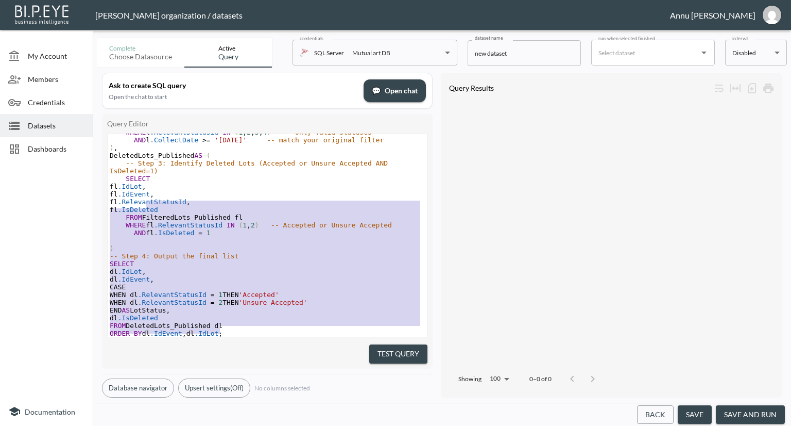
scroll to position [41, 0]
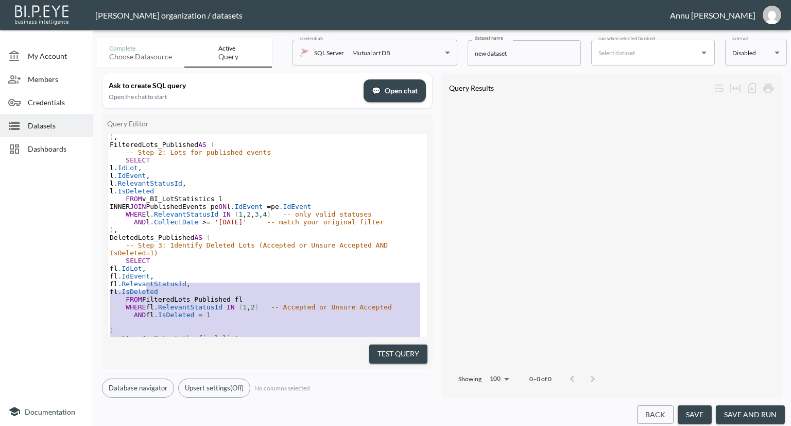
type textarea "WITH PublishedEvents AS ( -- Step 1: Get only published events SELECT DISTINCT …"
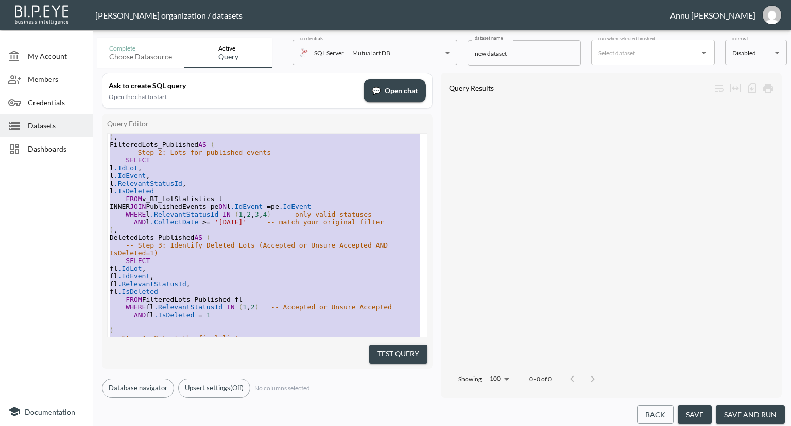
scroll to position [0, 0]
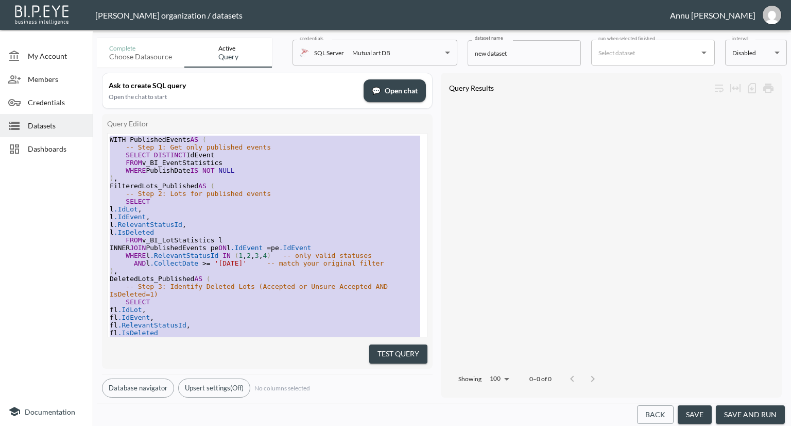
drag, startPoint x: 227, startPoint y: 316, endPoint x: 159, endPoint y: 81, distance: 244.7
click at [159, 81] on div "Ask to create SQL query Open the chat to start 💬 Open chat Query Editor x WITH …" at bounding box center [267, 235] width 331 height 325
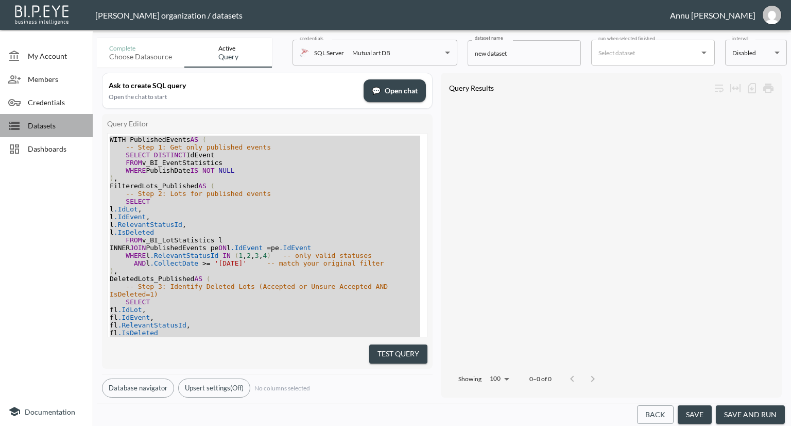
click at [57, 122] on span "Datasets" at bounding box center [56, 125] width 57 height 11
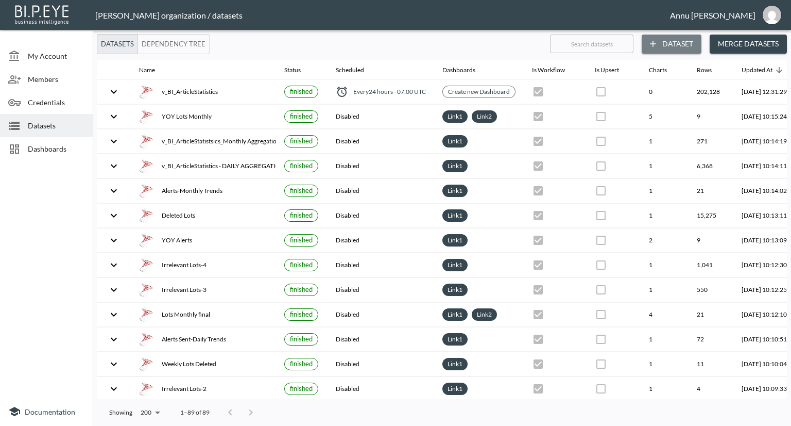
click at [669, 42] on button "Dataset" at bounding box center [672, 44] width 60 height 19
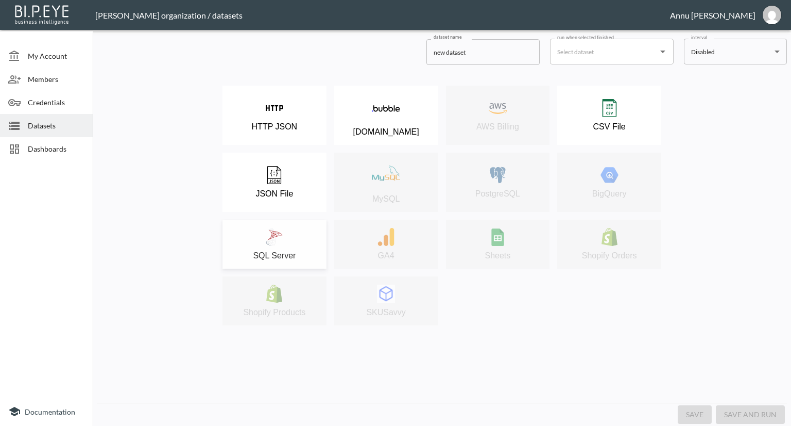
click at [285, 231] on div "SQL Server" at bounding box center [275, 244] width 94 height 32
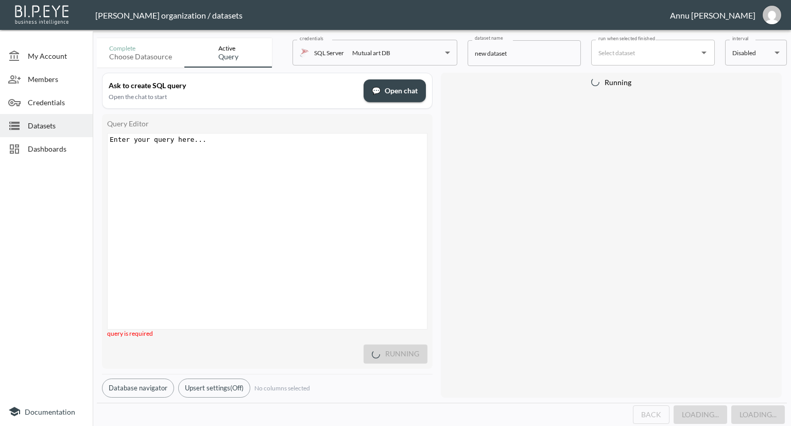
click at [242, 164] on div "Enter your query here... xxxxxxxxxx ​" at bounding box center [280, 243] width 345 height 221
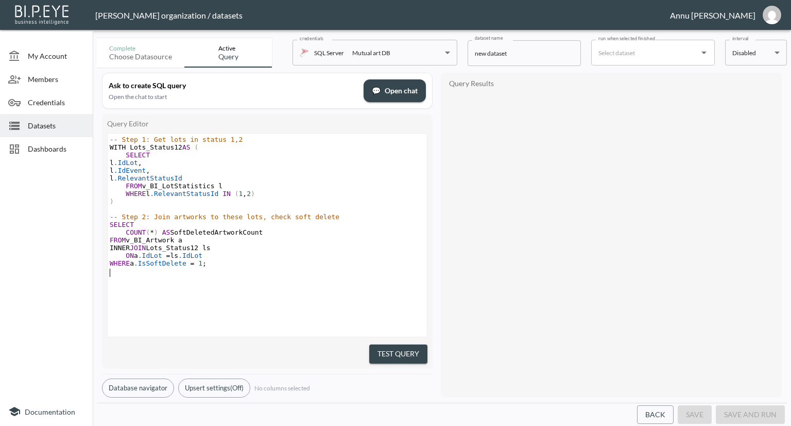
click at [441, 254] on div "Query Results" at bounding box center [611, 235] width 341 height 325
click at [396, 349] on button "Test Query" at bounding box center [398, 353] width 58 height 19
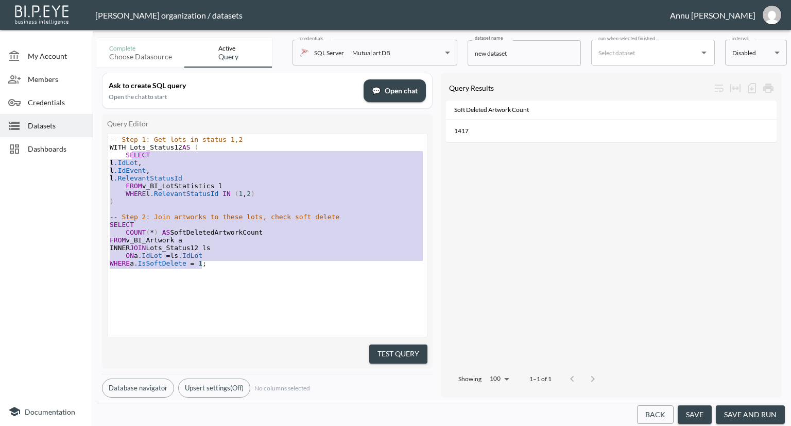
type textarea "-- Step 1: Get lots in status 1,2 WITH Lots_Status12 AS ( SELECT l.IdLot, l.IdE…"
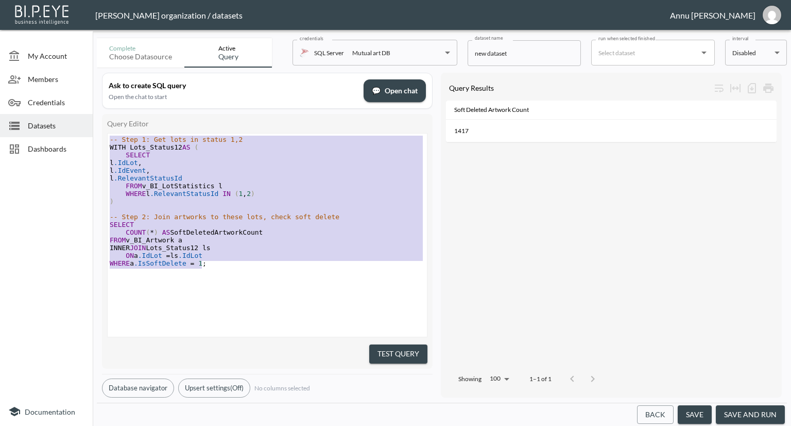
drag, startPoint x: 187, startPoint y: 232, endPoint x: 116, endPoint y: 100, distance: 149.8
click at [116, 100] on div "Ask to create SQL query Open the chat to start 💬 Open chat Query Editor -- Step…" at bounding box center [267, 235] width 331 height 325
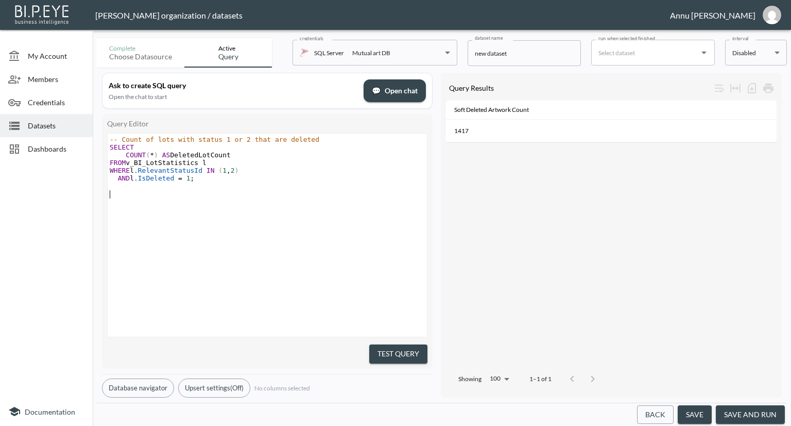
drag, startPoint x: 326, startPoint y: 284, endPoint x: 350, endPoint y: 297, distance: 27.4
click at [326, 284] on div "x -- Count of lots with status 1 or 2 that are deleted SELECT COUNT ( * ) AS De…" at bounding box center [280, 247] width 345 height 229
click at [379, 352] on button "Test Query" at bounding box center [398, 353] width 58 height 19
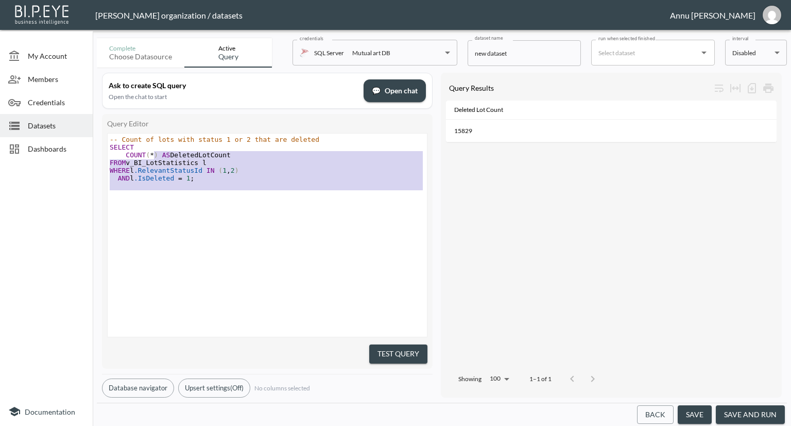
type textarea "-- Count of lots with status 1 or 2 that are deleted SELECT COUNT(*) AS Deleted…"
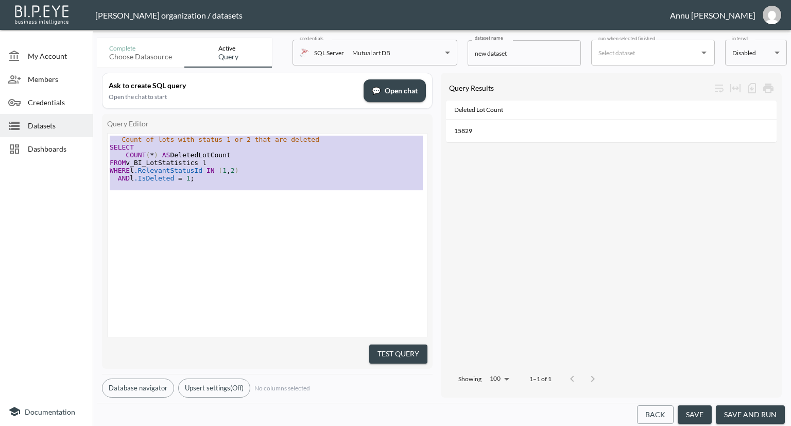
drag, startPoint x: 218, startPoint y: 184, endPoint x: 91, endPoint y: 111, distance: 147.1
click at [91, 111] on div "My Account Members Credentials Datasets Dashboards Documentation Complete Choos…" at bounding box center [395, 213] width 791 height 426
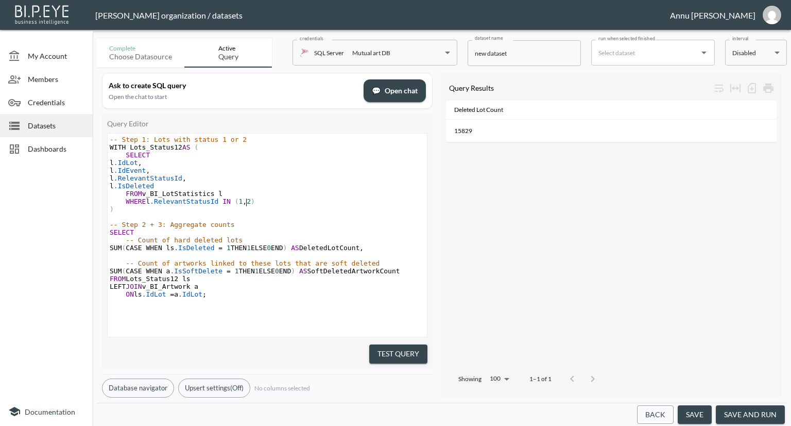
click at [352, 200] on pre "WHERE l .RelevantStatusId IN ( 1 , 2 )" at bounding box center [269, 201] width 322 height 8
click at [392, 345] on button "Test Query" at bounding box center [398, 353] width 58 height 19
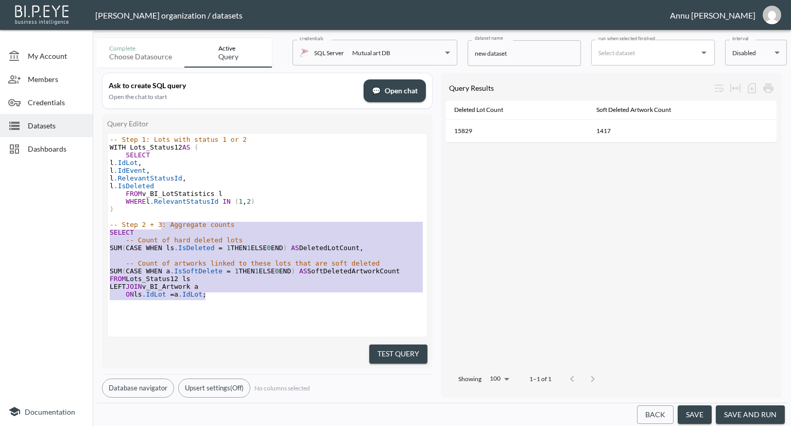
type textarea "-- Step 1: Lots with status 1 or 2 WITH Lots_Status12 AS ( SELECT l.IdLot, l.Id…"
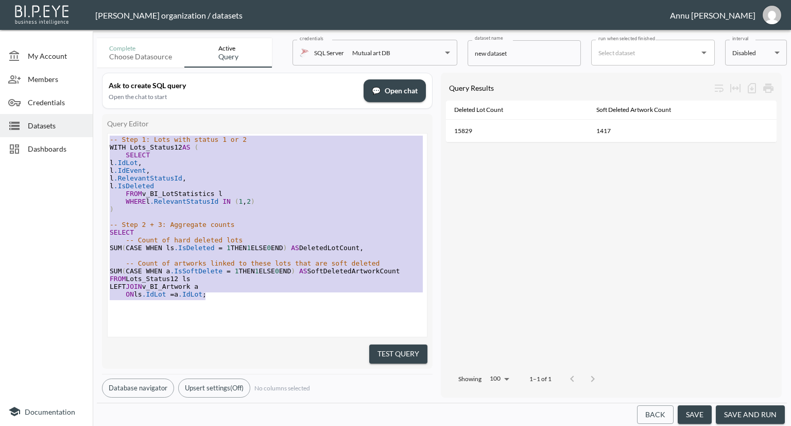
drag, startPoint x: 210, startPoint y: 295, endPoint x: 166, endPoint y: 69, distance: 231.0
click at [166, 69] on div "Ask to create SQL query Open the chat to start 💬 Open chat Query Editor -- Step…" at bounding box center [442, 234] width 690 height 335
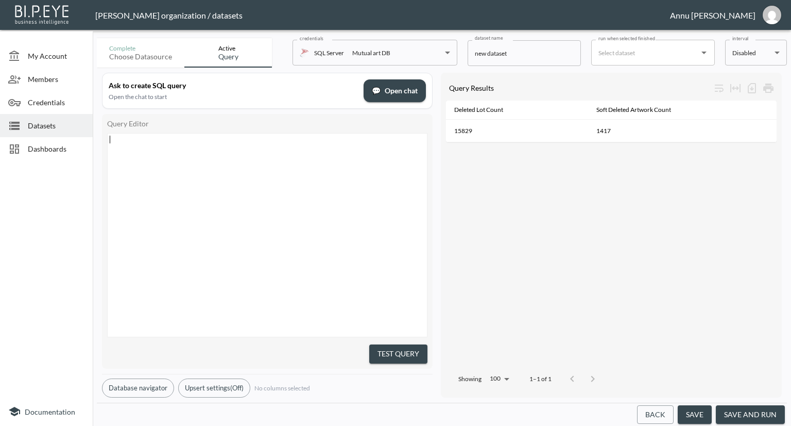
scroll to position [45, 0]
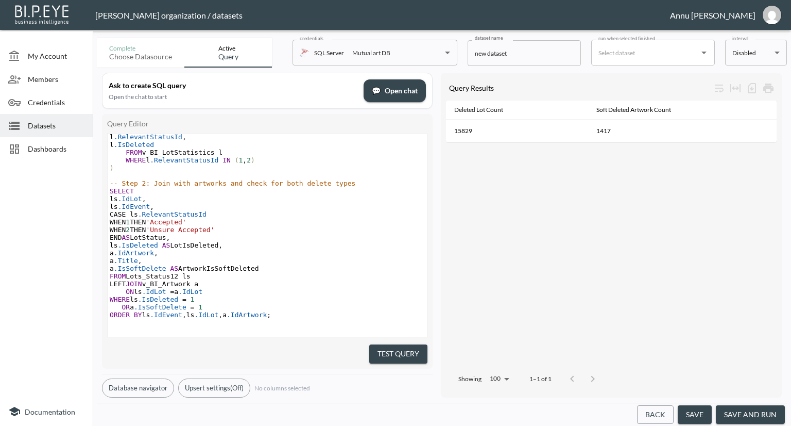
click at [313, 272] on pre "FROM Lots_Status12 ls" at bounding box center [267, 276] width 319 height 8
click at [402, 350] on button "Test Query" at bounding box center [398, 353] width 58 height 19
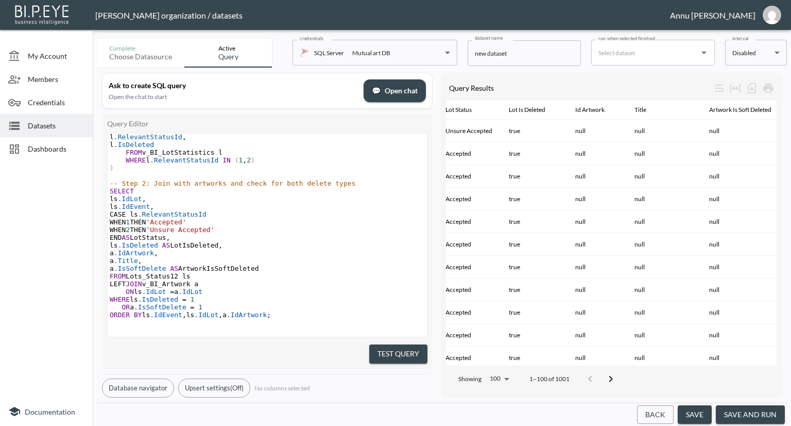
scroll to position [0, 126]
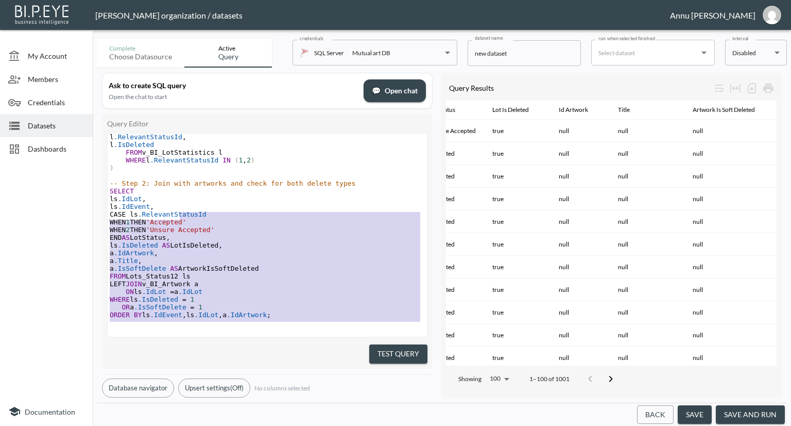
type textarea "-- Step 1: Lots in status 1 or 2 WITH Lots_Status12 AS ( SELECT l.IdLot, l.IdEv…"
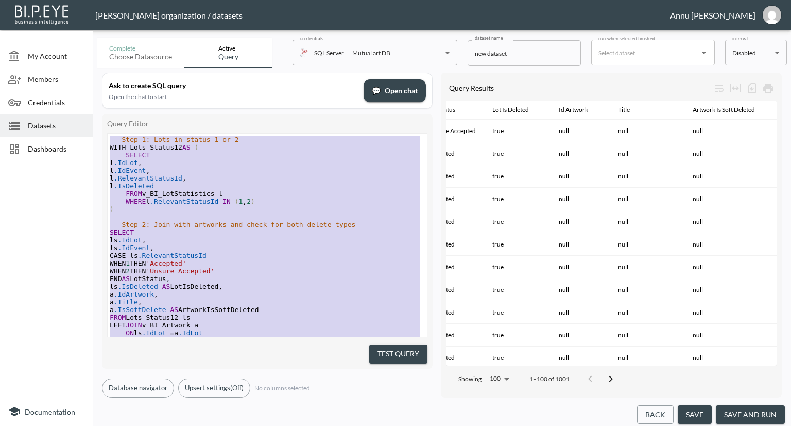
drag, startPoint x: 281, startPoint y: 307, endPoint x: 82, endPoint y: 5, distance: 361.1
click at [82, 5] on div "[PERSON_NAME] organization / datasets Annu [PERSON_NAME] My Account Members Cre…" at bounding box center [395, 213] width 791 height 426
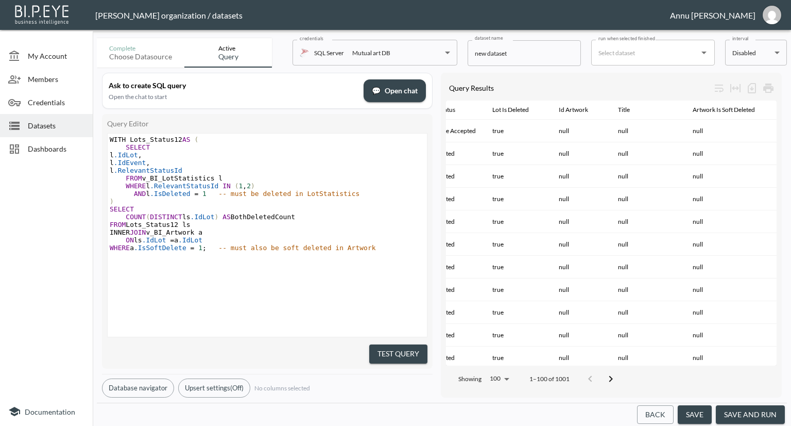
click at [350, 227] on pre "FROM Lots_Status12 ls" at bounding box center [269, 225] width 322 height 8
click at [386, 351] on button "Test Query" at bounding box center [398, 353] width 58 height 19
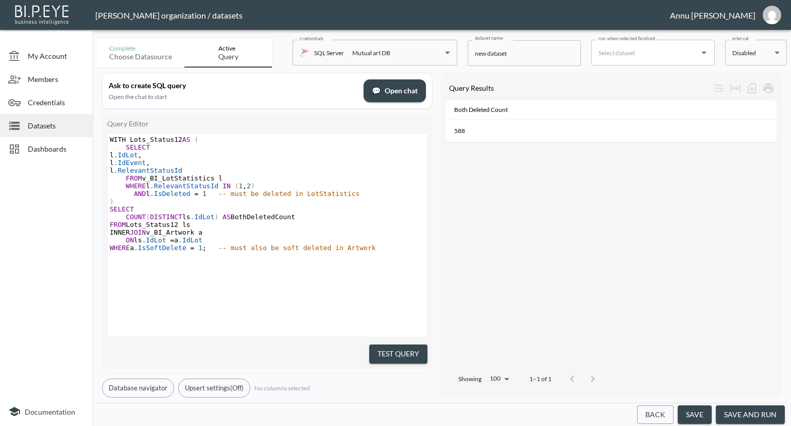
click at [58, 145] on span "Dashboards" at bounding box center [56, 148] width 57 height 11
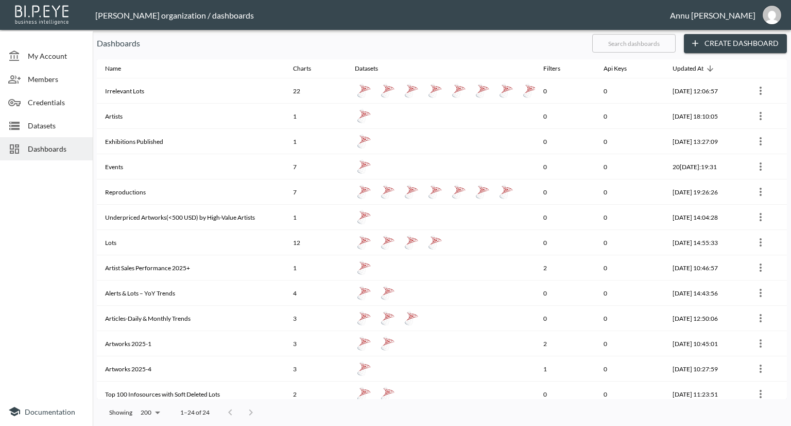
click at [59, 129] on span "Datasets" at bounding box center [56, 125] width 57 height 11
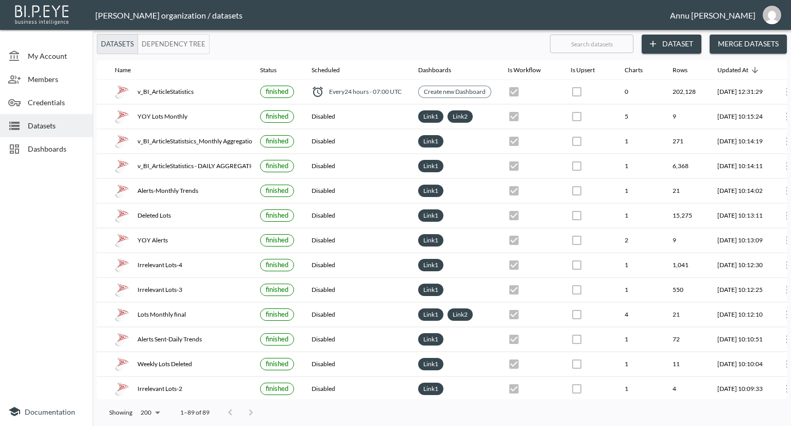
scroll to position [0, 60]
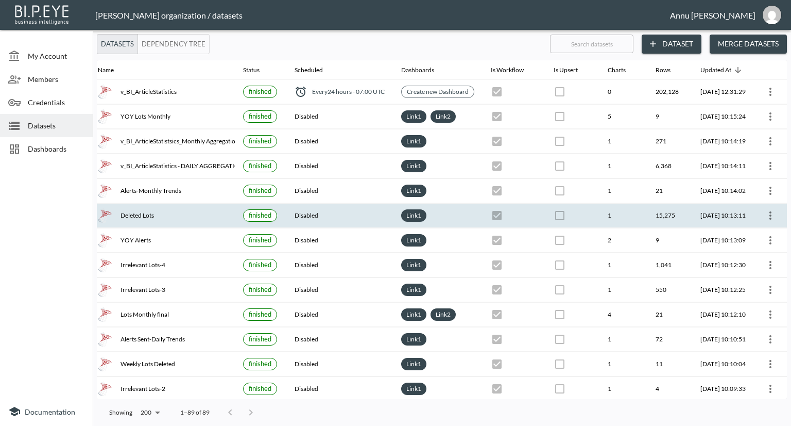
click at [765, 209] on icon "more" at bounding box center [771, 215] width 12 height 12
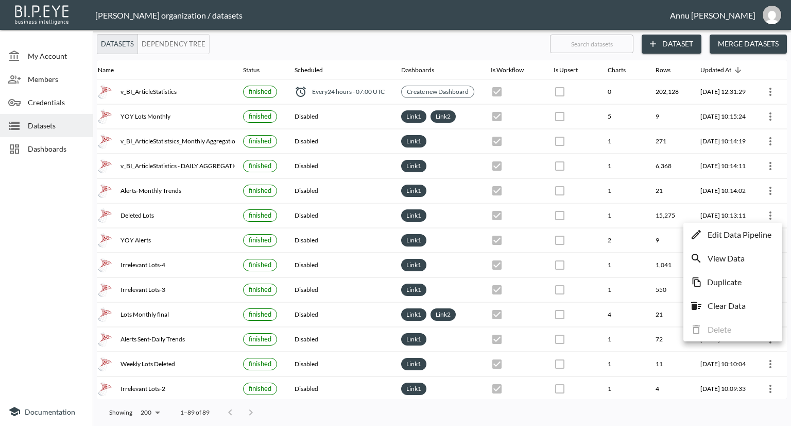
click at [746, 232] on p "Edit Data Pipeline" at bounding box center [740, 234] width 64 height 12
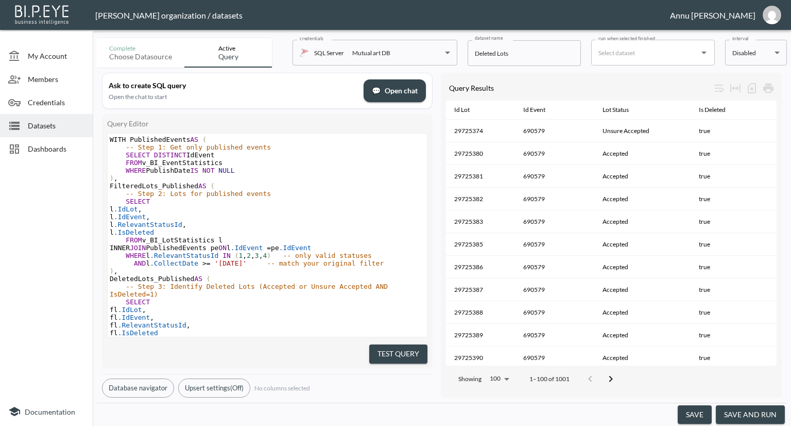
click at [50, 127] on span "Datasets" at bounding box center [56, 125] width 57 height 11
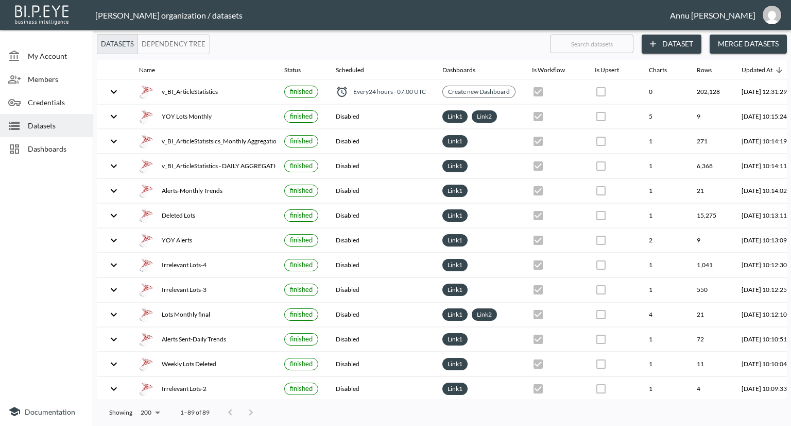
click at [682, 46] on button "Dataset" at bounding box center [672, 44] width 60 height 19
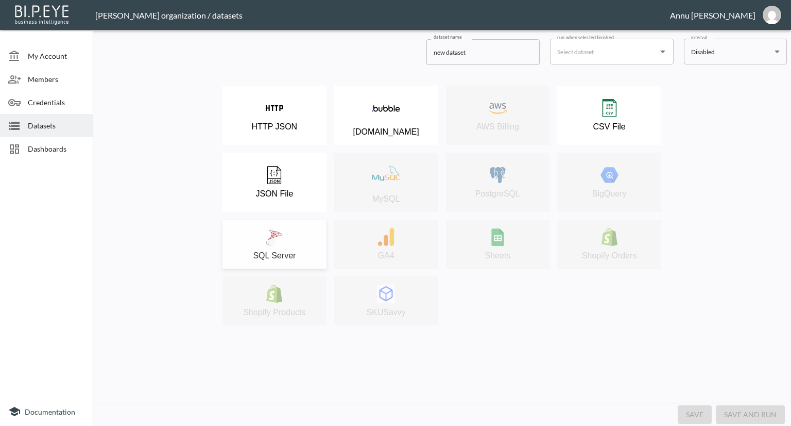
click at [293, 224] on button "SQL Server" at bounding box center [275, 243] width 104 height 49
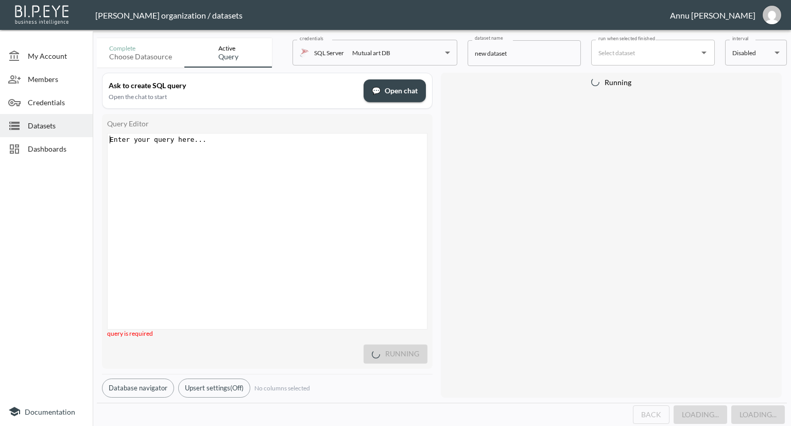
click at [261, 157] on div "Enter your query here... xxxxxxxxxx ​" at bounding box center [280, 243] width 345 height 221
type textarea "E"
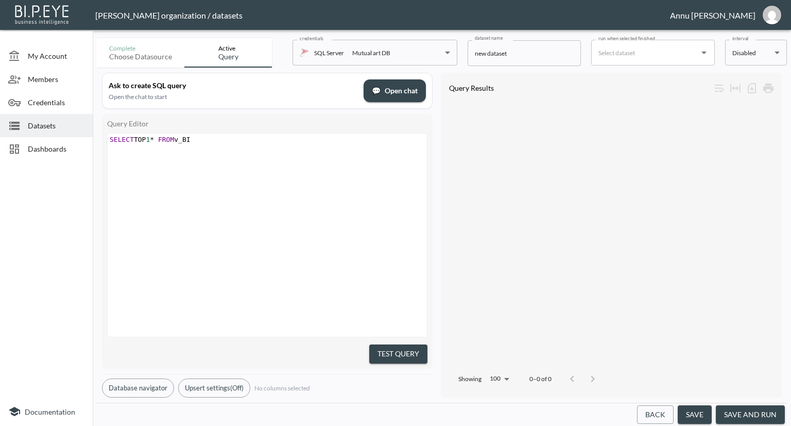
scroll to position [0, 90]
type textarea "SELECT TOP 1* FROM v_BI_lo"
type textarea "Lotstatistics"
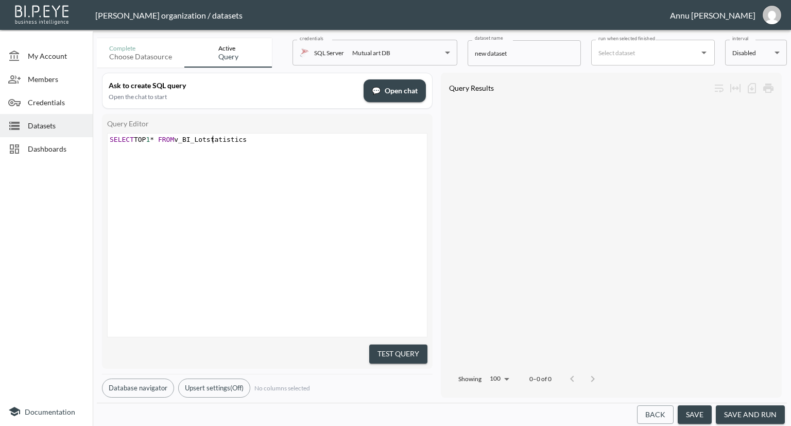
click at [213, 139] on span "SELECT TOP 1 * FROM v_BI_Lotstatistics" at bounding box center [178, 140] width 137 height 8
type textarea "S"
click at [272, 290] on div "xxxxxxxxxx SELECT TOP 1 * FROM v_BI_LotStatistics" at bounding box center [280, 247] width 345 height 229
click at [402, 351] on button "Test Query" at bounding box center [398, 353] width 58 height 19
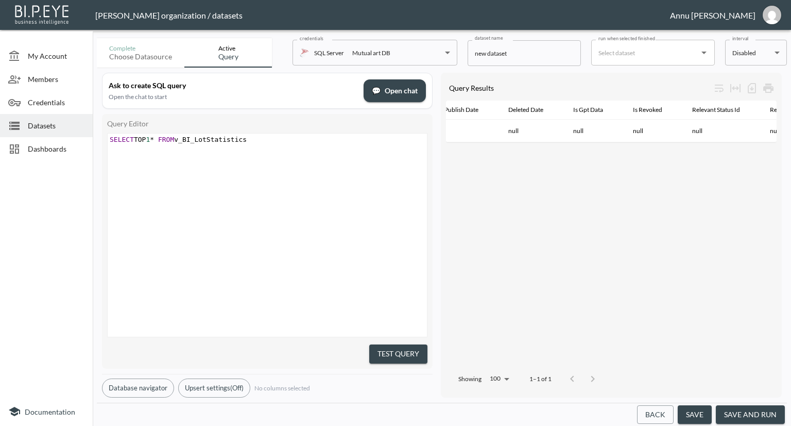
scroll to position [0, 0]
click at [61, 149] on span "Dashboards" at bounding box center [56, 148] width 57 height 11
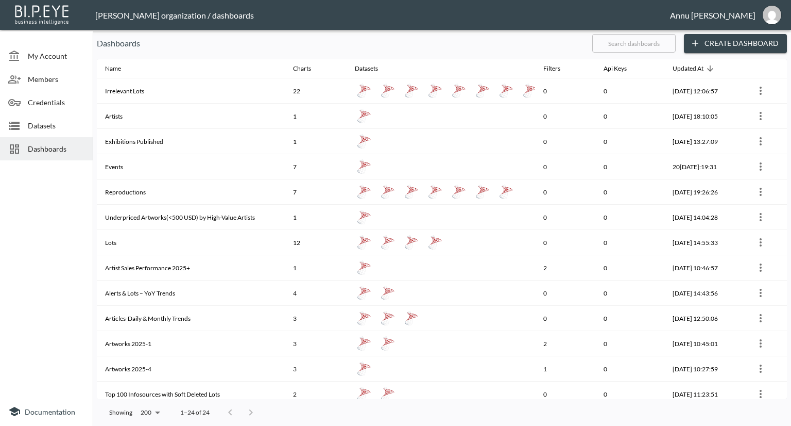
click at [71, 121] on span "Datasets" at bounding box center [56, 125] width 57 height 11
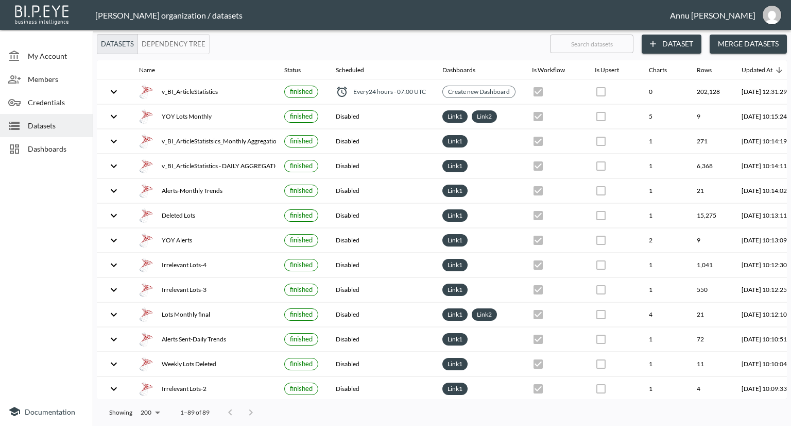
scroll to position [0, 60]
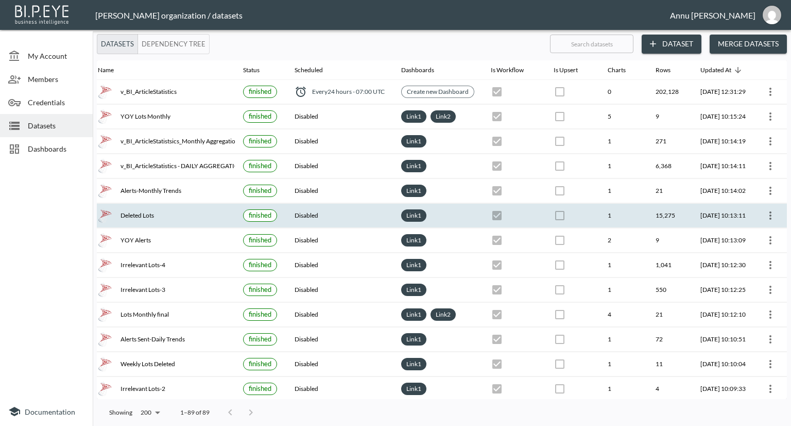
click at [771, 216] on icon "more" at bounding box center [771, 215] width 12 height 12
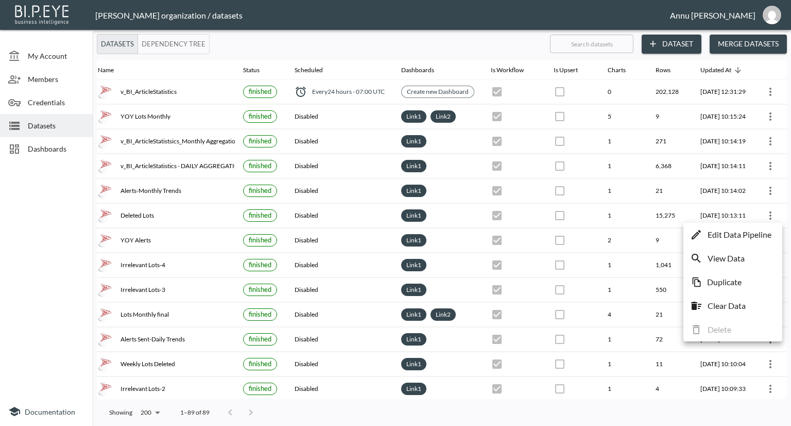
click at [750, 235] on p "Edit Data Pipeline" at bounding box center [740, 234] width 64 height 12
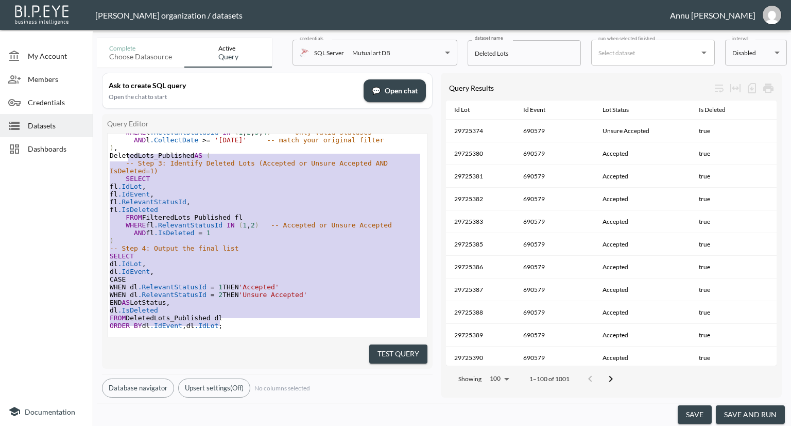
scroll to position [96, 0]
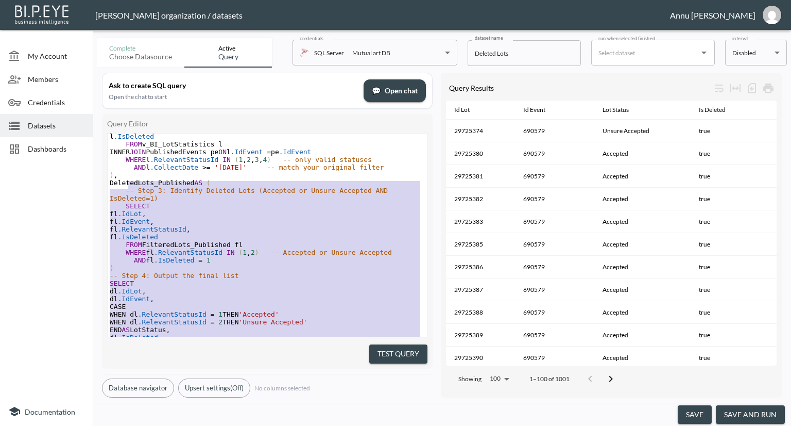
type textarea "WITH PublishedEvents AS ( -- Step 1: Get only published events SELECT DISTINCT …"
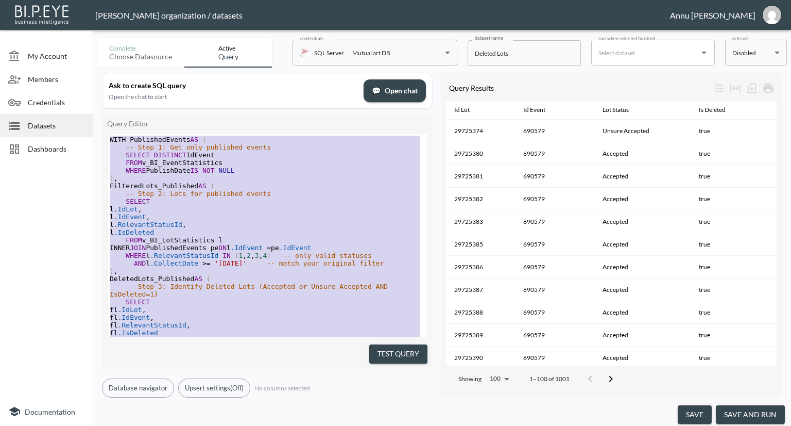
drag, startPoint x: 225, startPoint y: 314, endPoint x: 108, endPoint y: 90, distance: 252.4
click at [108, 90] on div "Ask to create SQL query Open the chat to start 💬 Open chat Query Editor x WITH …" at bounding box center [267, 235] width 331 height 325
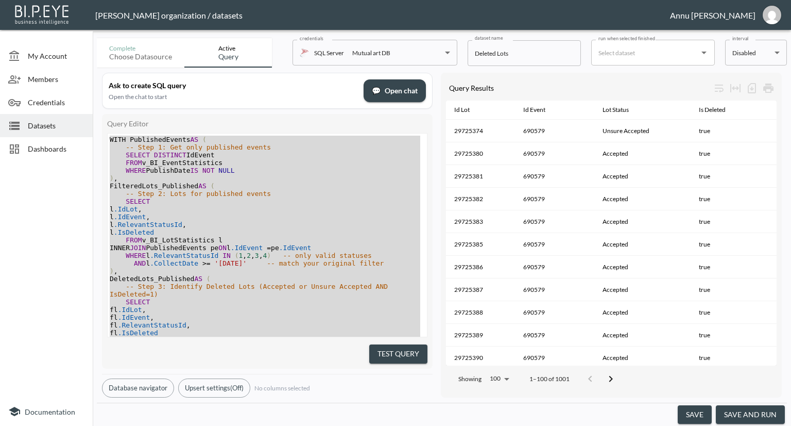
click at [30, 205] on div at bounding box center [46, 280] width 93 height 232
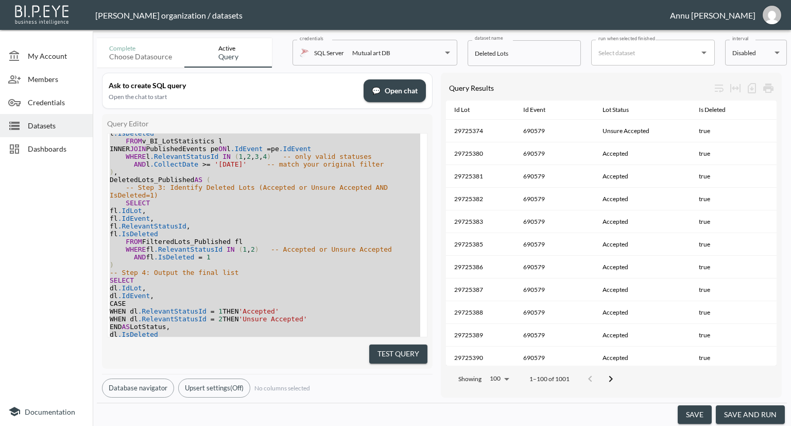
scroll to position [132, 0]
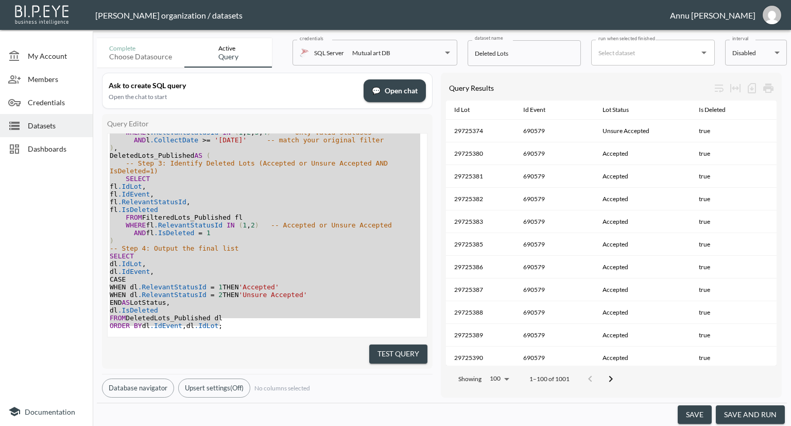
click at [261, 322] on pre "ORDER BY dl .IdEvent , dl .IdLot ;" at bounding box center [267, 326] width 319 height 8
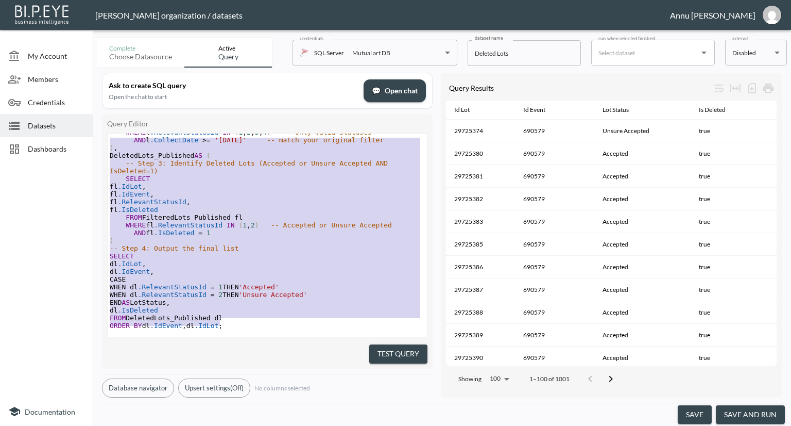
scroll to position [0, 0]
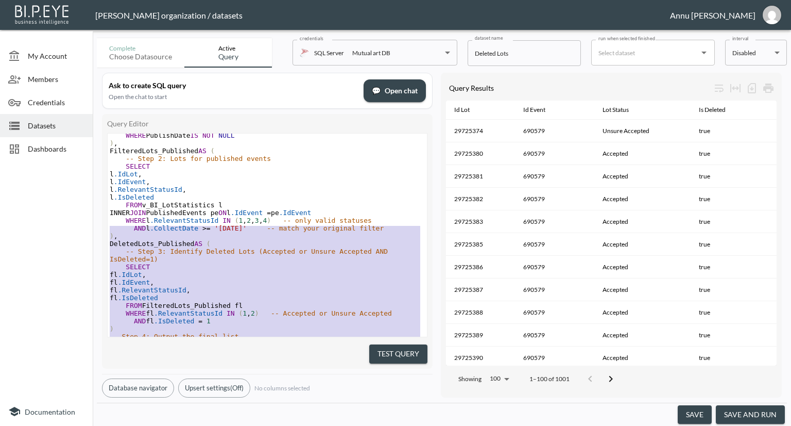
type textarea "WITH PublishedEvents AS ( -- Step 1: Get only published events SELECT DISTINCT …"
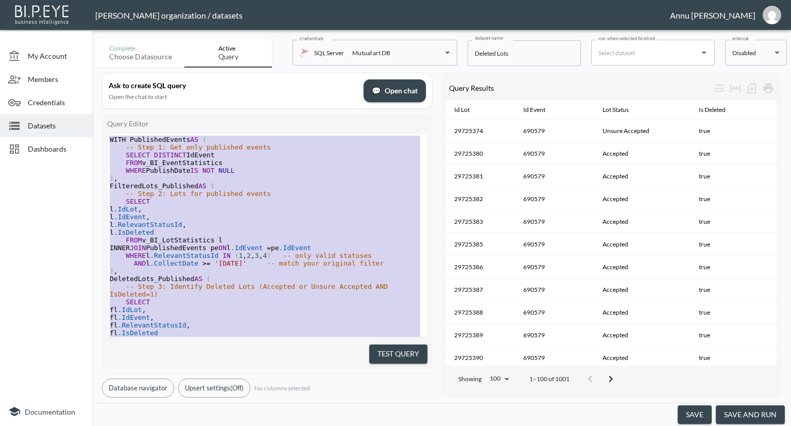
drag, startPoint x: 149, startPoint y: 206, endPoint x: 86, endPoint y: 46, distance: 171.7
click at [86, 46] on div "My Account Members Credentials Datasets Dashboards Documentation Complete Choos…" at bounding box center [395, 213] width 791 height 426
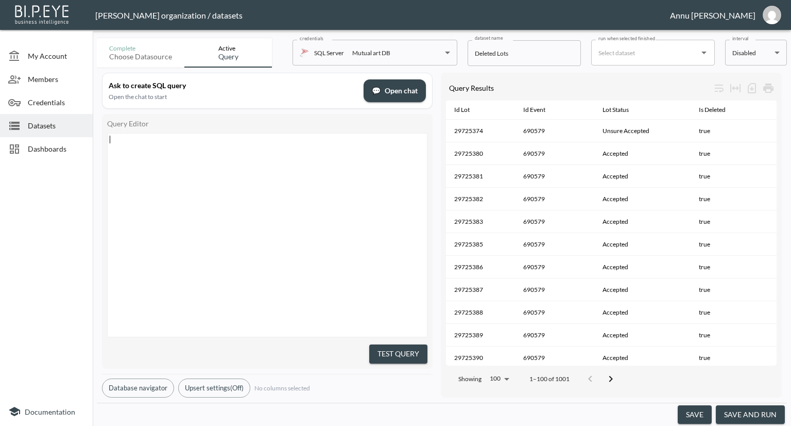
scroll to position [178, 0]
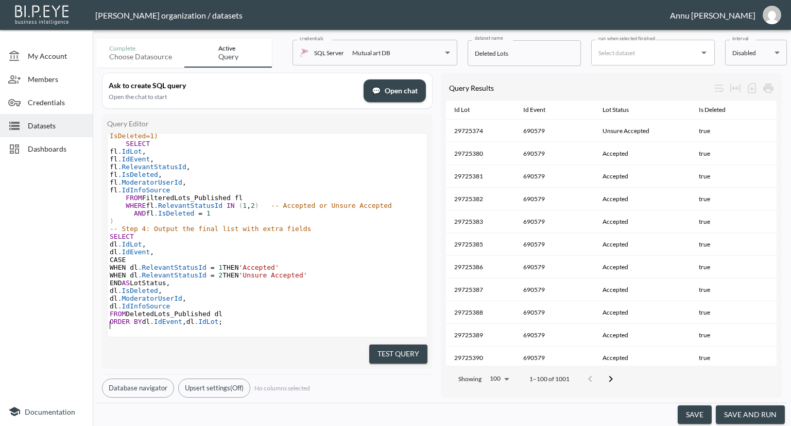
click at [324, 286] on pre "dl .IsDeleted ," at bounding box center [267, 290] width 319 height 8
click at [388, 352] on button "Test Query" at bounding box center [398, 353] width 58 height 19
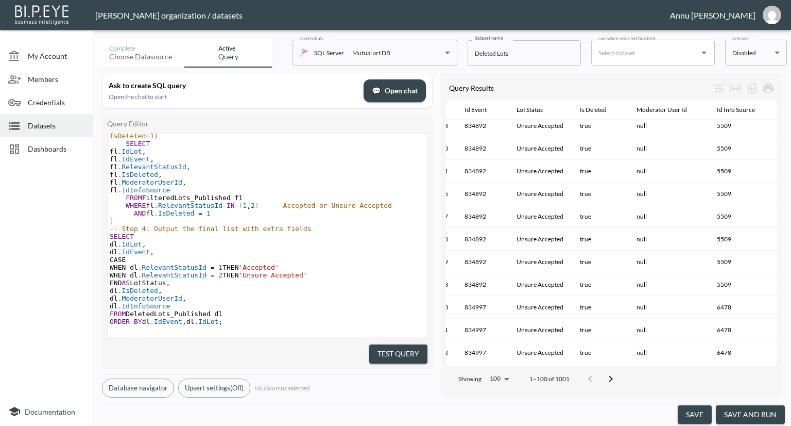
scroll to position [2032, 37]
click at [615, 373] on icon "Go to next page" at bounding box center [611, 379] width 12 height 12
click at [615, 373] on icon "Go to next page" at bounding box center [618, 379] width 12 height 12
click at [614, 373] on icon "Go to next page" at bounding box center [618, 379] width 12 height 12
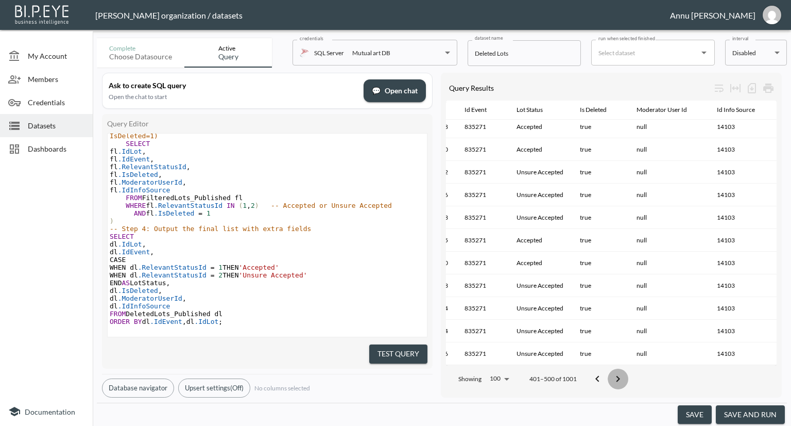
click at [619, 375] on icon "Go to next page" at bounding box center [618, 379] width 12 height 12
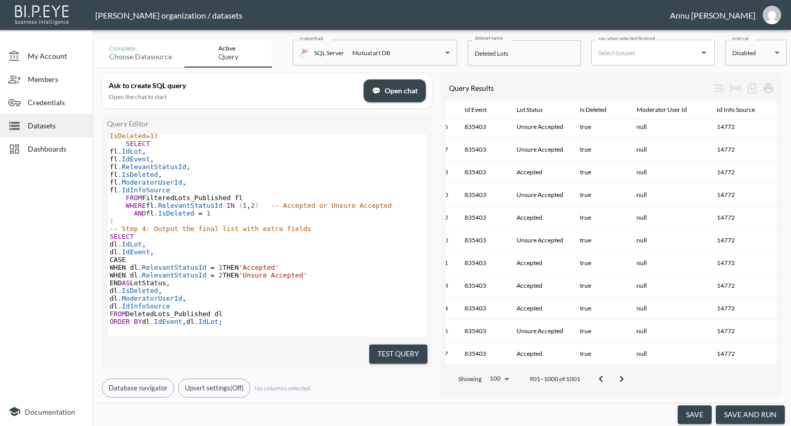
click at [619, 375] on icon "Go to next page" at bounding box center [622, 379] width 12 height 12
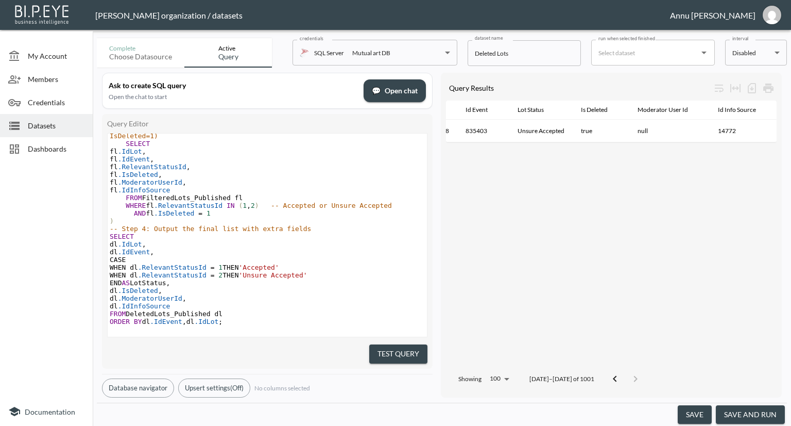
scroll to position [188, 0]
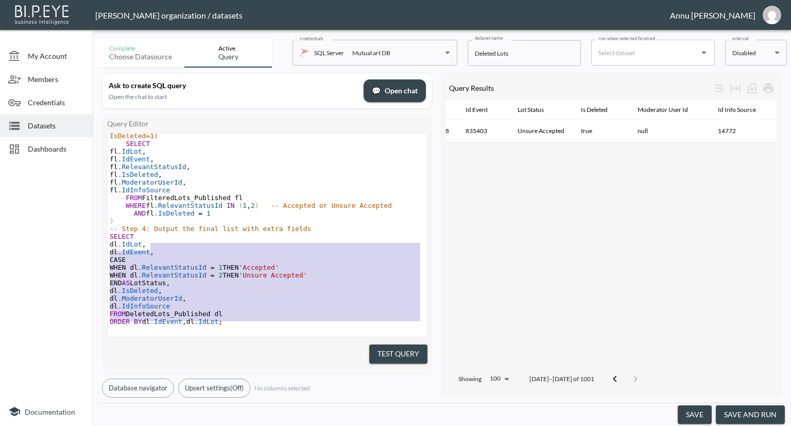
type textarea "WITH PublishedEvents AS ( -- Step 1: Get only published events SELECT DISTINCT …"
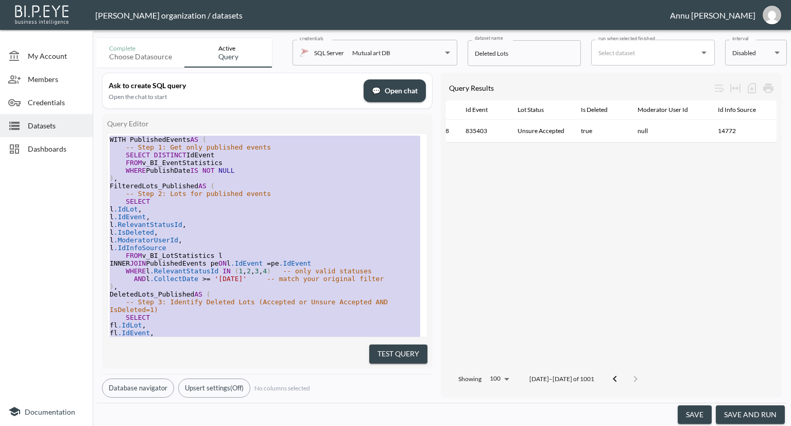
drag, startPoint x: 239, startPoint y: 311, endPoint x: 104, endPoint y: 18, distance: 323.0
click at [104, 18] on div "[PERSON_NAME] organization / datasets [PERSON_NAME] My Account Members Credenti…" at bounding box center [395, 213] width 791 height 426
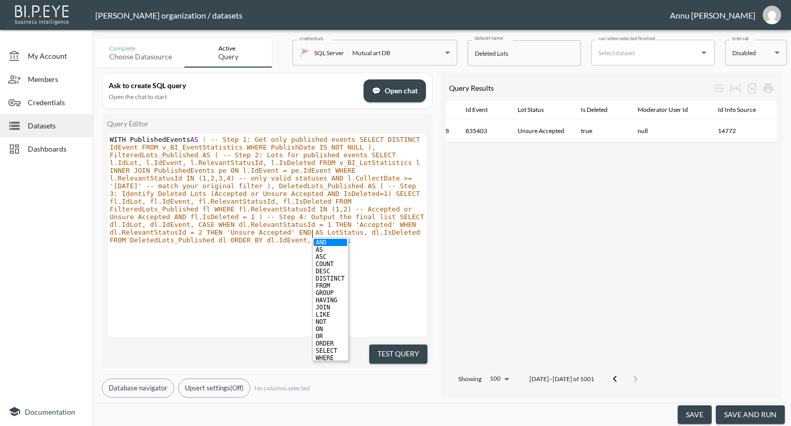
click at [202, 285] on div "x WITH PublishedEvents AS ( ​" at bounding box center [280, 247] width 345 height 229
type textarea "WITH PublishedEvents AS ( -- Step 1: Get only published events SELECT DISTINCT …"
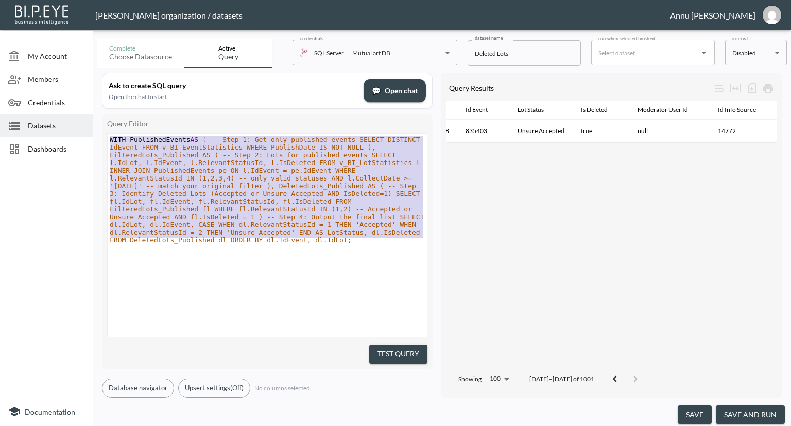
drag, startPoint x: 326, startPoint y: 237, endPoint x: 9, endPoint y: 21, distance: 383.3
click at [9, 21] on div "[PERSON_NAME] organization / datasets [PERSON_NAME] My Account Members Credenti…" at bounding box center [395, 213] width 791 height 426
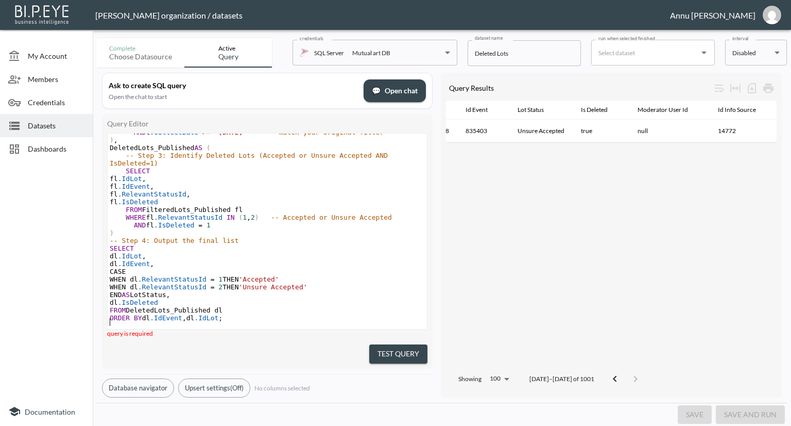
scroll to position [133, 0]
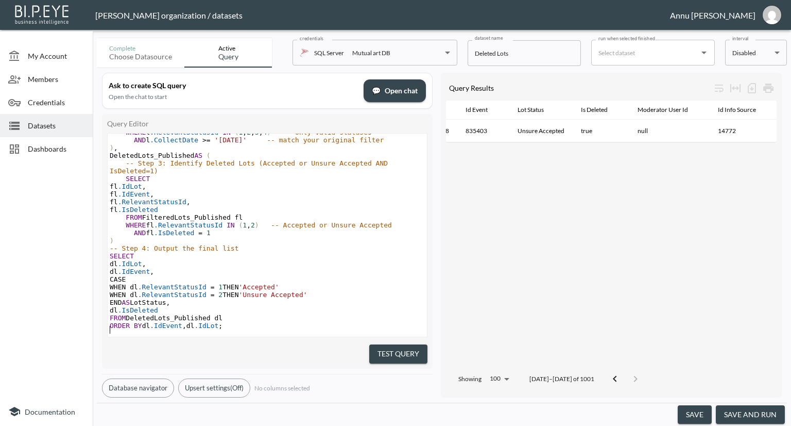
click at [470, 213] on div "Id Lot Id Event Lot Status Is Deleted Moderator User Id Id Info Source 29697128…" at bounding box center [611, 232] width 331 height 265
click at [412, 345] on button "Test Query" at bounding box center [398, 353] width 58 height 19
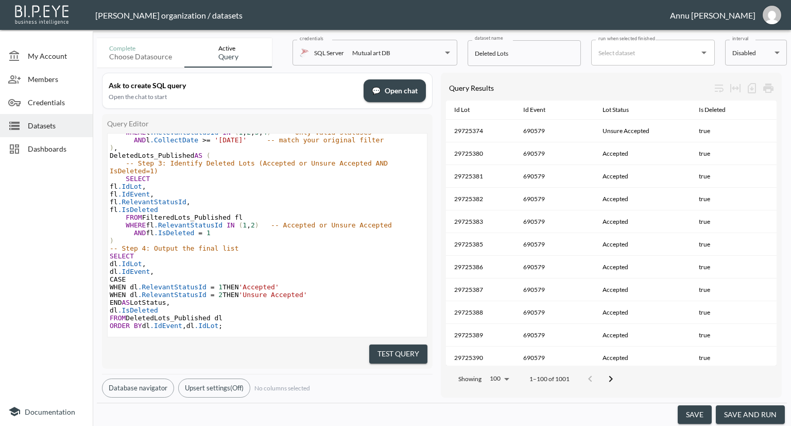
click at [702, 416] on button "save" at bounding box center [695, 414] width 34 height 19
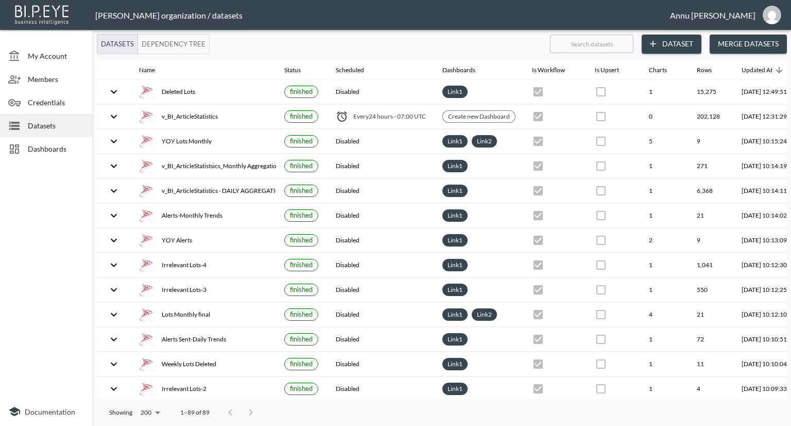
click at [72, 130] on span "Datasets" at bounding box center [56, 125] width 57 height 11
click at [679, 37] on button "Dataset" at bounding box center [672, 44] width 60 height 19
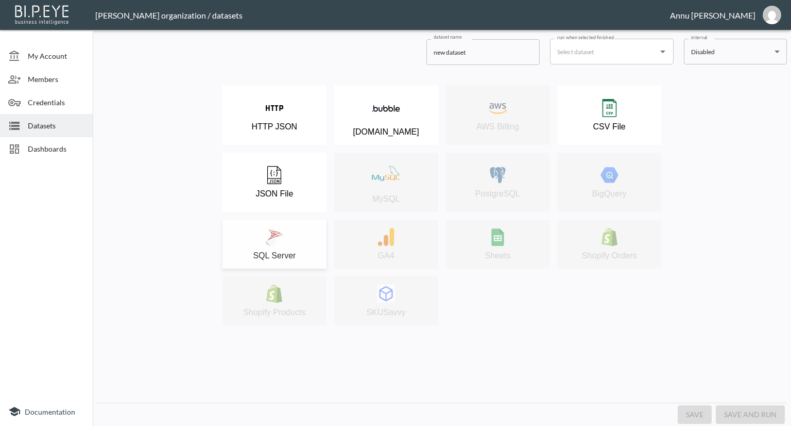
click at [297, 248] on div "SQL Server" at bounding box center [275, 244] width 94 height 32
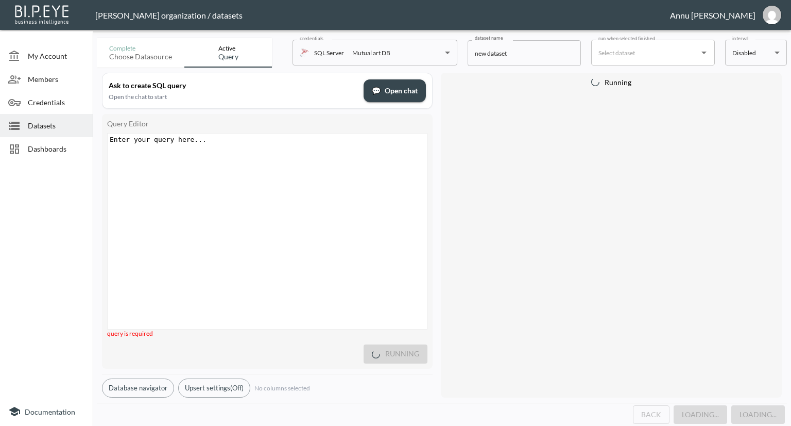
click at [263, 155] on div "Enter your query here... xxxxxxxxxx ​" at bounding box center [280, 243] width 345 height 221
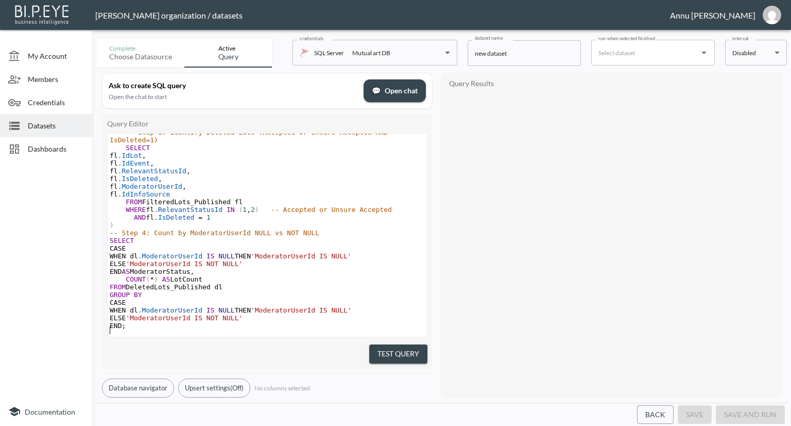
scroll to position [180, 0]
click at [341, 244] on pre "CASE" at bounding box center [267, 248] width 319 height 8
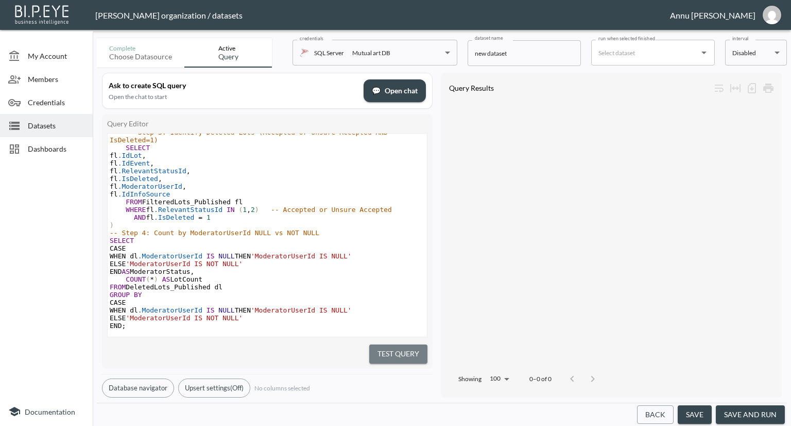
click at [408, 347] on button "Test Query" at bounding box center [398, 353] width 58 height 19
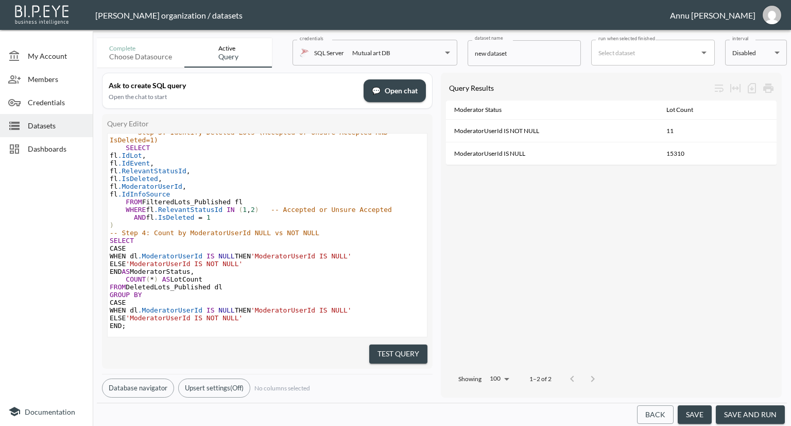
scroll to position [180, 0]
click at [70, 150] on span "Dashboards" at bounding box center [56, 148] width 57 height 11
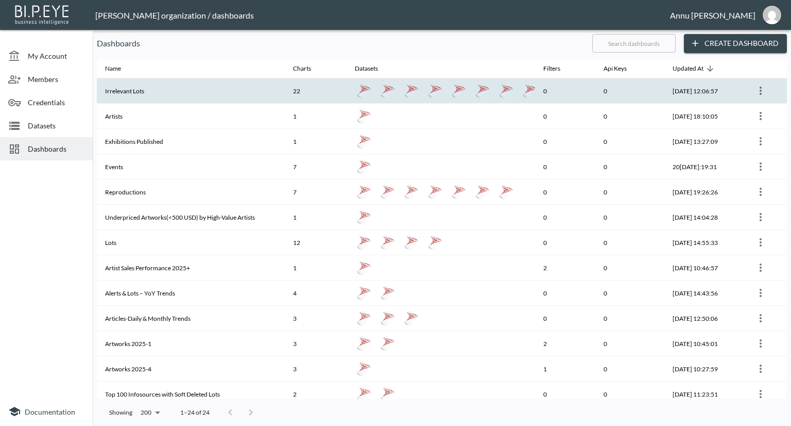
click at [172, 95] on th "Irrelevant Lots" at bounding box center [191, 90] width 188 height 25
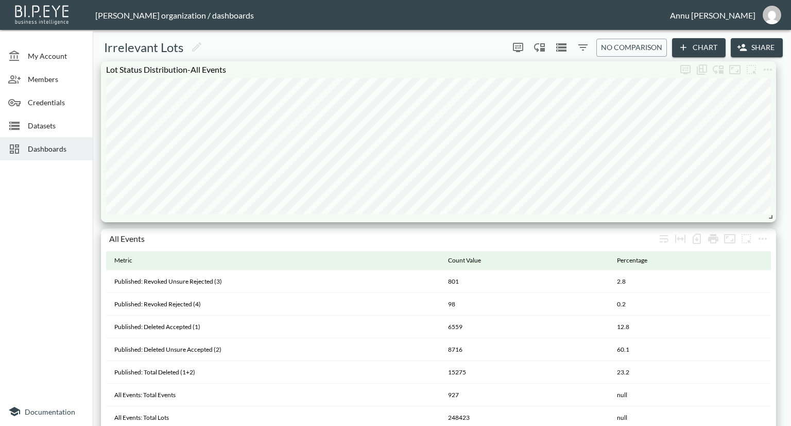
click at [54, 127] on span "Datasets" at bounding box center [56, 125] width 57 height 11
